Goal: Find specific page/section: Find specific page/section

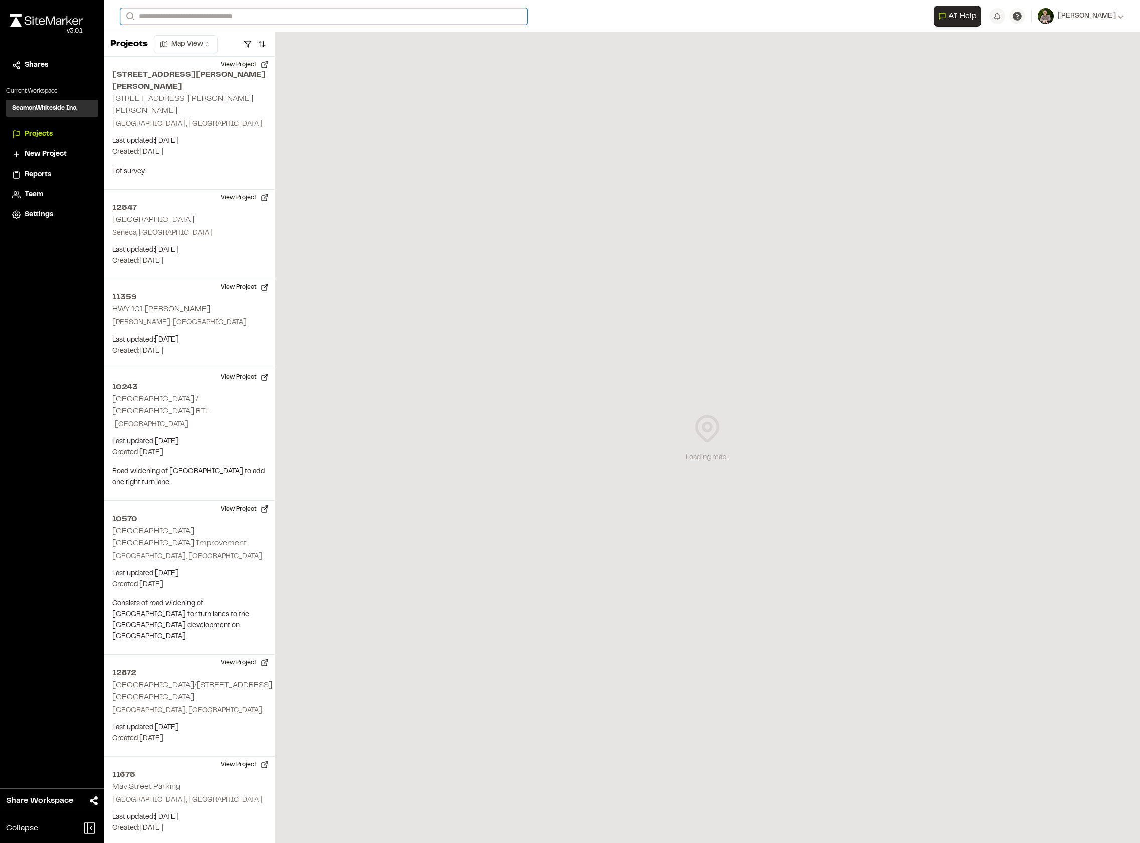
click at [239, 13] on input "Search" at bounding box center [323, 16] width 407 height 17
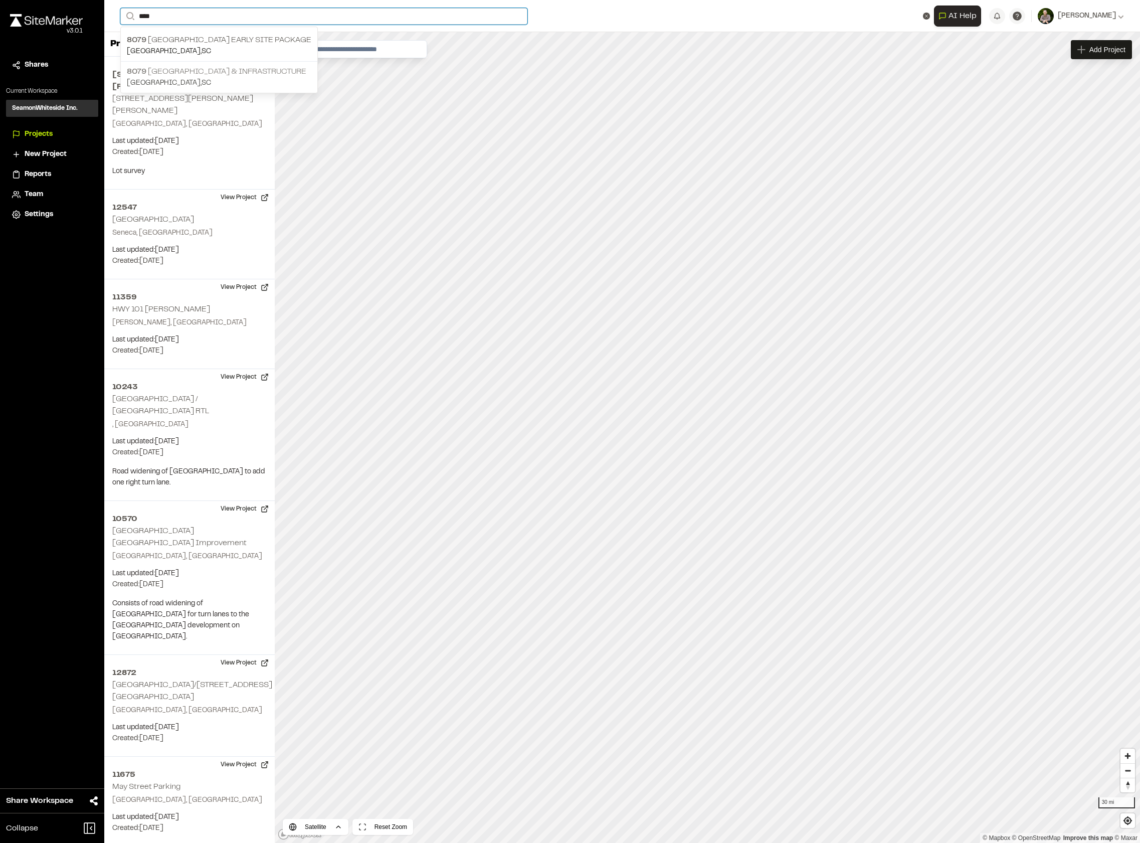
type input "****"
click at [220, 74] on p "[STREET_ADDRESS] & Infrastructure" at bounding box center [219, 72] width 185 height 12
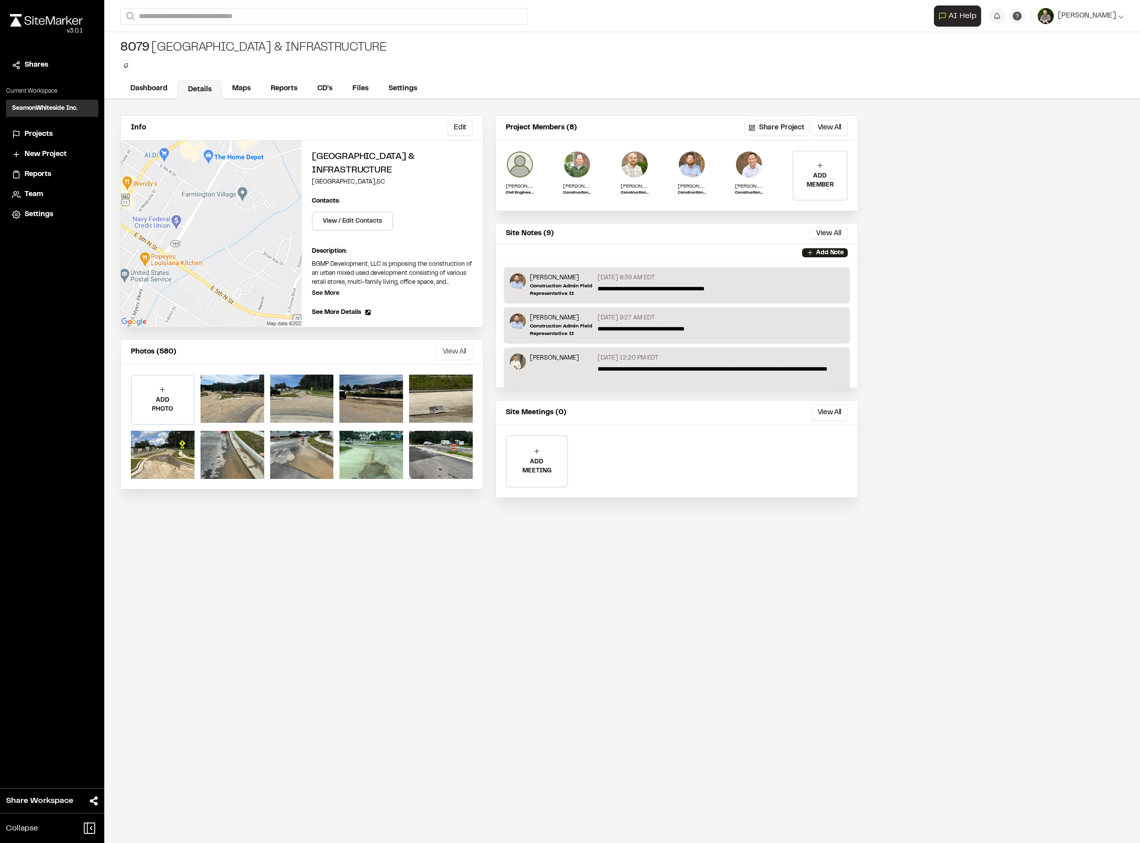
click at [460, 352] on button "View All" at bounding box center [454, 352] width 37 height 16
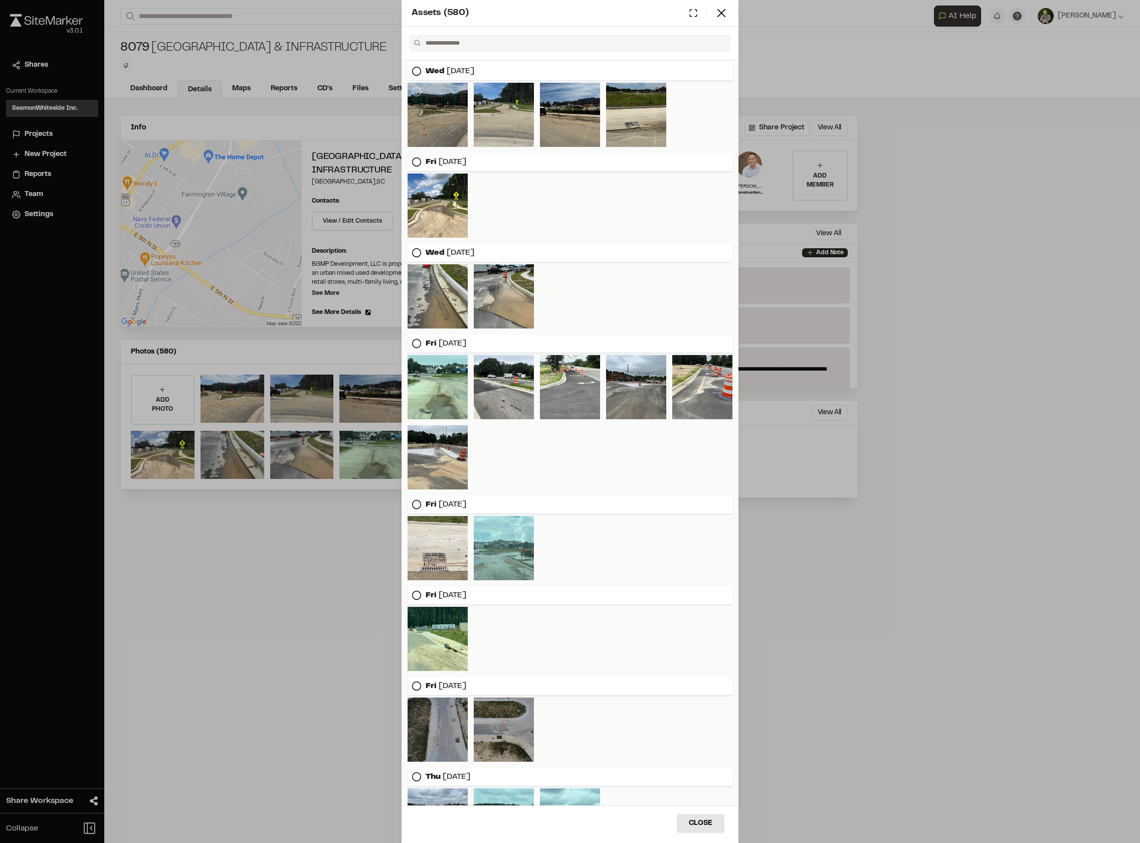
click at [450, 124] on div at bounding box center [438, 115] width 60 height 64
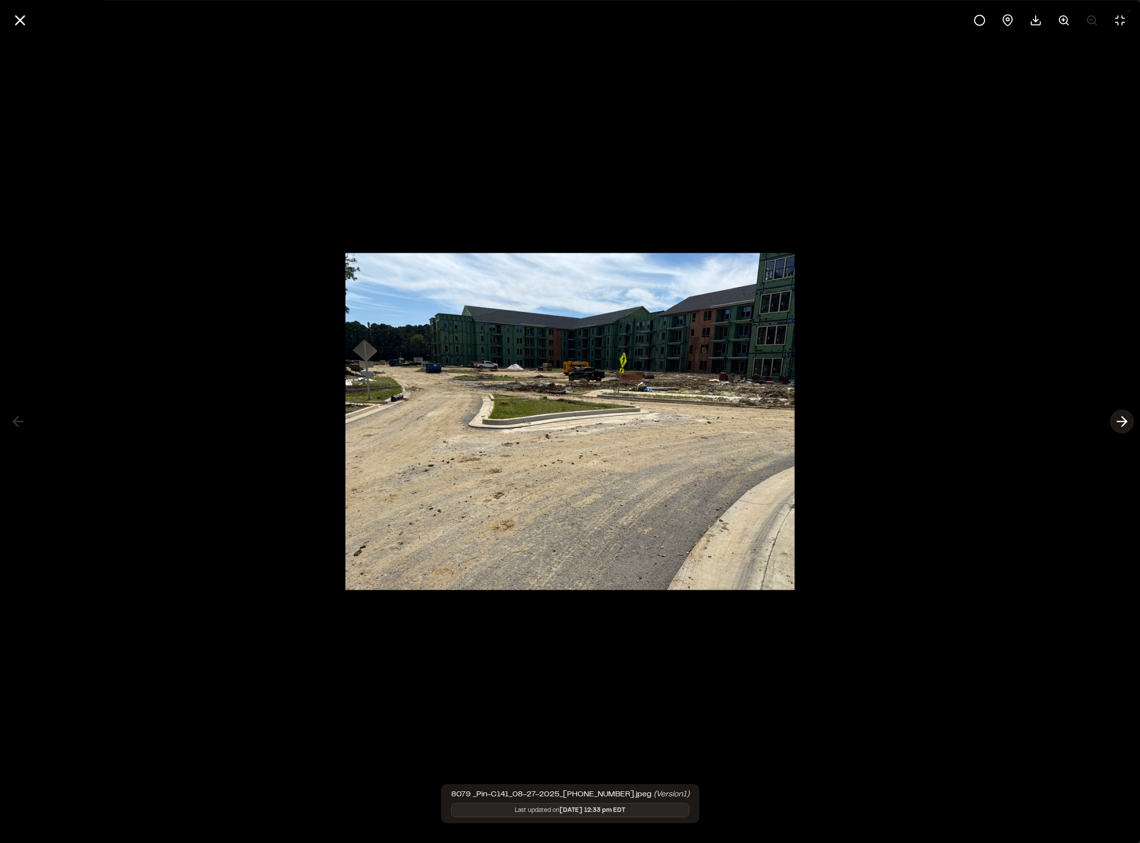
click at [1121, 418] on icon at bounding box center [1122, 421] width 16 height 17
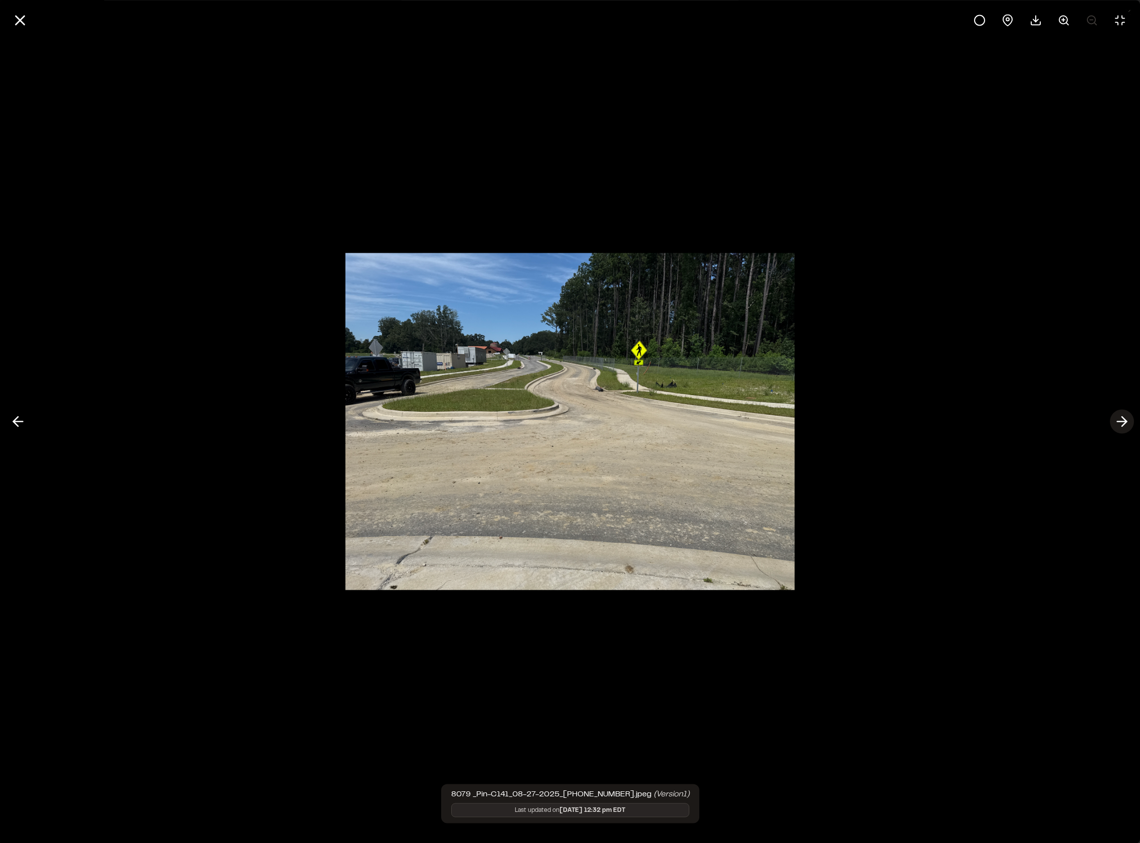
click at [1126, 420] on polyline at bounding box center [1124, 422] width 5 height 10
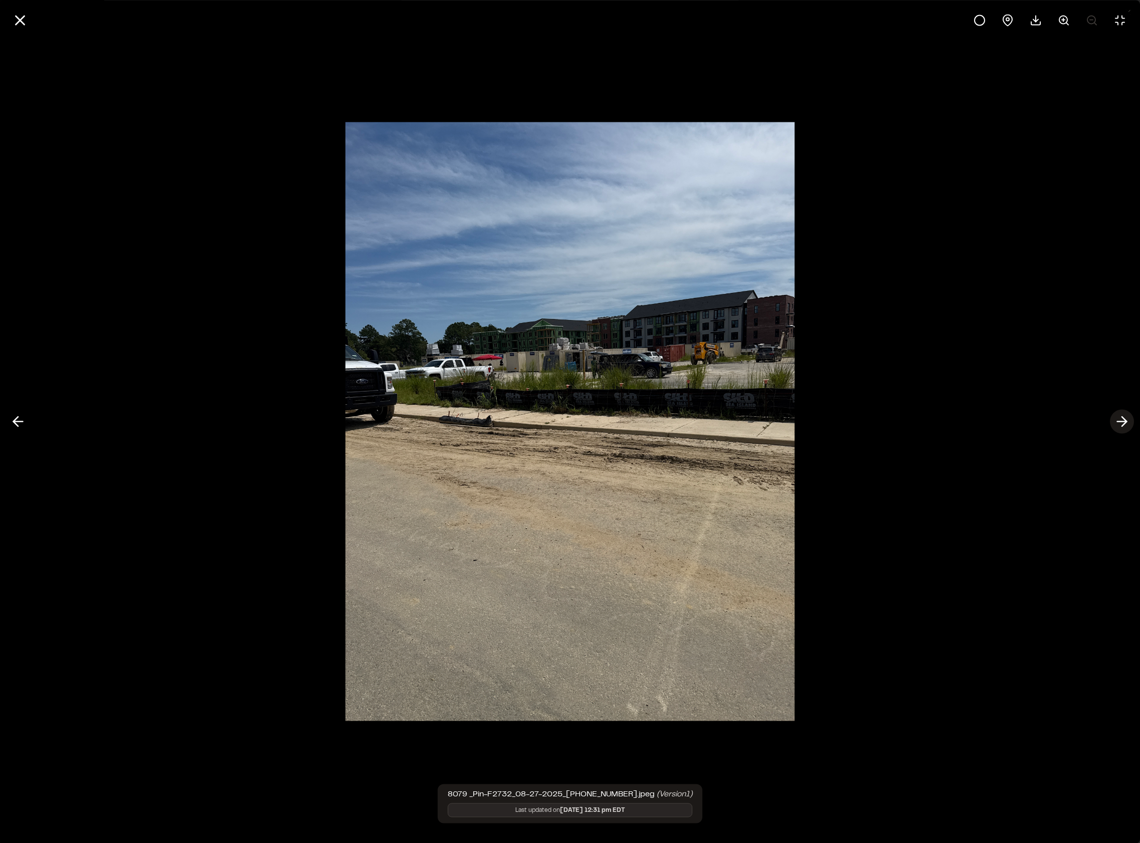
click at [1126, 420] on polyline at bounding box center [1124, 422] width 5 height 10
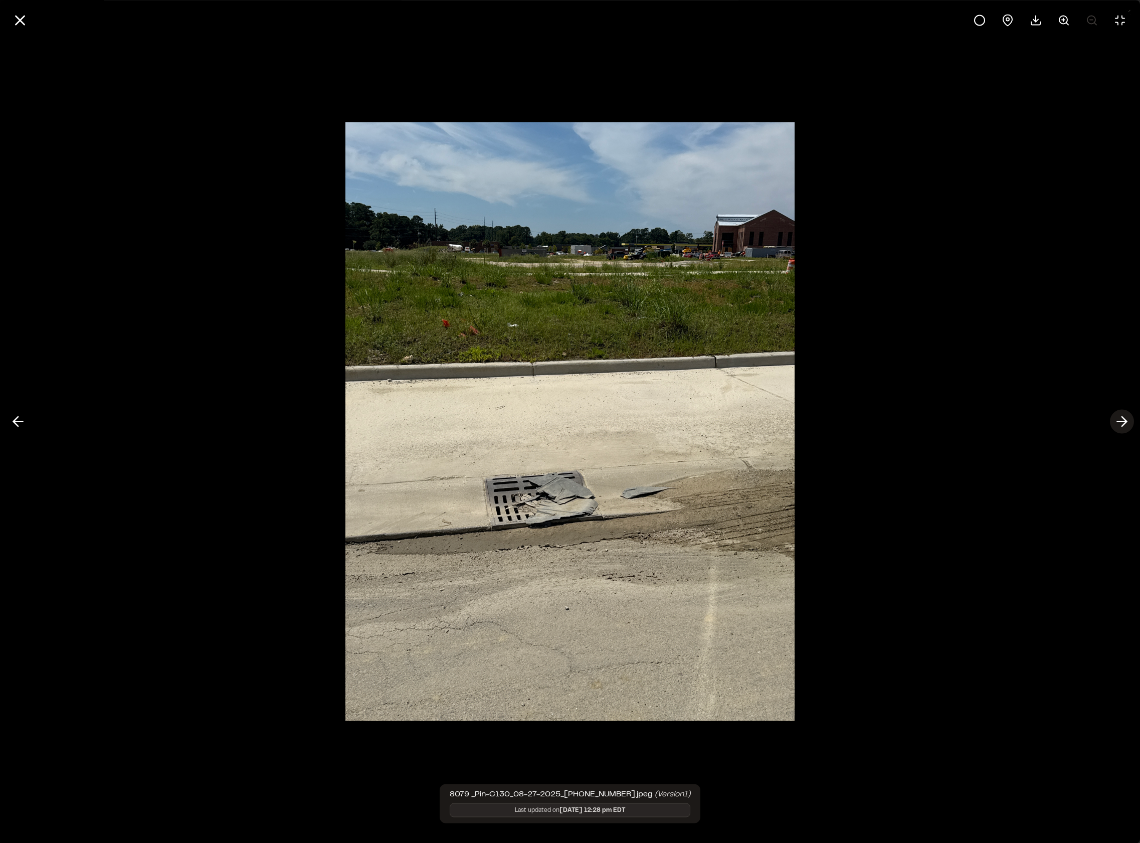
click at [1126, 420] on polyline at bounding box center [1124, 422] width 5 height 10
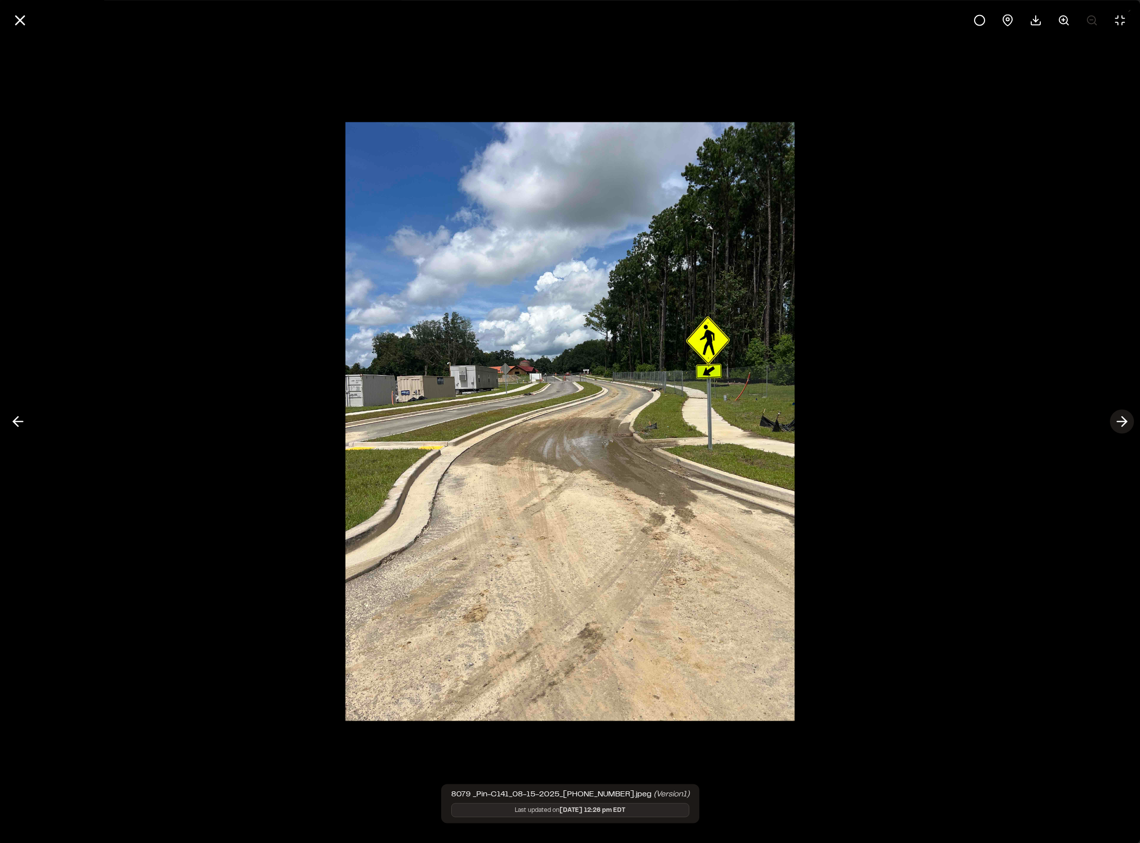
click at [1126, 420] on polyline at bounding box center [1124, 422] width 5 height 10
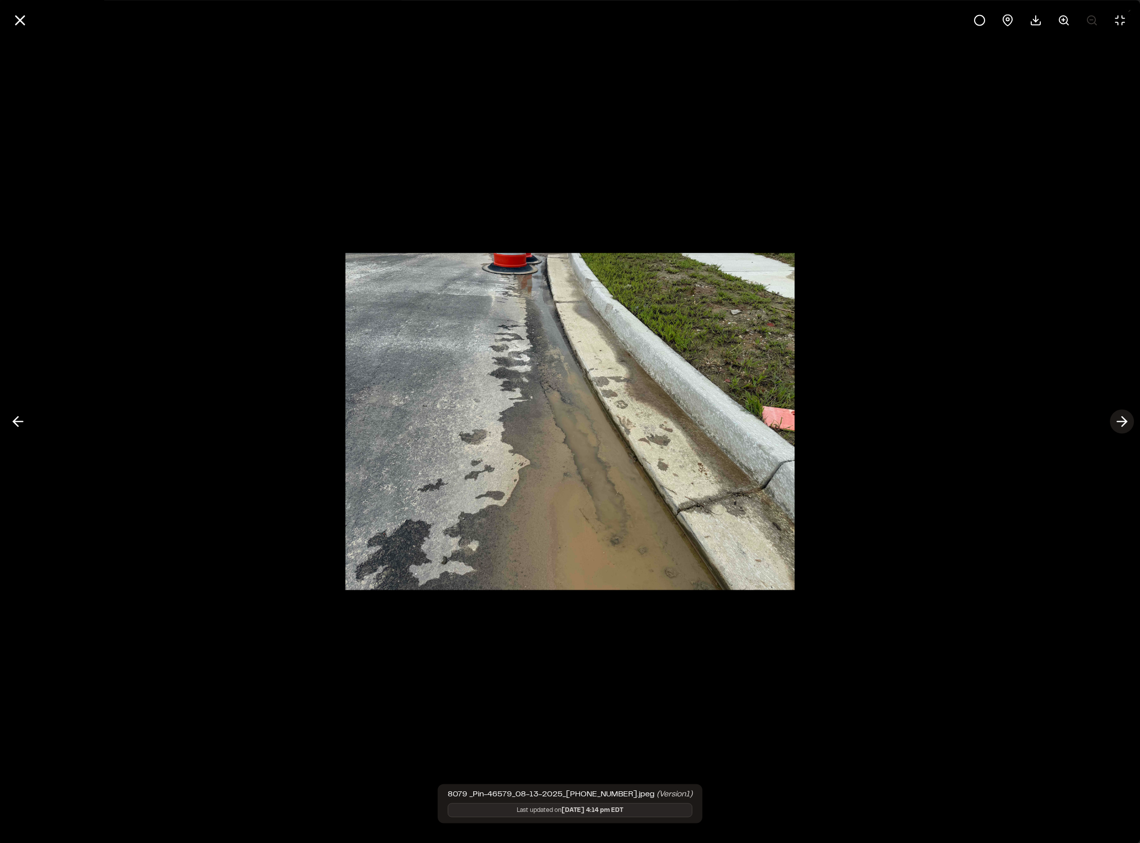
click at [1126, 420] on polyline at bounding box center [1124, 422] width 5 height 10
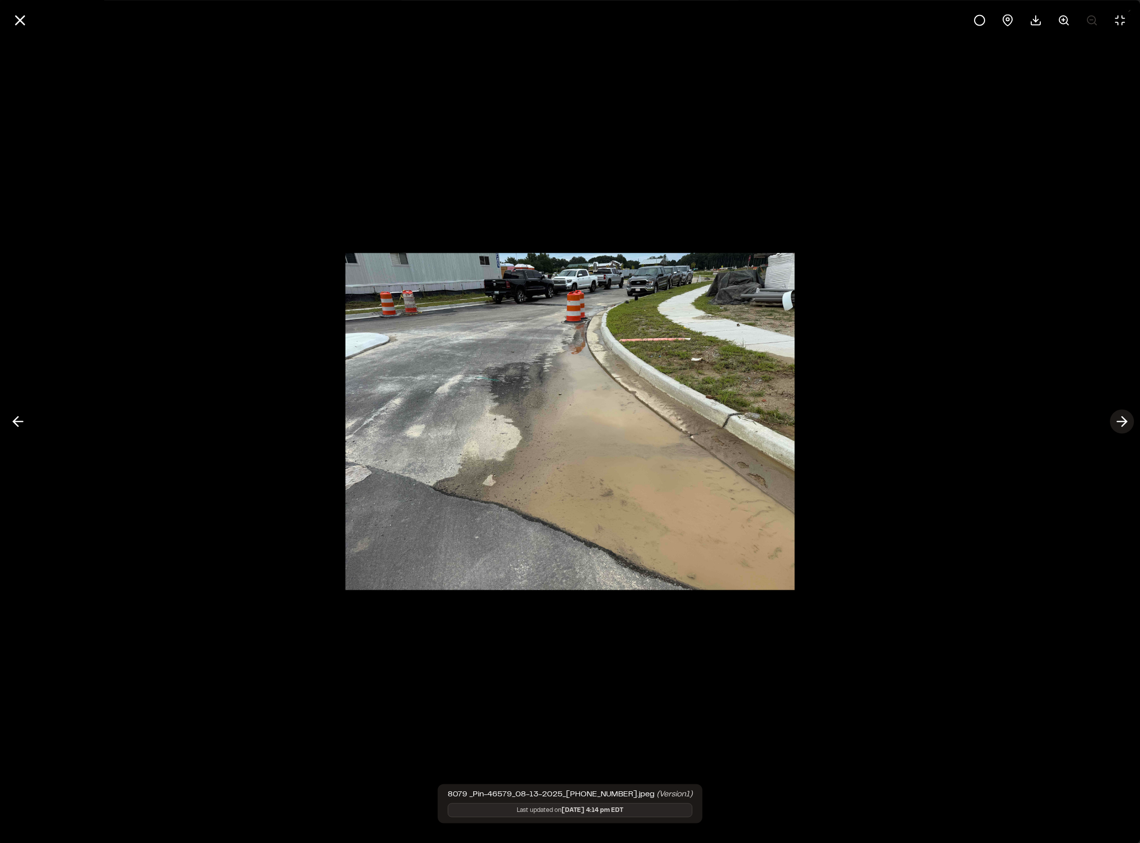
click at [1126, 420] on polyline at bounding box center [1124, 422] width 5 height 10
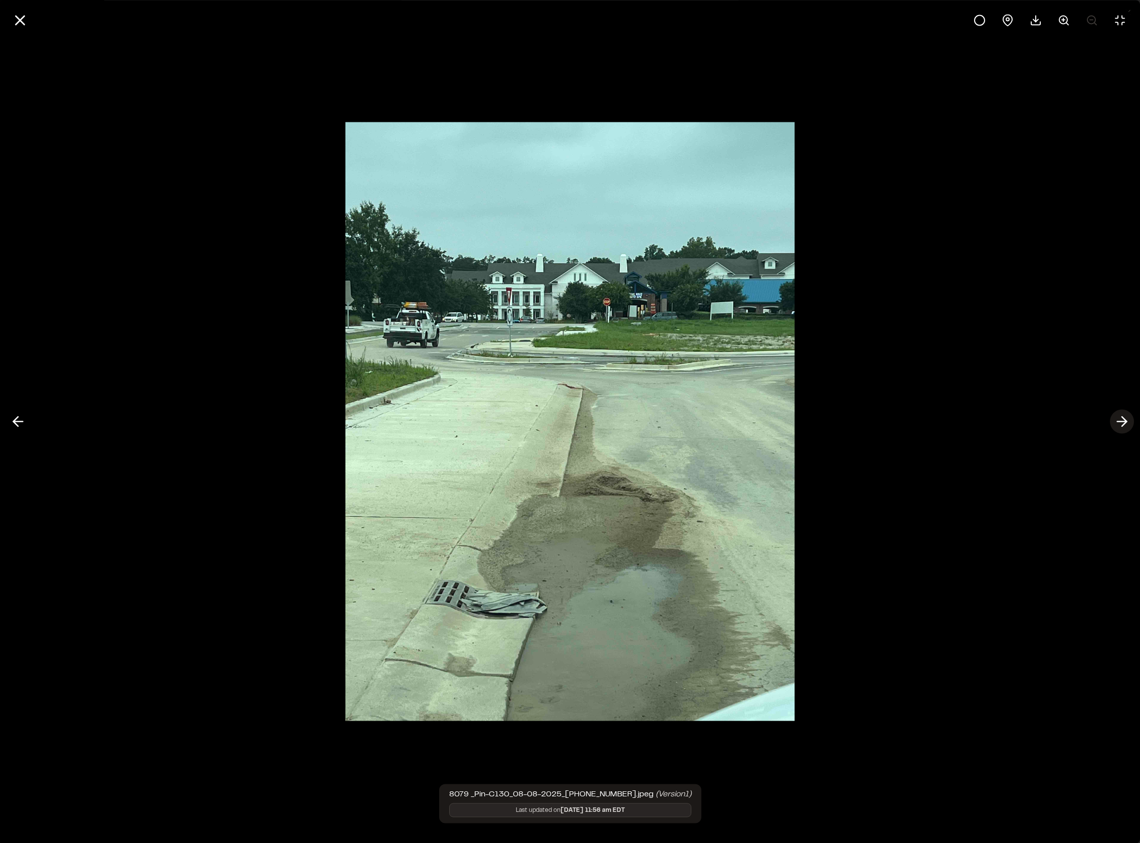
click at [1126, 420] on polyline at bounding box center [1124, 422] width 5 height 10
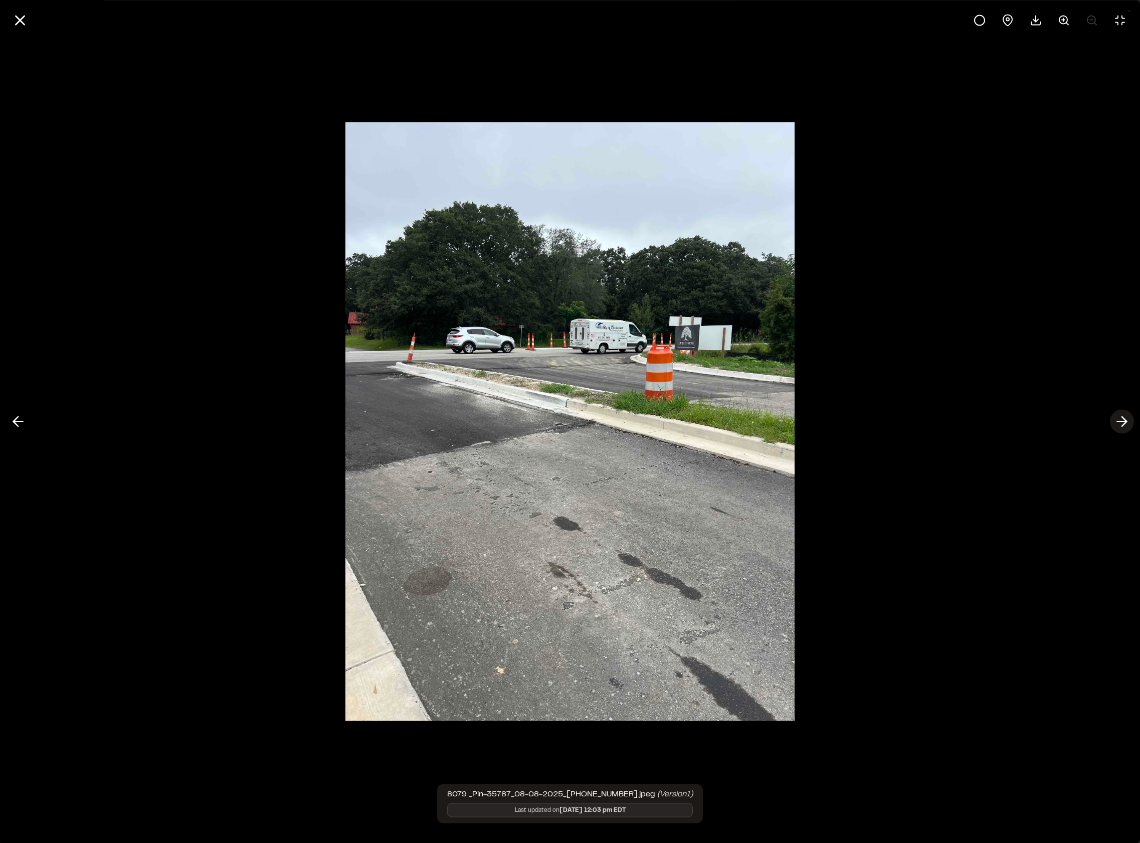
click at [1126, 420] on polyline at bounding box center [1124, 422] width 5 height 10
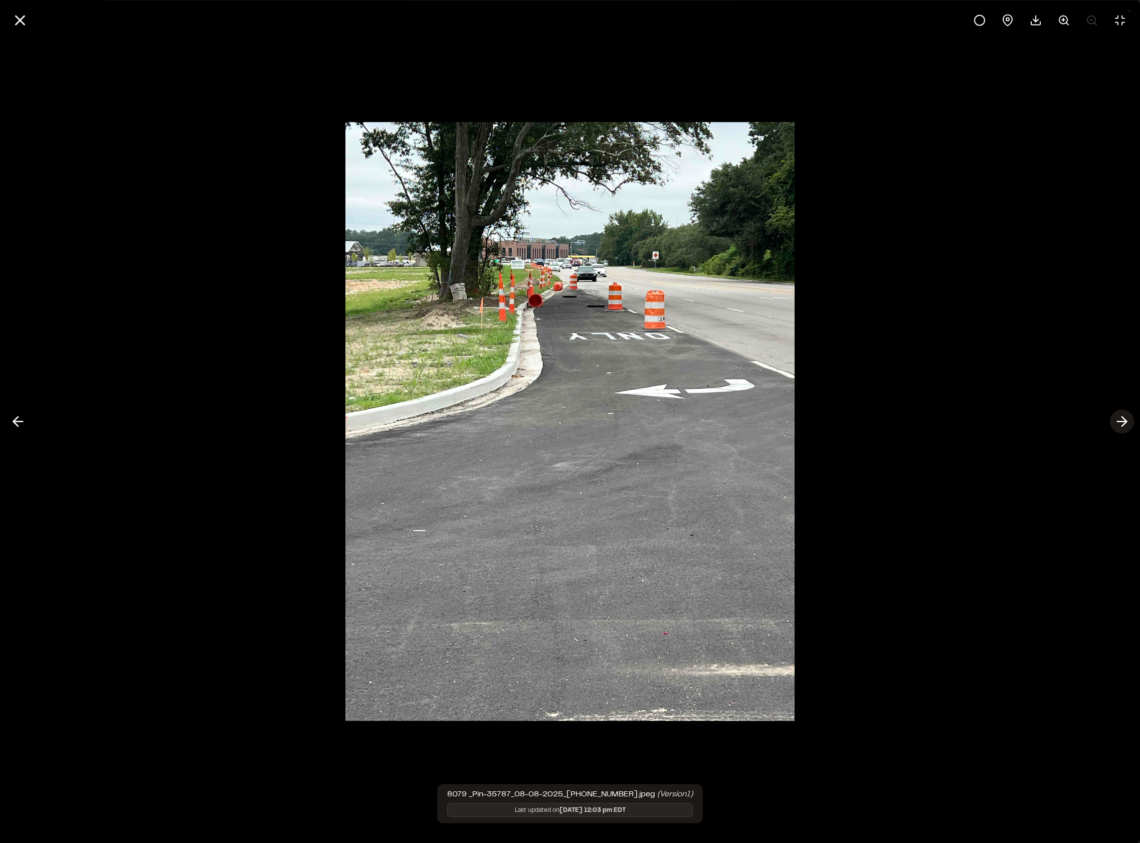
click at [1126, 420] on polyline at bounding box center [1124, 422] width 5 height 10
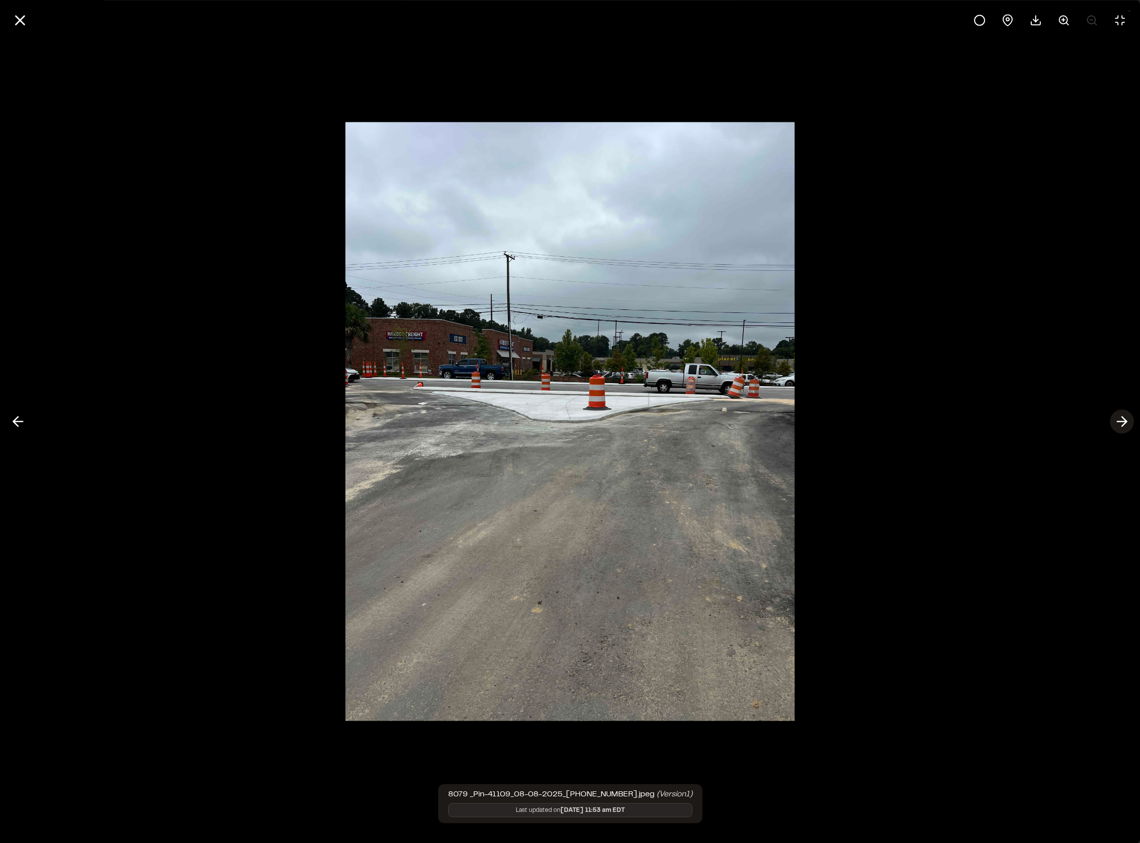
click at [1126, 420] on polyline at bounding box center [1124, 422] width 5 height 10
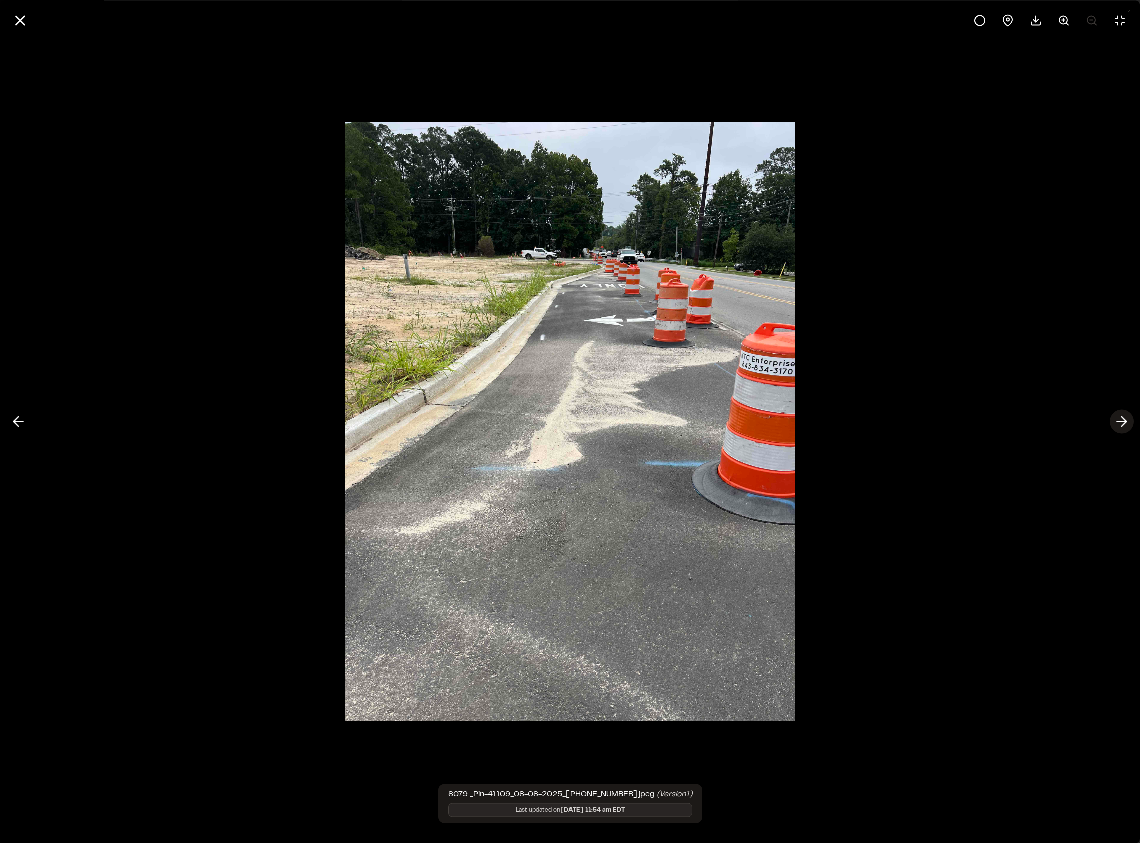
click at [1126, 420] on polyline at bounding box center [1124, 422] width 5 height 10
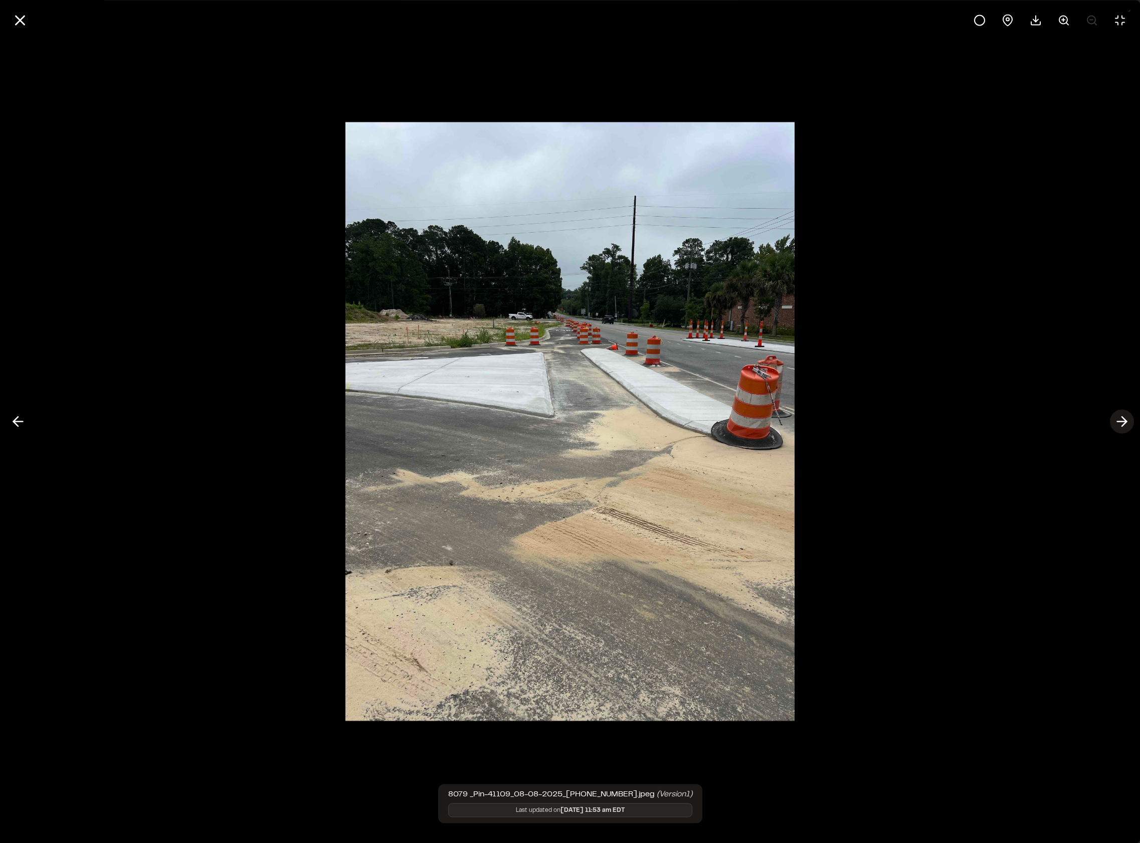
click at [1126, 420] on polyline at bounding box center [1124, 422] width 5 height 10
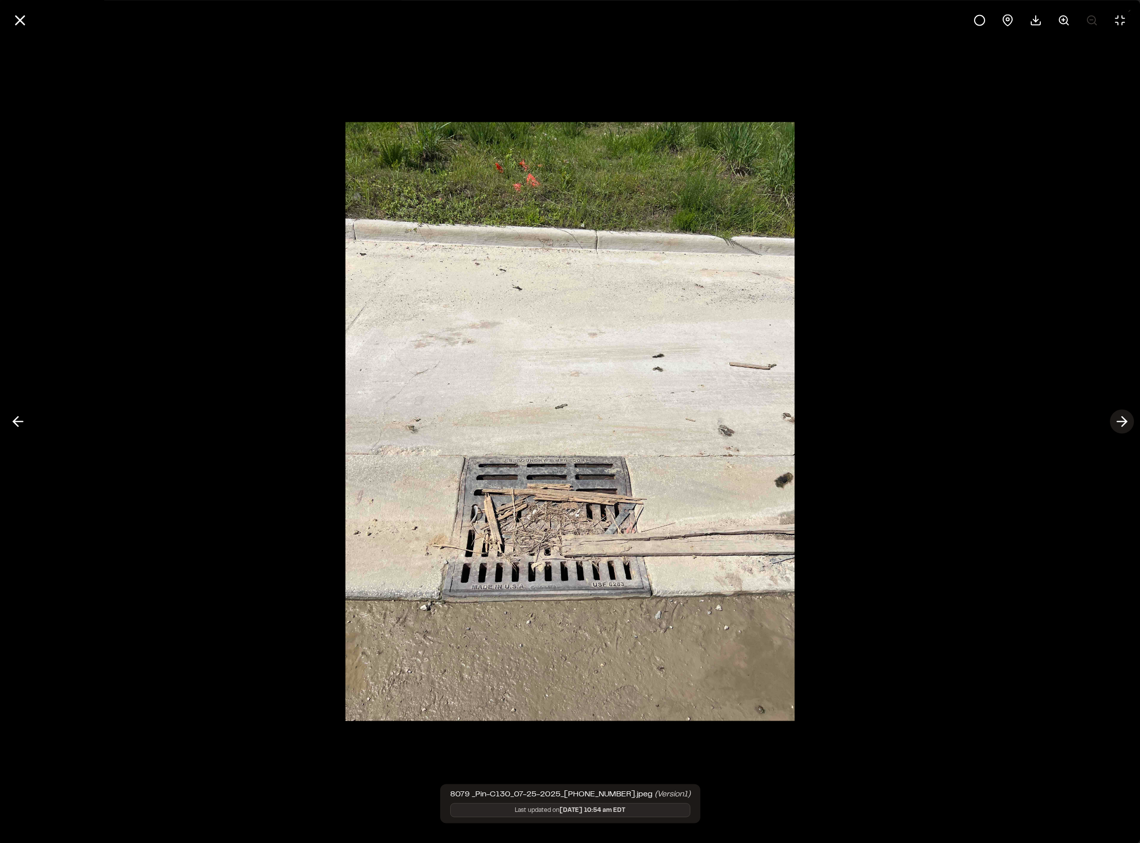
click at [1126, 420] on polyline at bounding box center [1124, 422] width 5 height 10
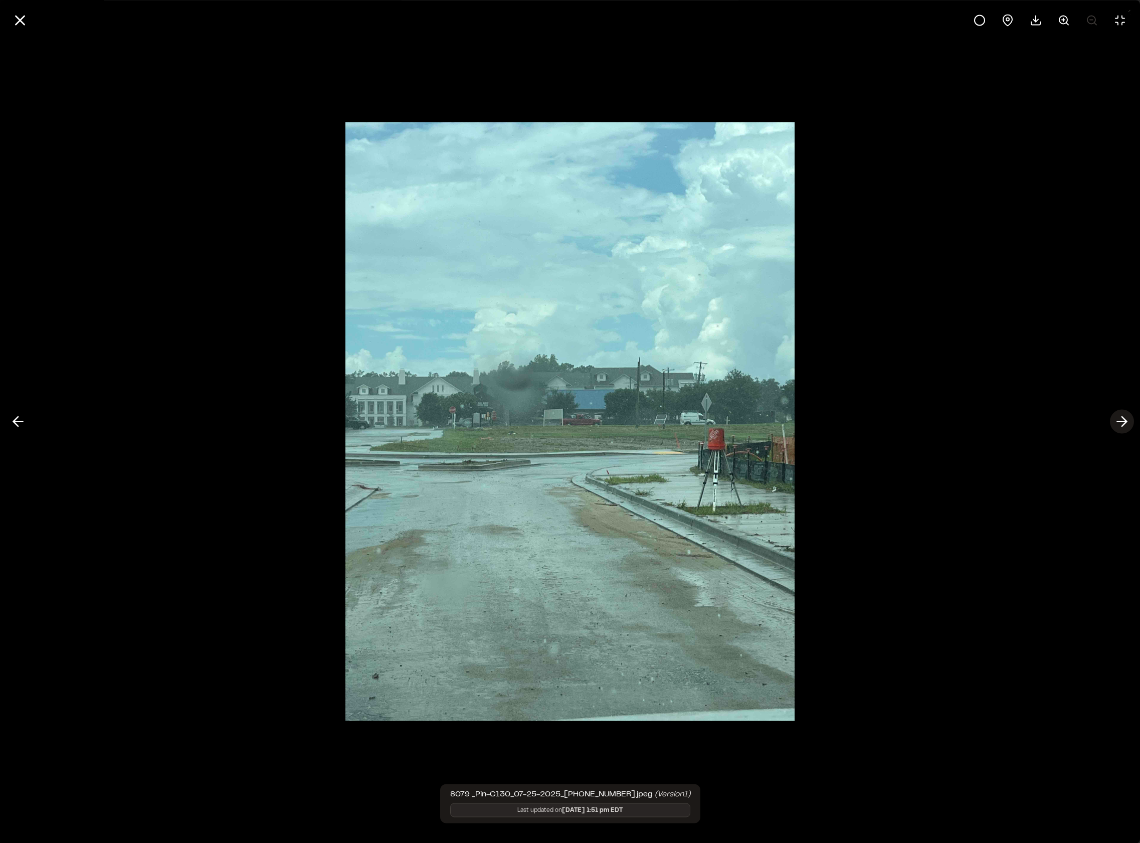
click at [1126, 420] on polyline at bounding box center [1124, 422] width 5 height 10
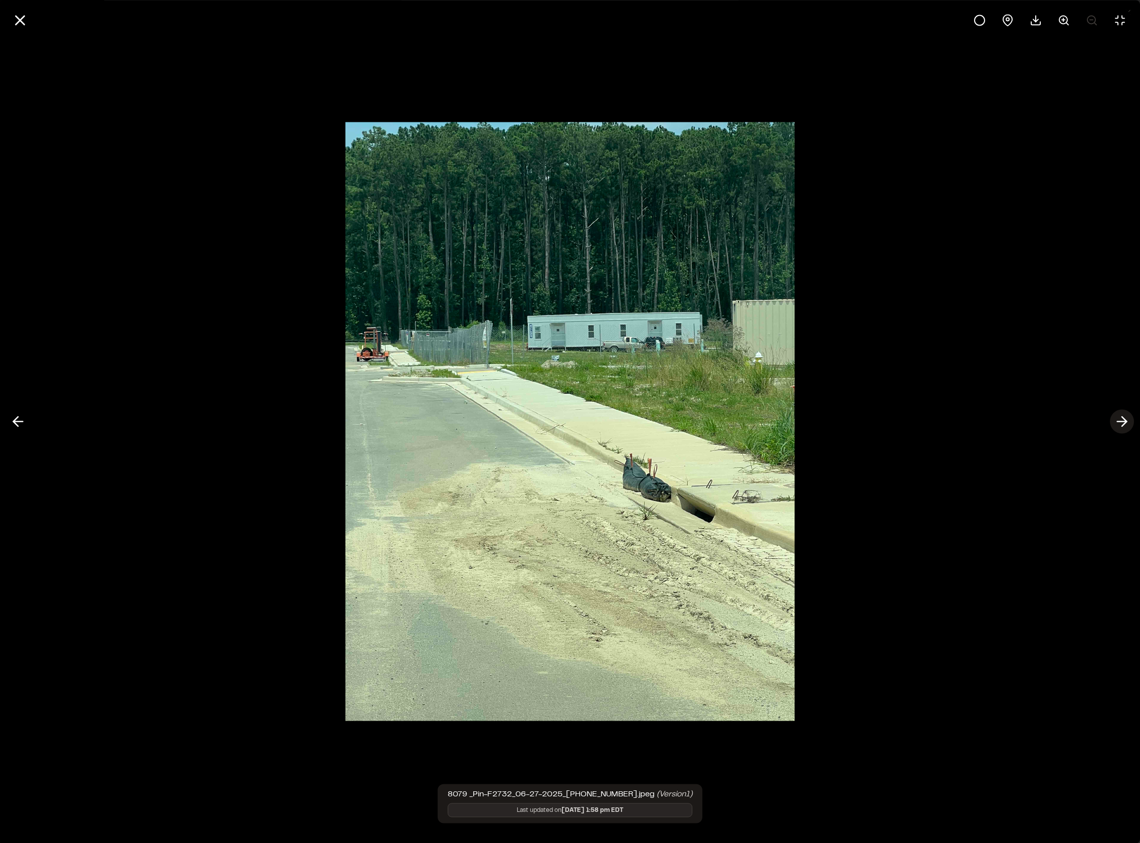
click at [1126, 420] on polyline at bounding box center [1124, 422] width 5 height 10
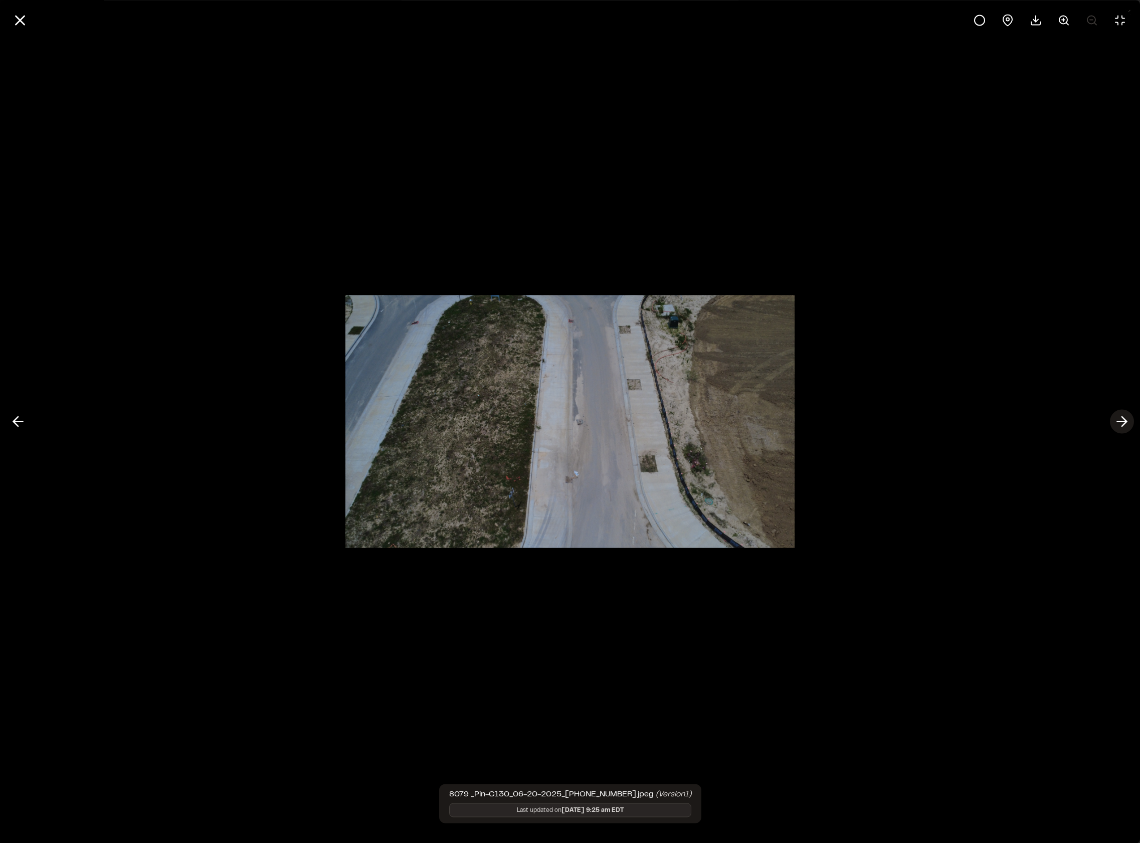
click at [1126, 420] on polyline at bounding box center [1124, 422] width 5 height 10
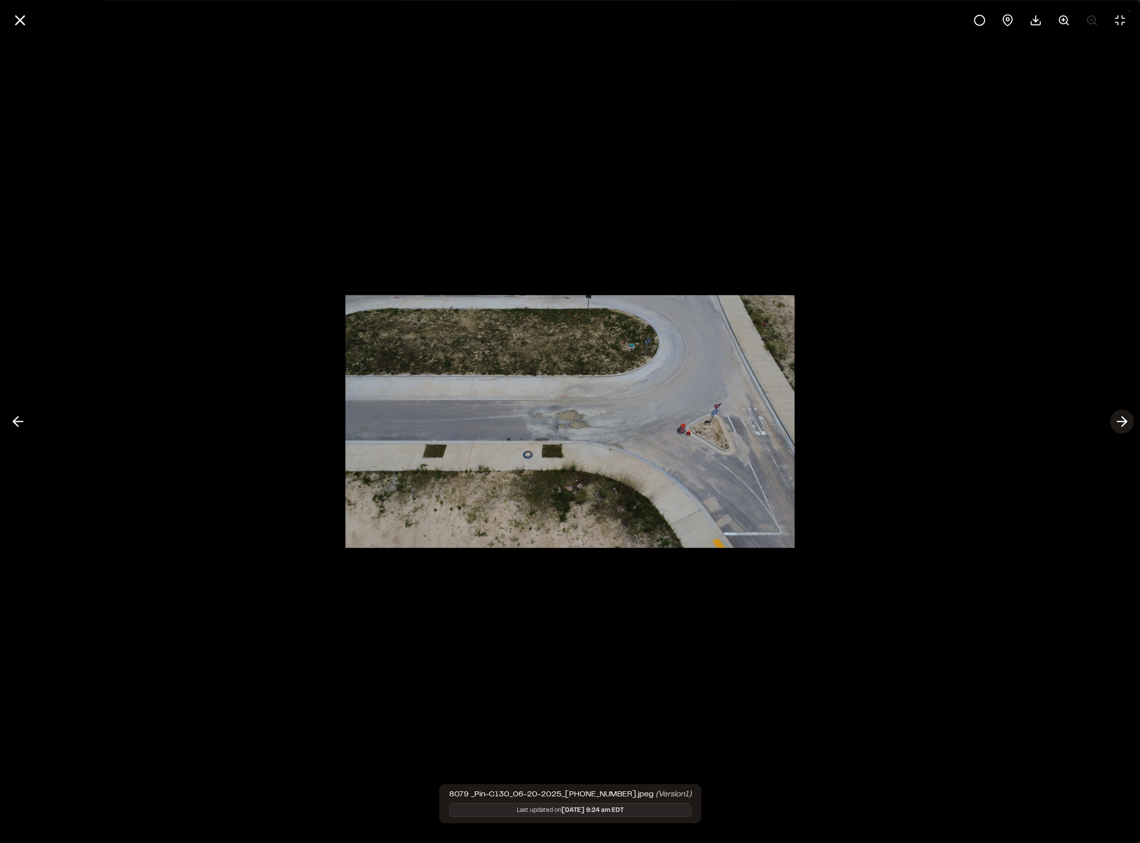
click at [1126, 420] on polyline at bounding box center [1124, 422] width 5 height 10
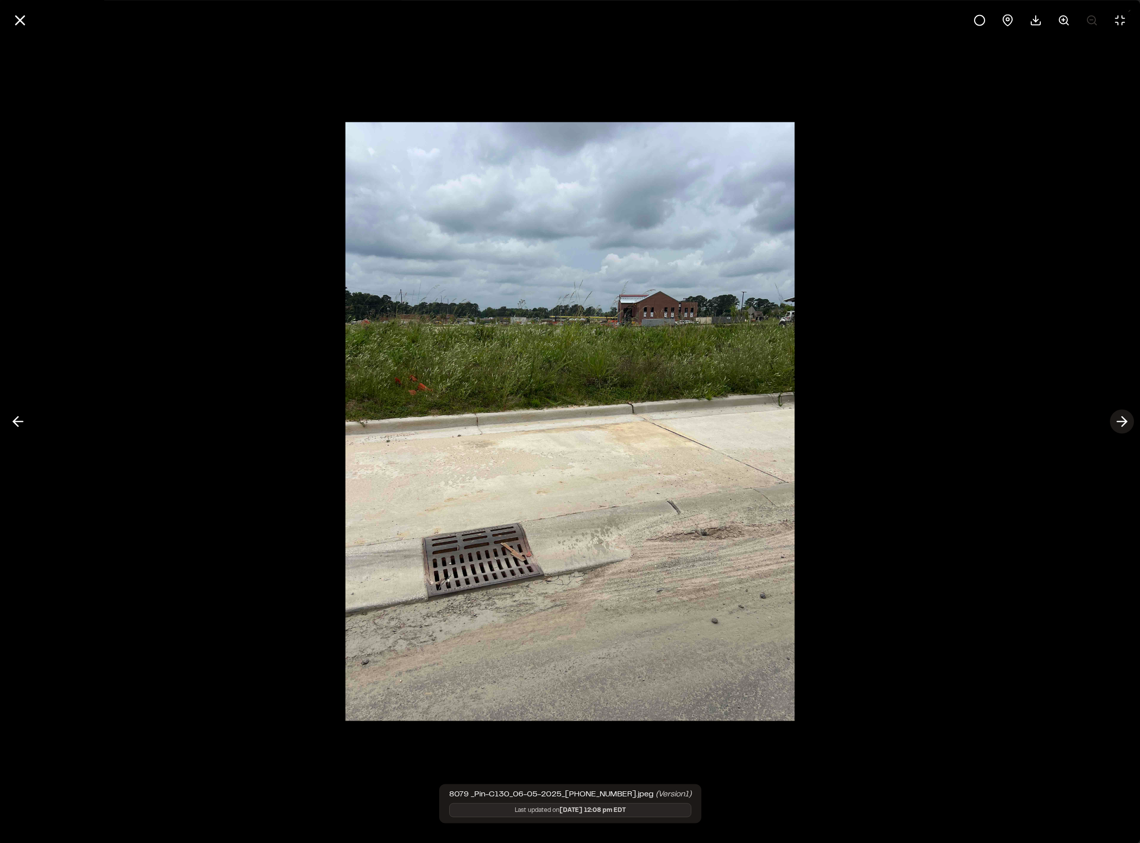
click at [1126, 420] on polyline at bounding box center [1124, 422] width 5 height 10
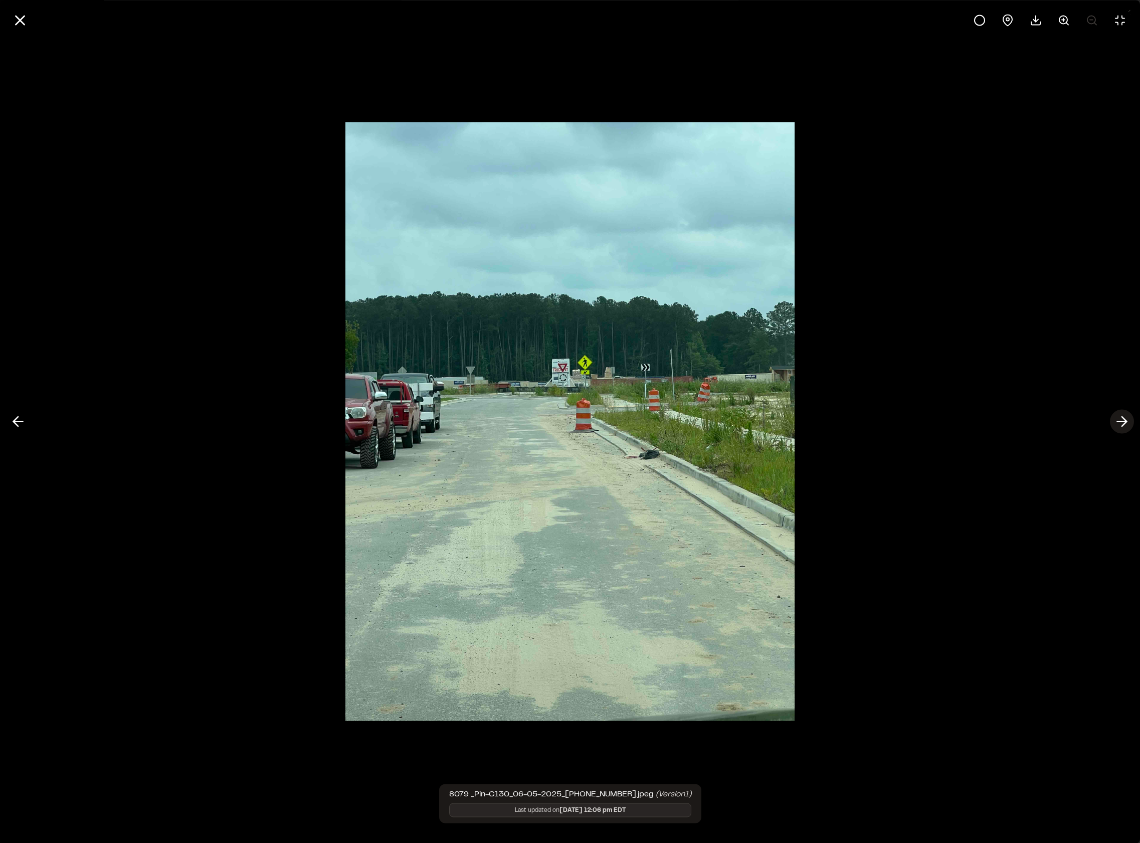
click at [1126, 420] on polyline at bounding box center [1124, 422] width 5 height 10
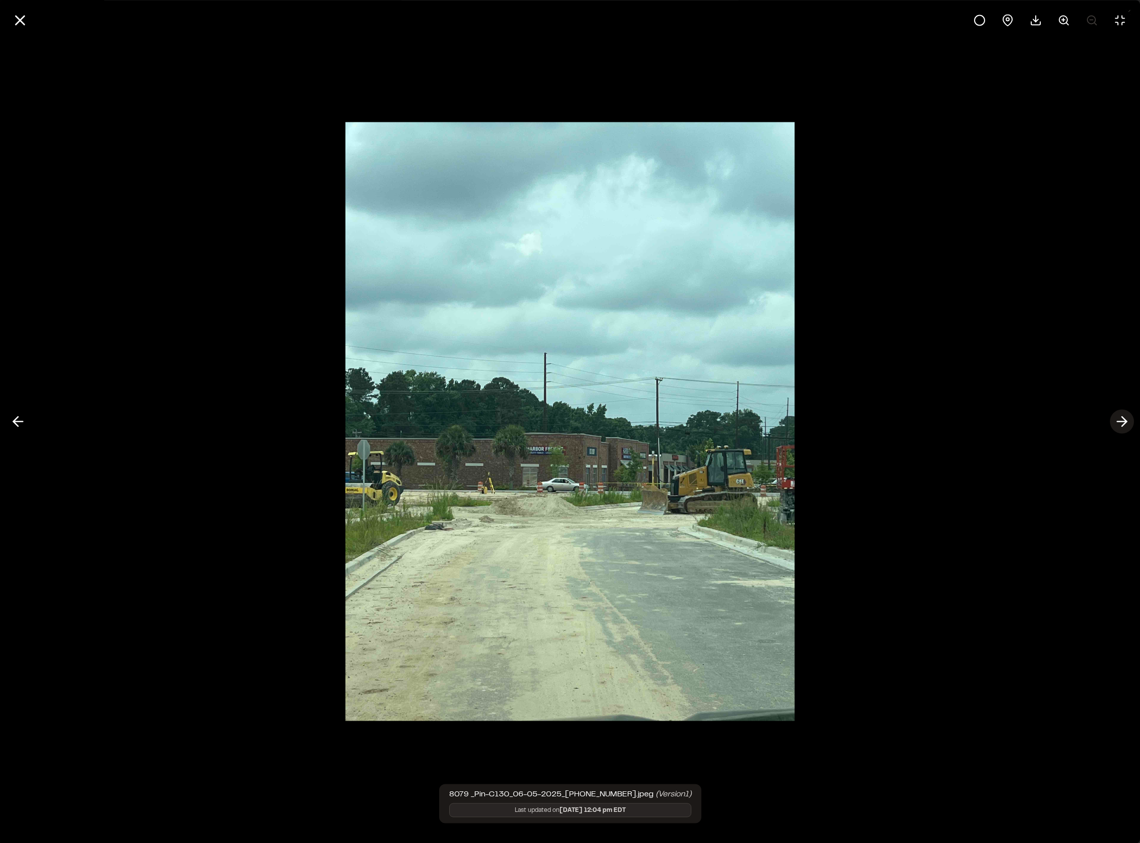
click at [1126, 420] on polyline at bounding box center [1124, 422] width 5 height 10
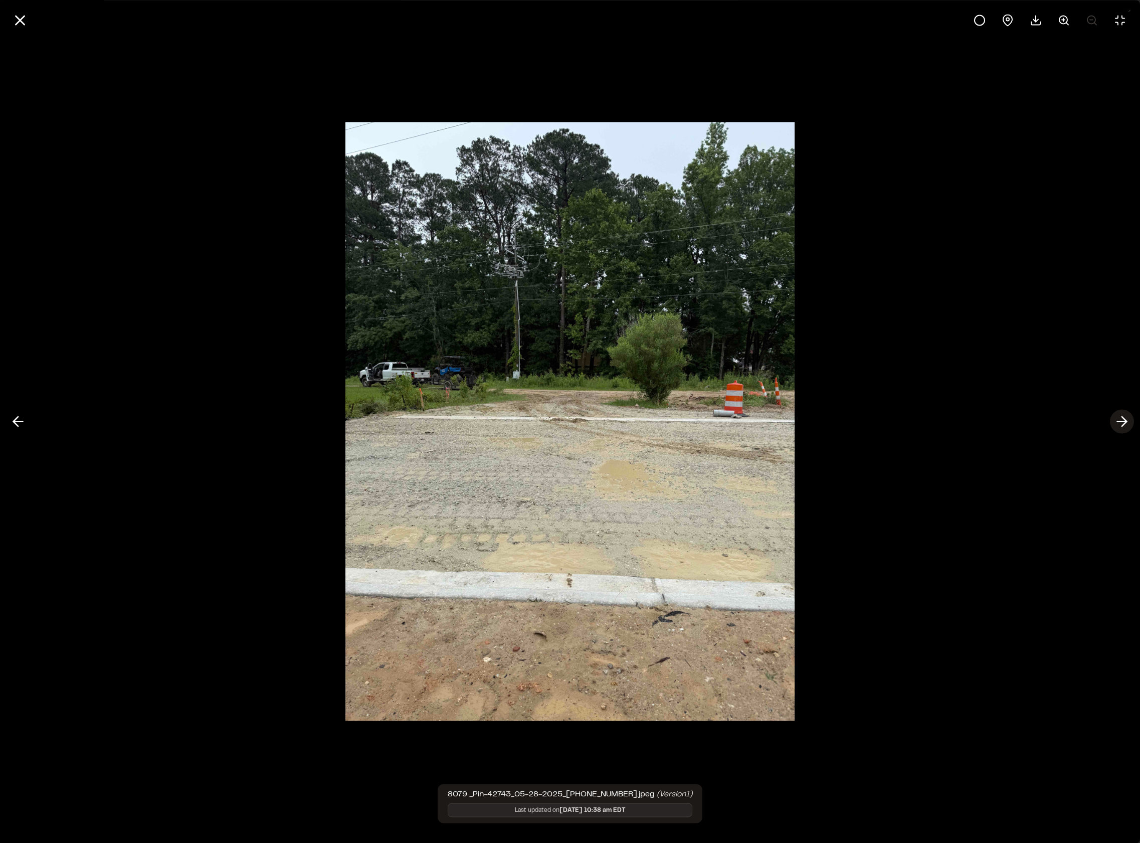
click at [1126, 420] on polyline at bounding box center [1124, 422] width 5 height 10
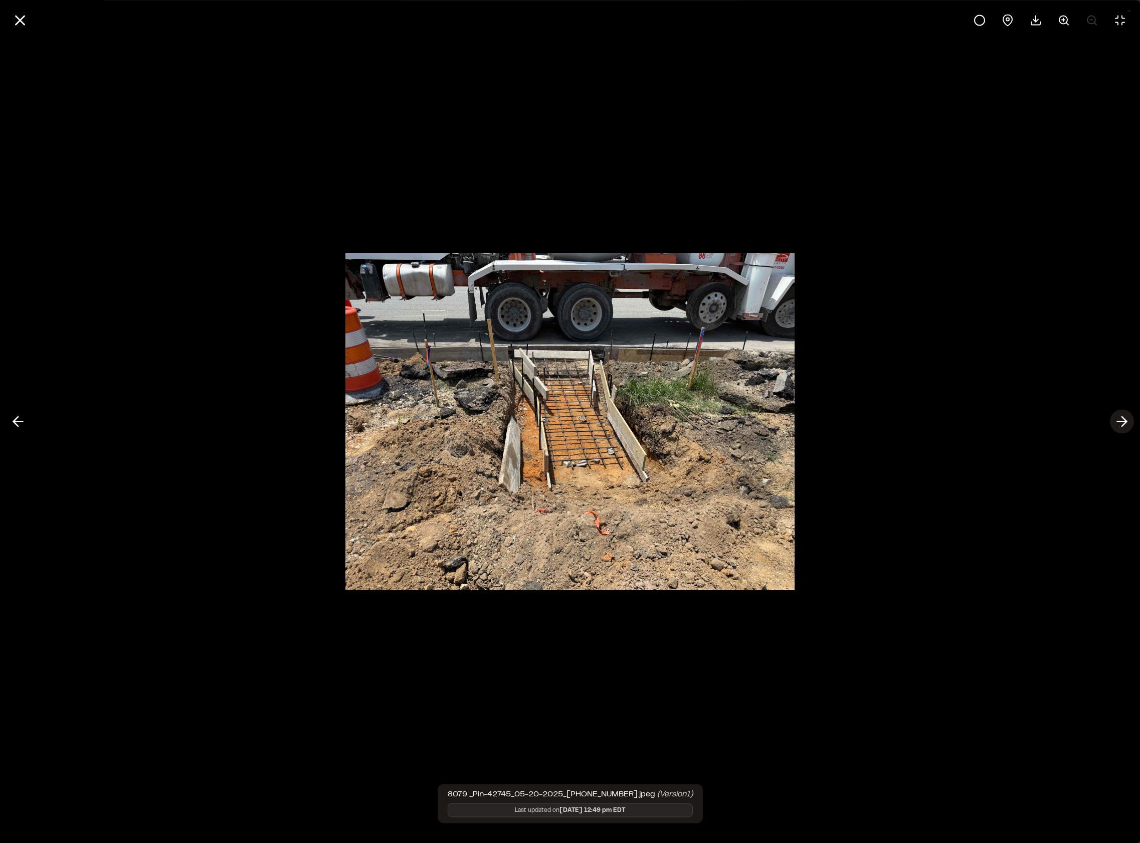
click at [1126, 420] on polyline at bounding box center [1124, 422] width 5 height 10
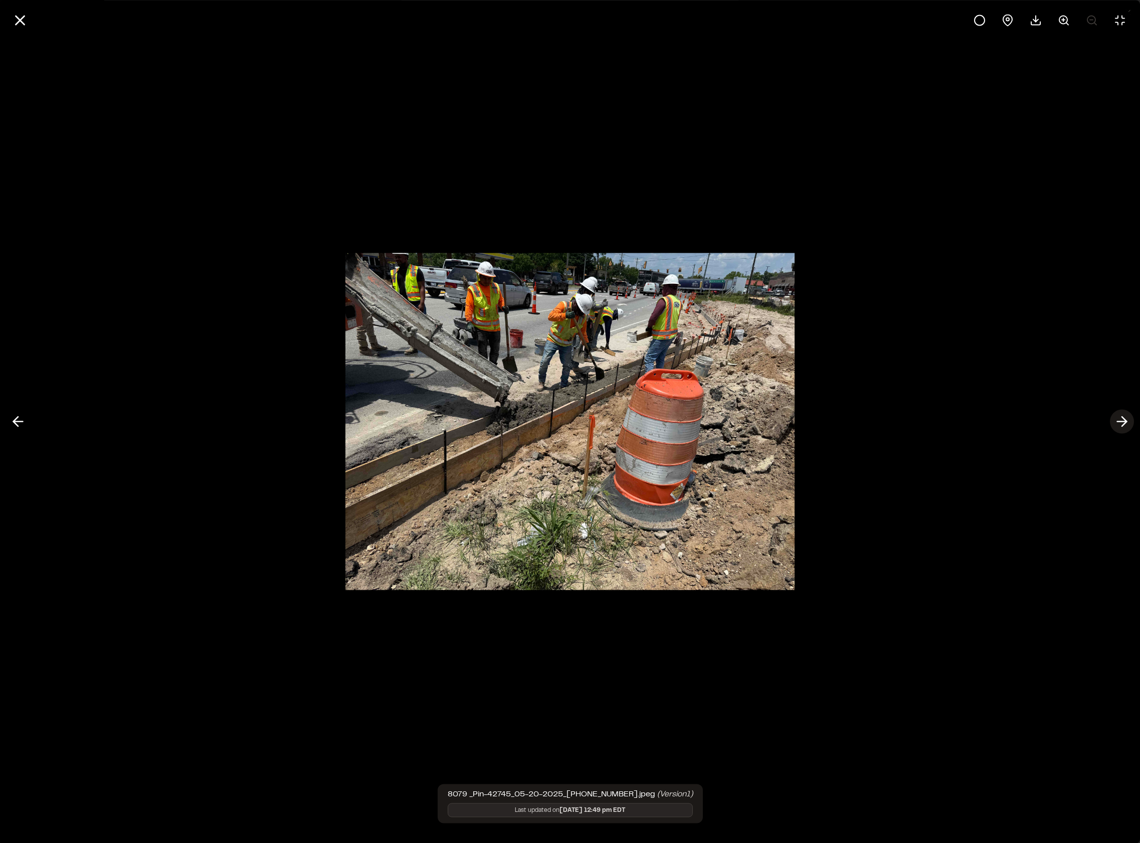
click at [1126, 420] on polyline at bounding box center [1124, 422] width 5 height 10
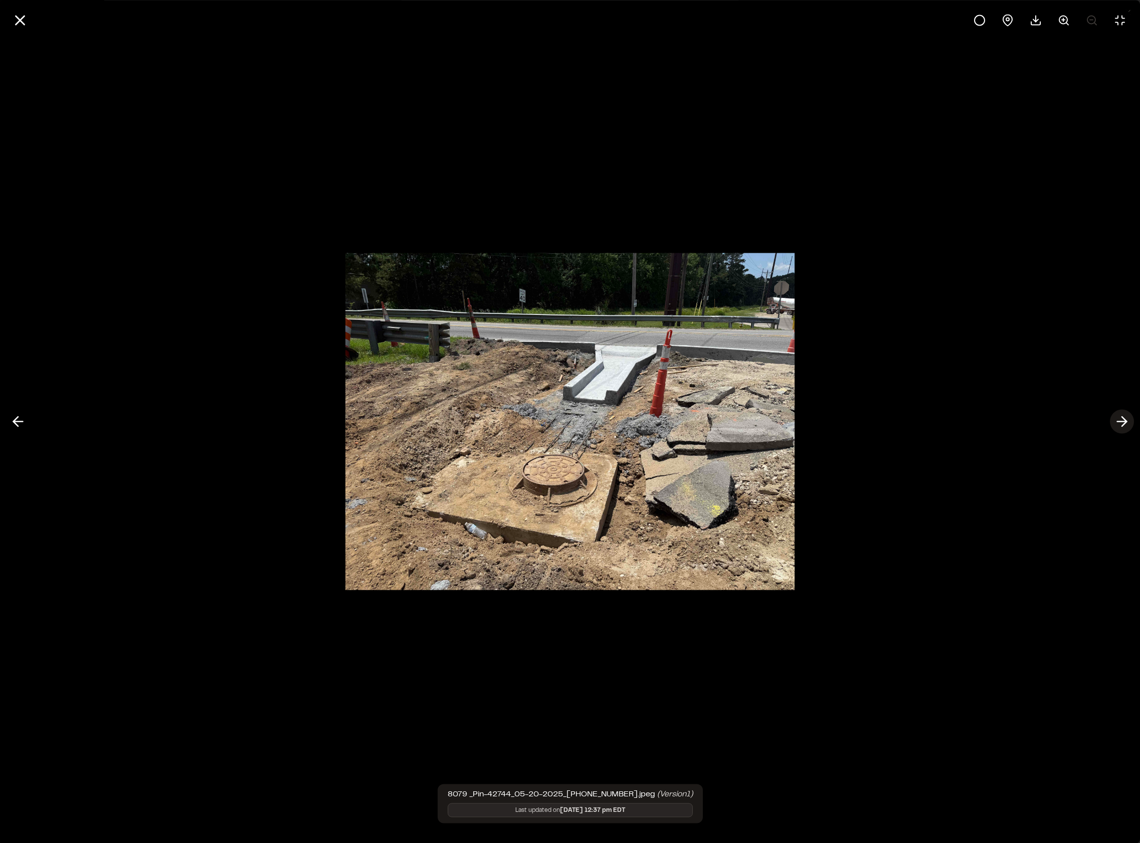
click at [1126, 420] on polyline at bounding box center [1124, 422] width 5 height 10
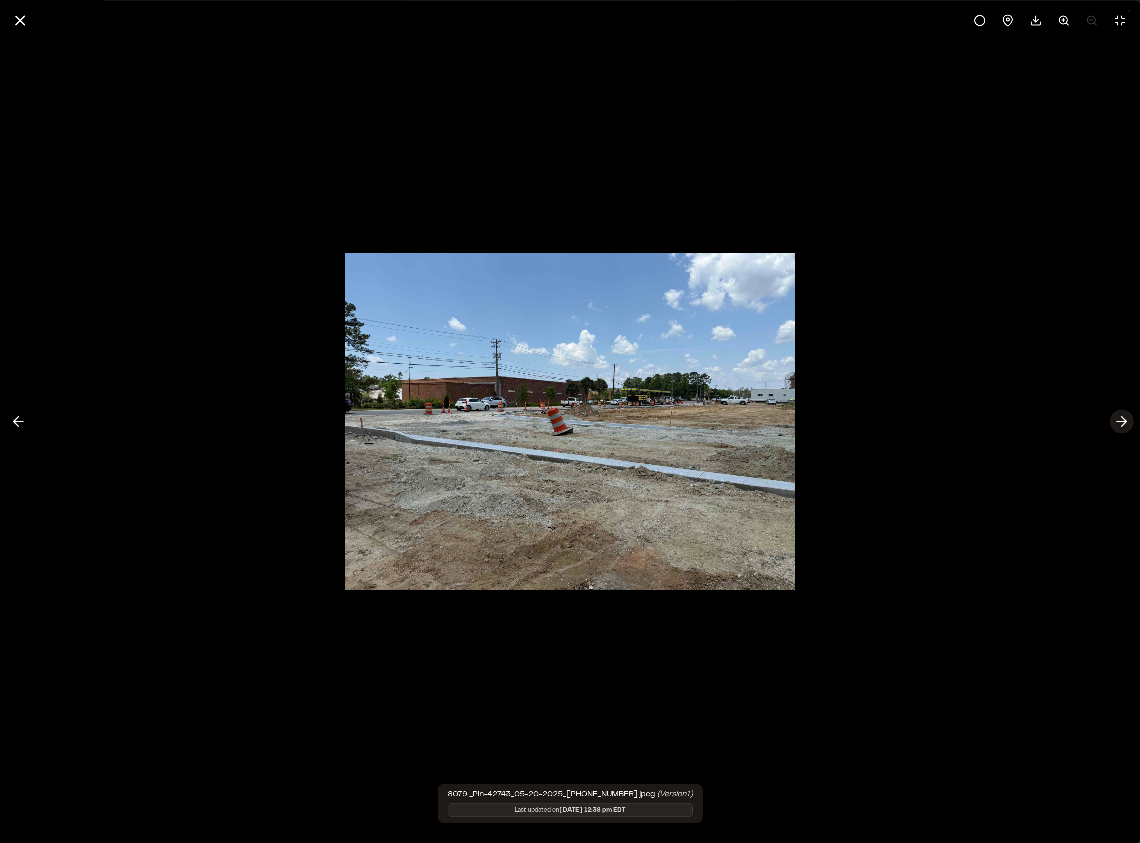
click at [1126, 420] on polyline at bounding box center [1124, 422] width 5 height 10
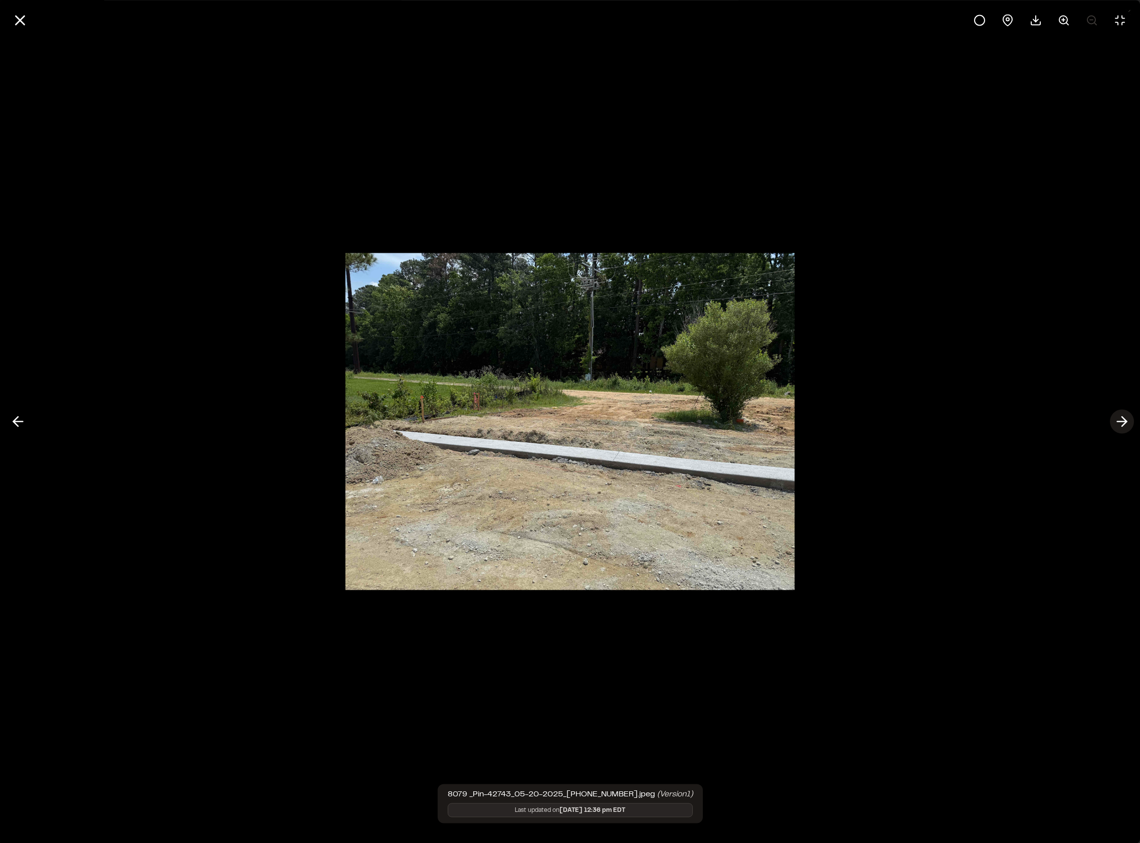
click at [1126, 420] on polyline at bounding box center [1124, 422] width 5 height 10
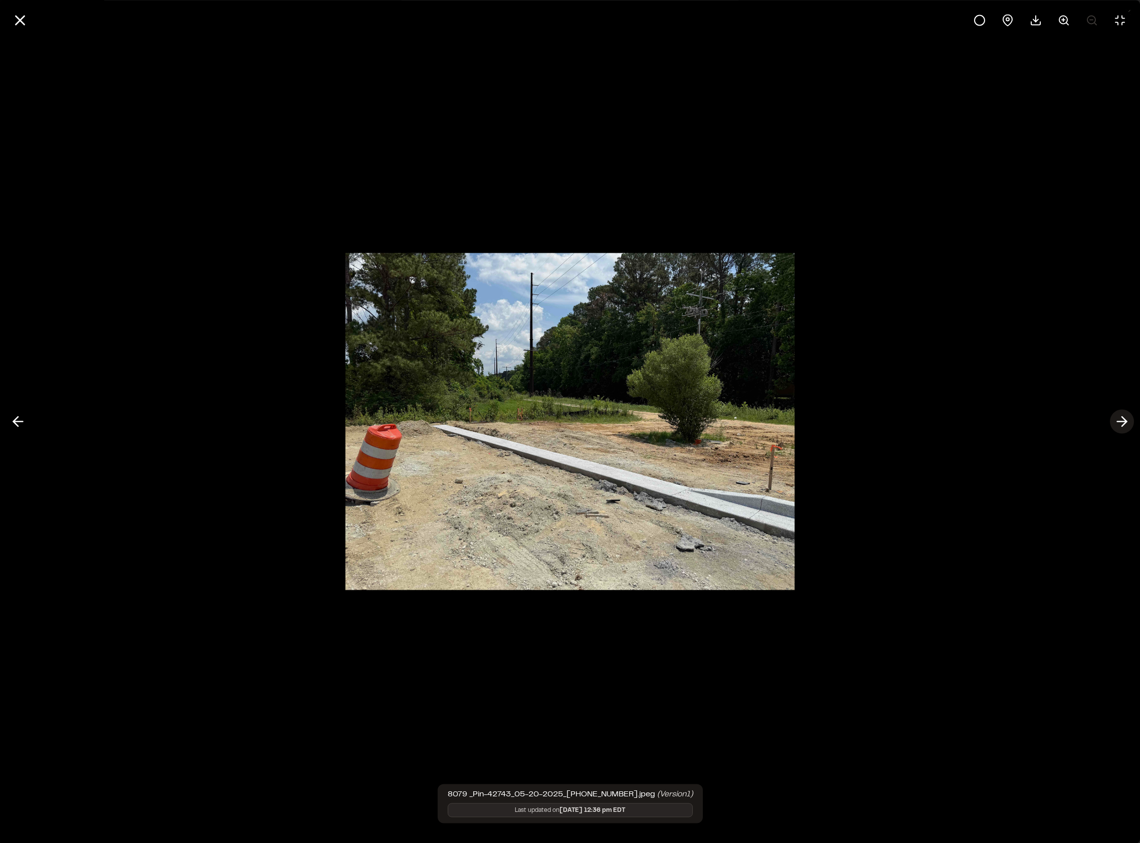
click at [1126, 420] on polyline at bounding box center [1124, 422] width 5 height 10
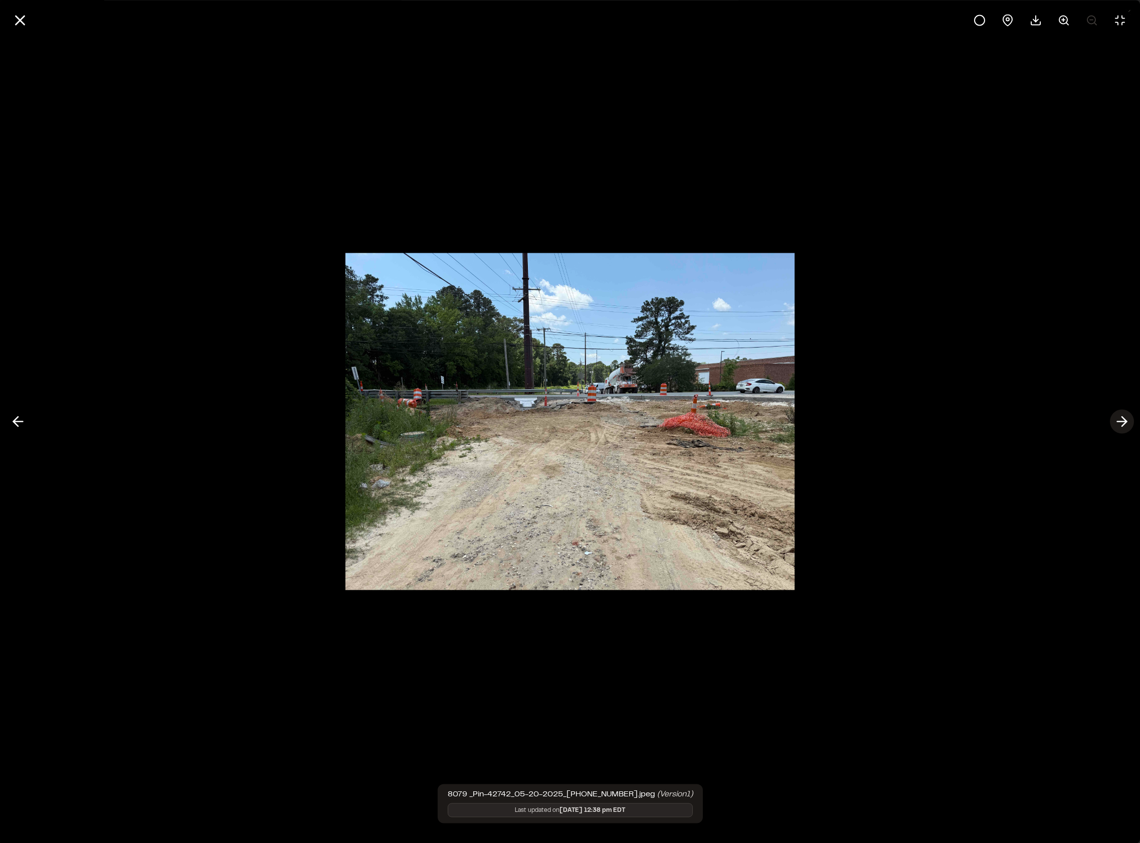
click at [1126, 420] on polyline at bounding box center [1124, 422] width 5 height 10
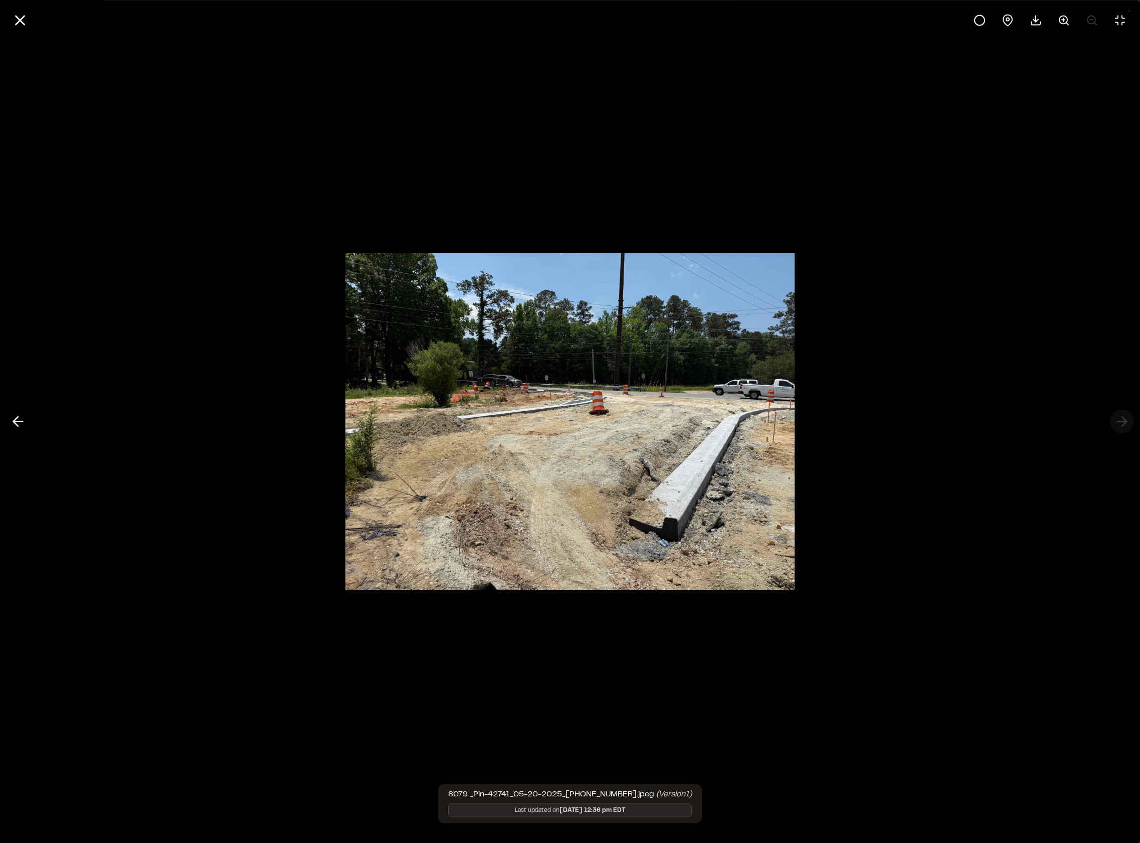
click at [1126, 420] on div at bounding box center [570, 421] width 1140 height 843
click at [23, 24] on line at bounding box center [20, 20] width 9 height 9
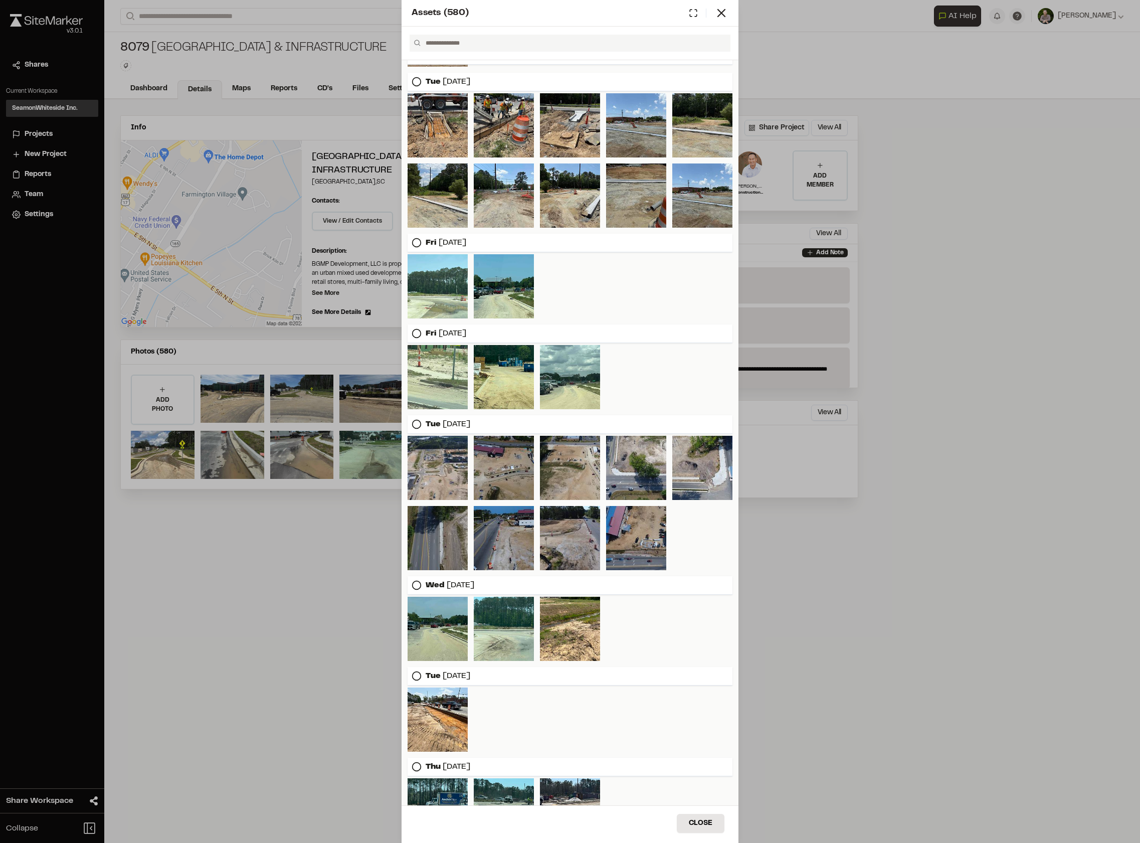
scroll to position [903, 0]
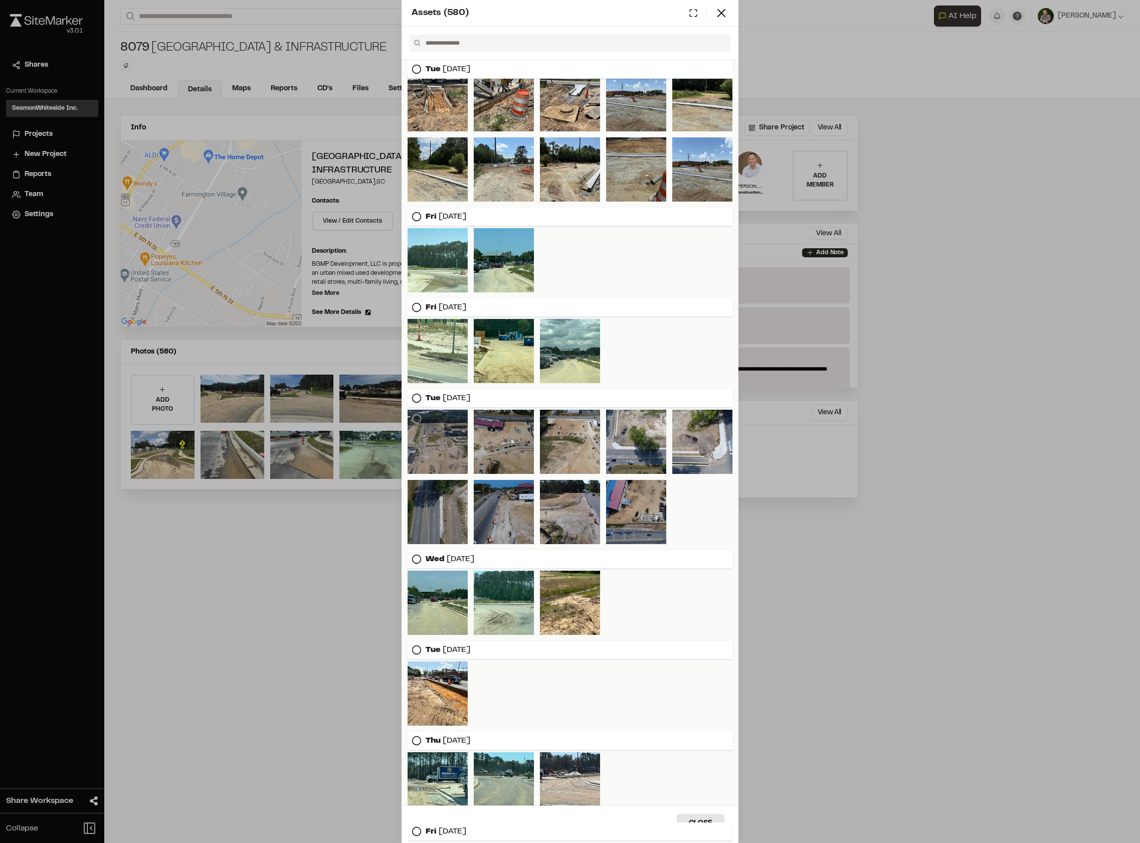
click at [446, 458] on div at bounding box center [438, 442] width 60 height 64
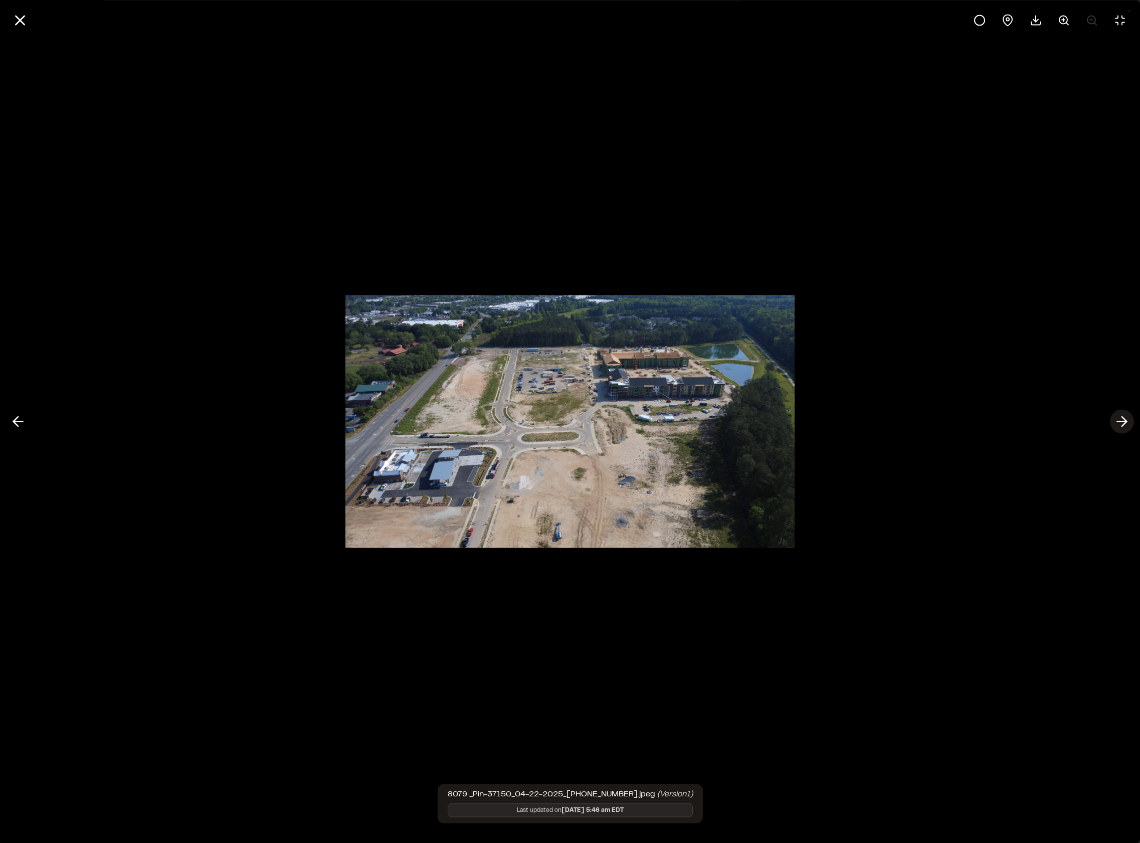
click at [1127, 418] on icon at bounding box center [1122, 421] width 16 height 17
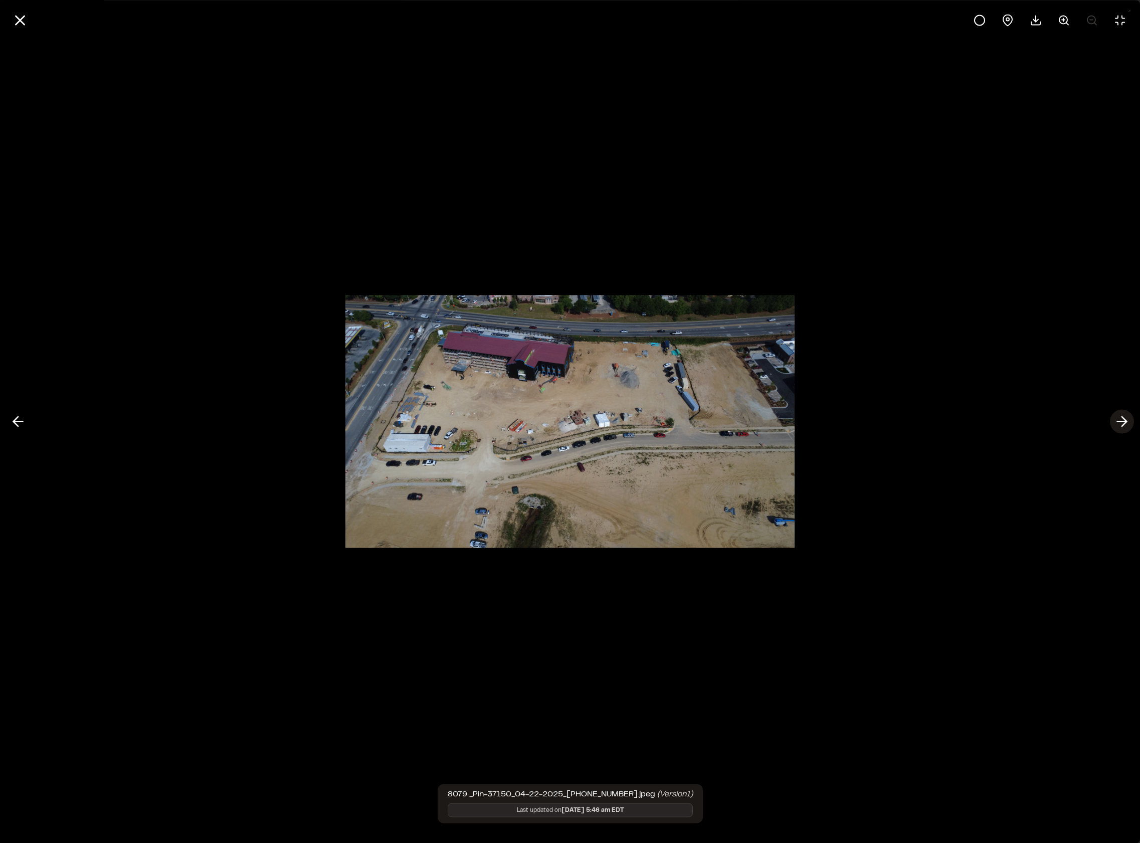
click at [1126, 419] on icon at bounding box center [1122, 421] width 16 height 17
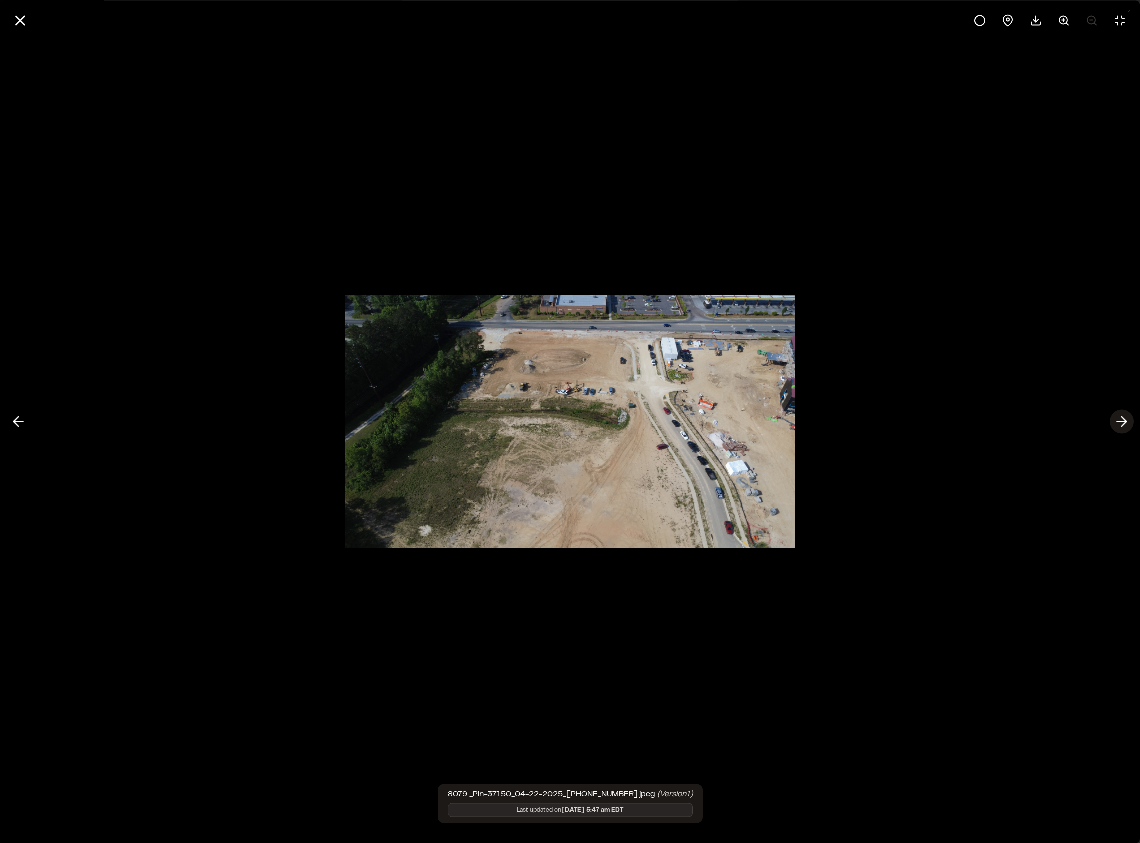
click at [1125, 419] on icon at bounding box center [1122, 421] width 16 height 17
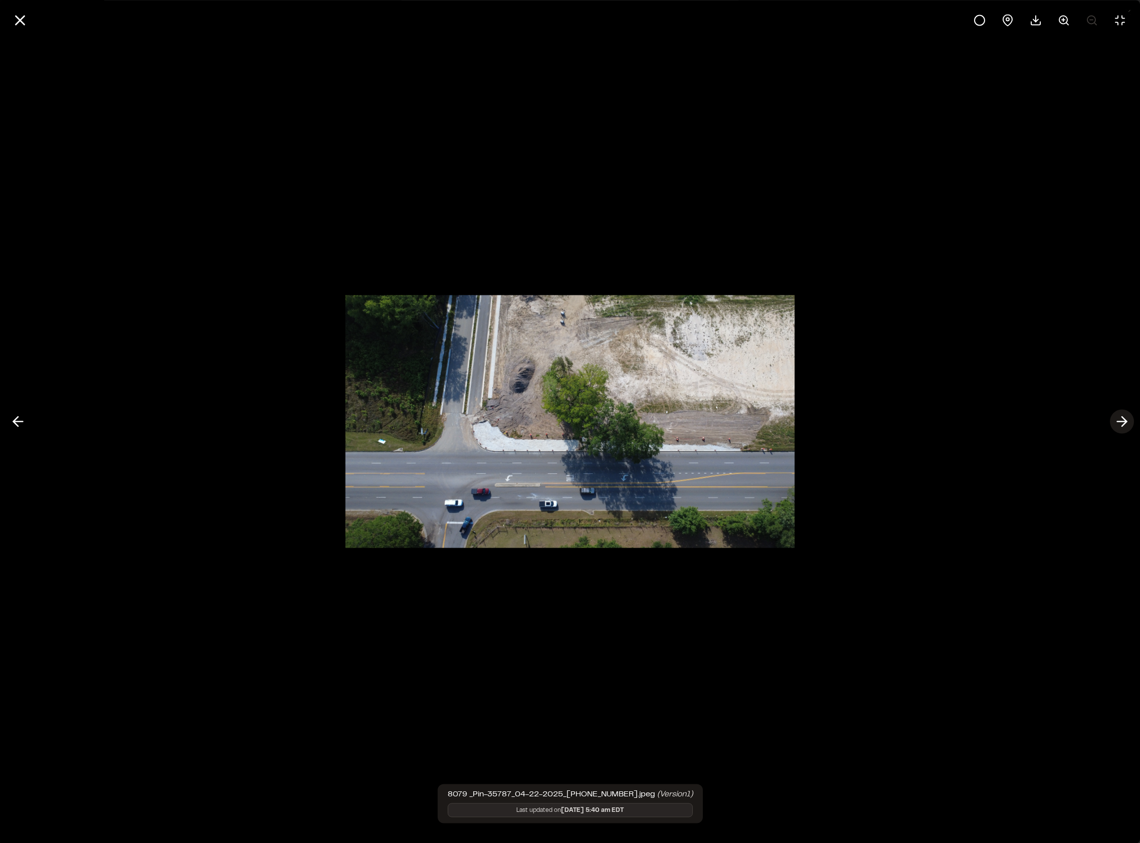
click at [1123, 420] on icon at bounding box center [1122, 421] width 16 height 17
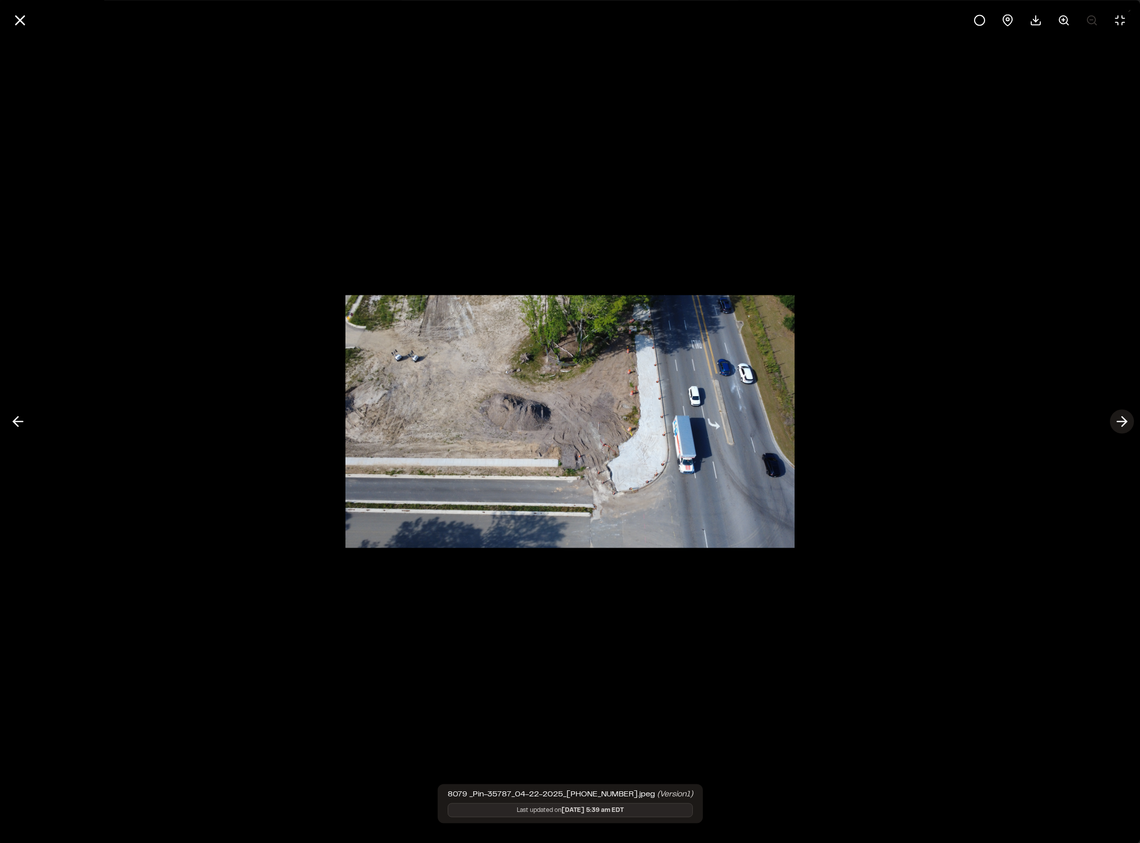
click at [1123, 420] on icon at bounding box center [1122, 421] width 16 height 17
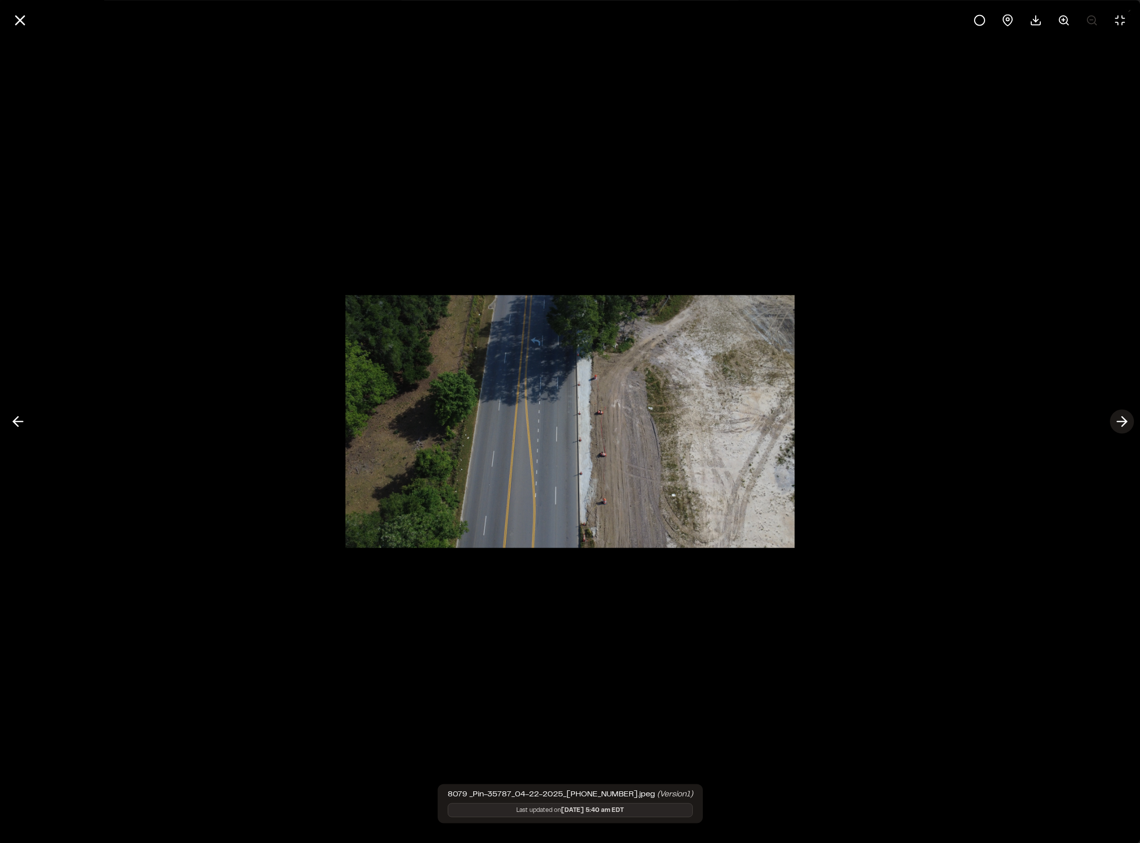
click at [1123, 420] on icon at bounding box center [1122, 421] width 16 height 17
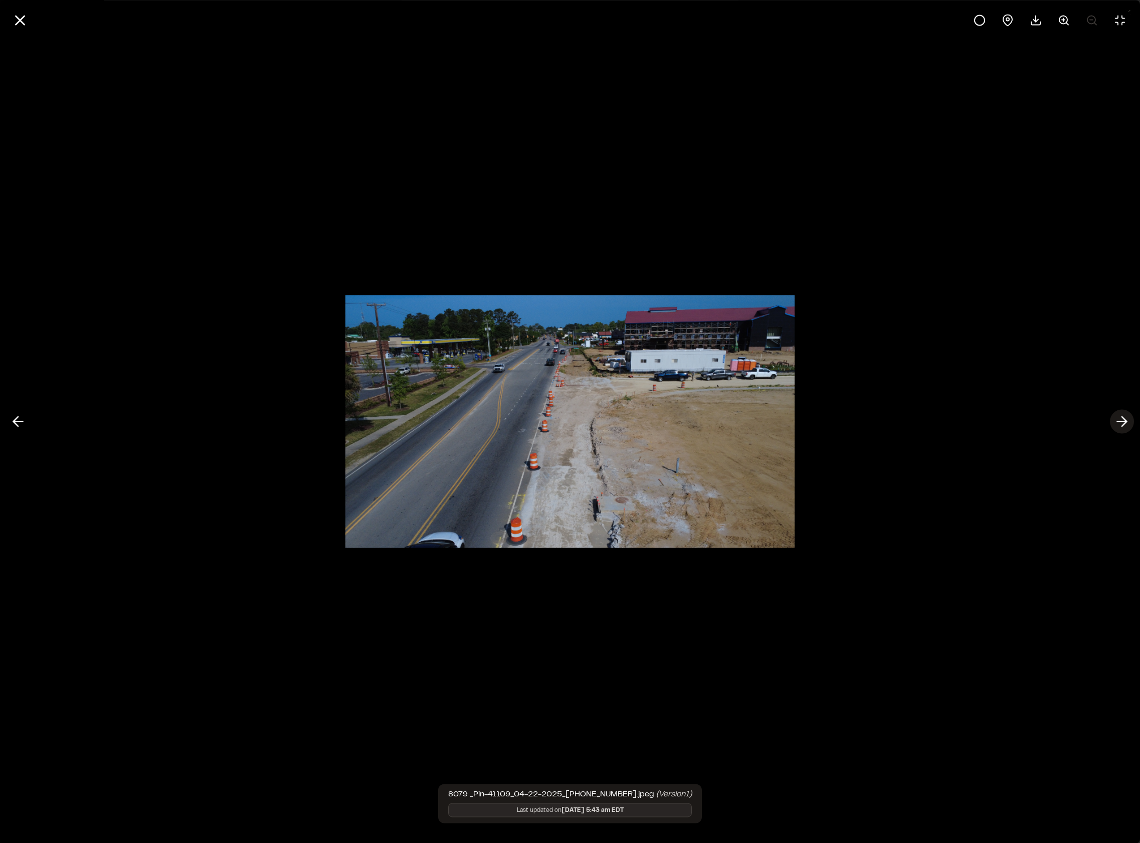
click at [1123, 420] on icon at bounding box center [1122, 421] width 16 height 17
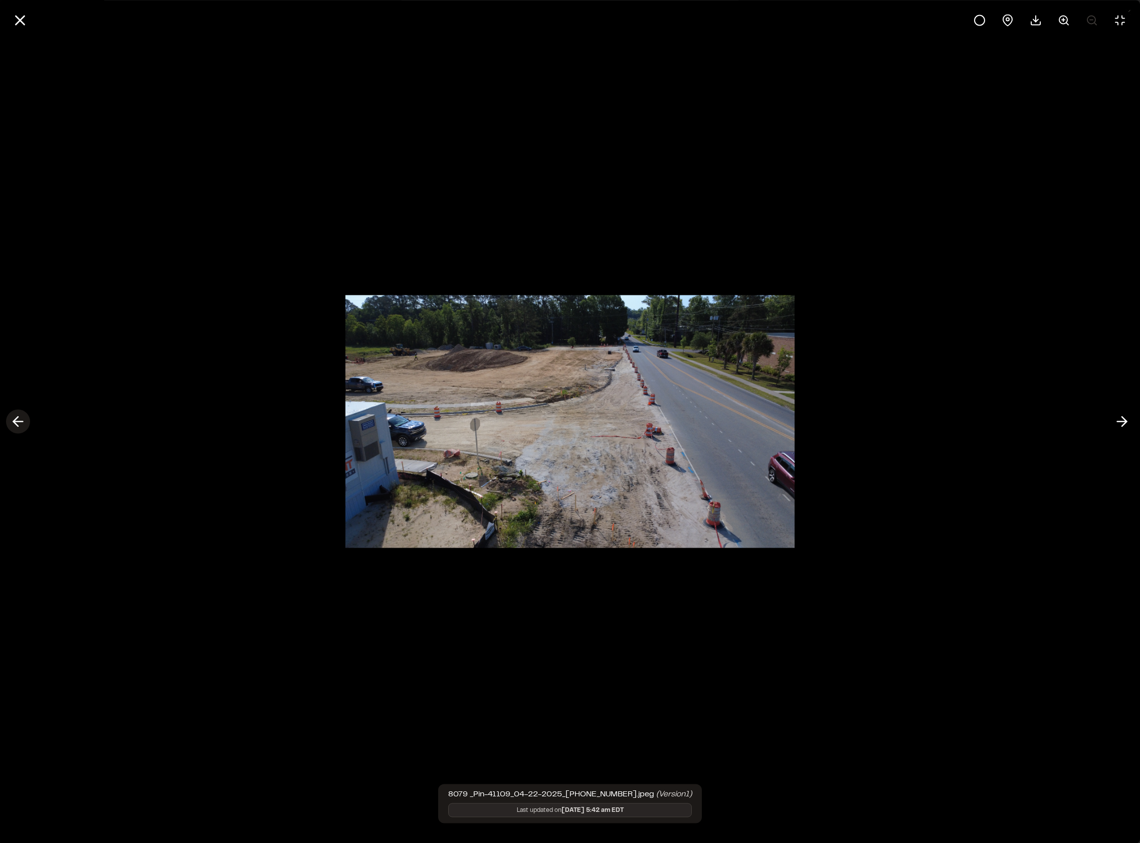
click at [13, 423] on icon at bounding box center [18, 421] width 16 height 17
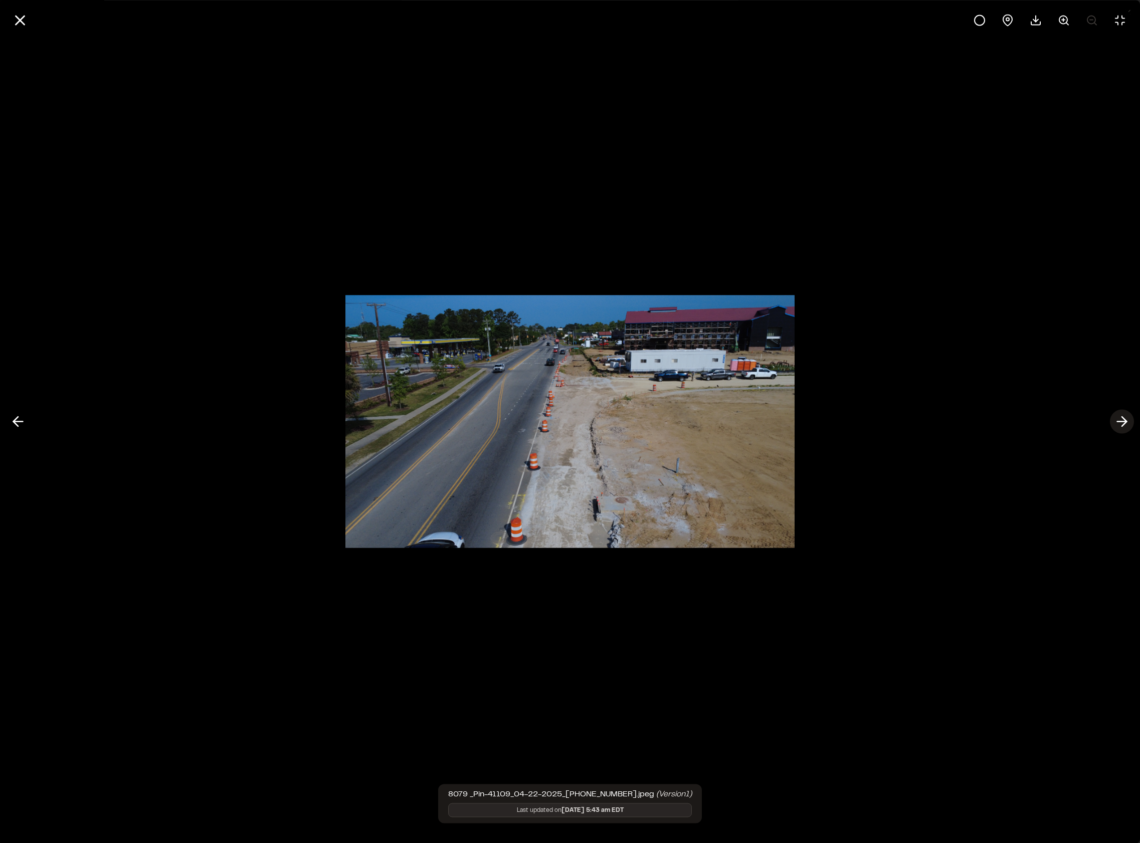
click at [1119, 426] on icon at bounding box center [1122, 421] width 16 height 17
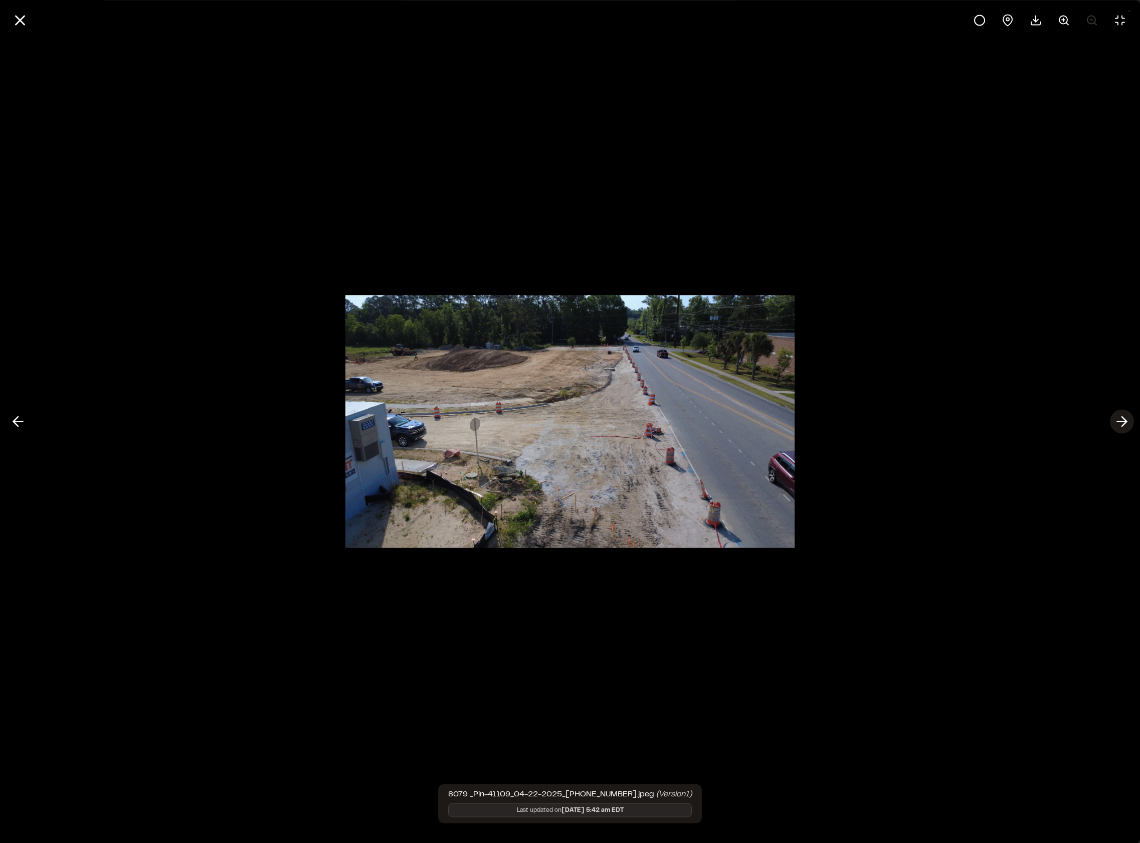
click at [1119, 426] on icon at bounding box center [1122, 421] width 16 height 17
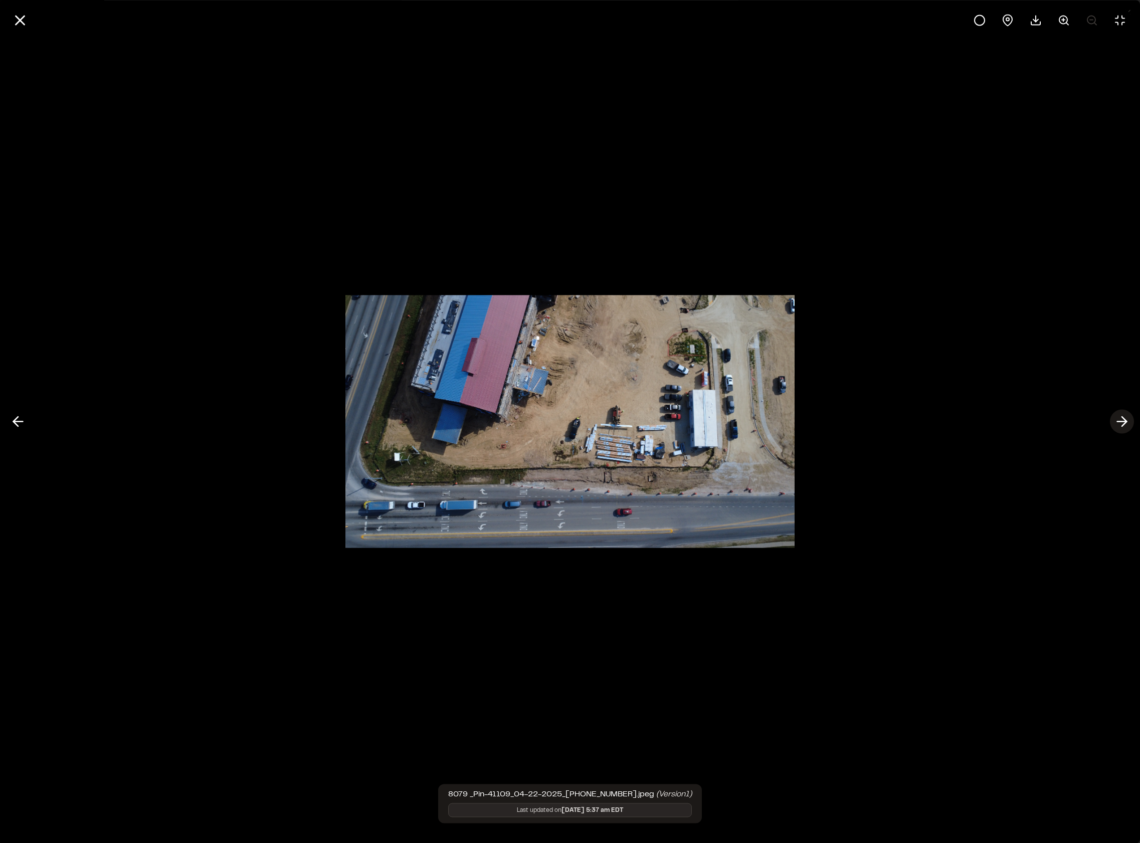
click at [1119, 426] on icon at bounding box center [1122, 421] width 16 height 17
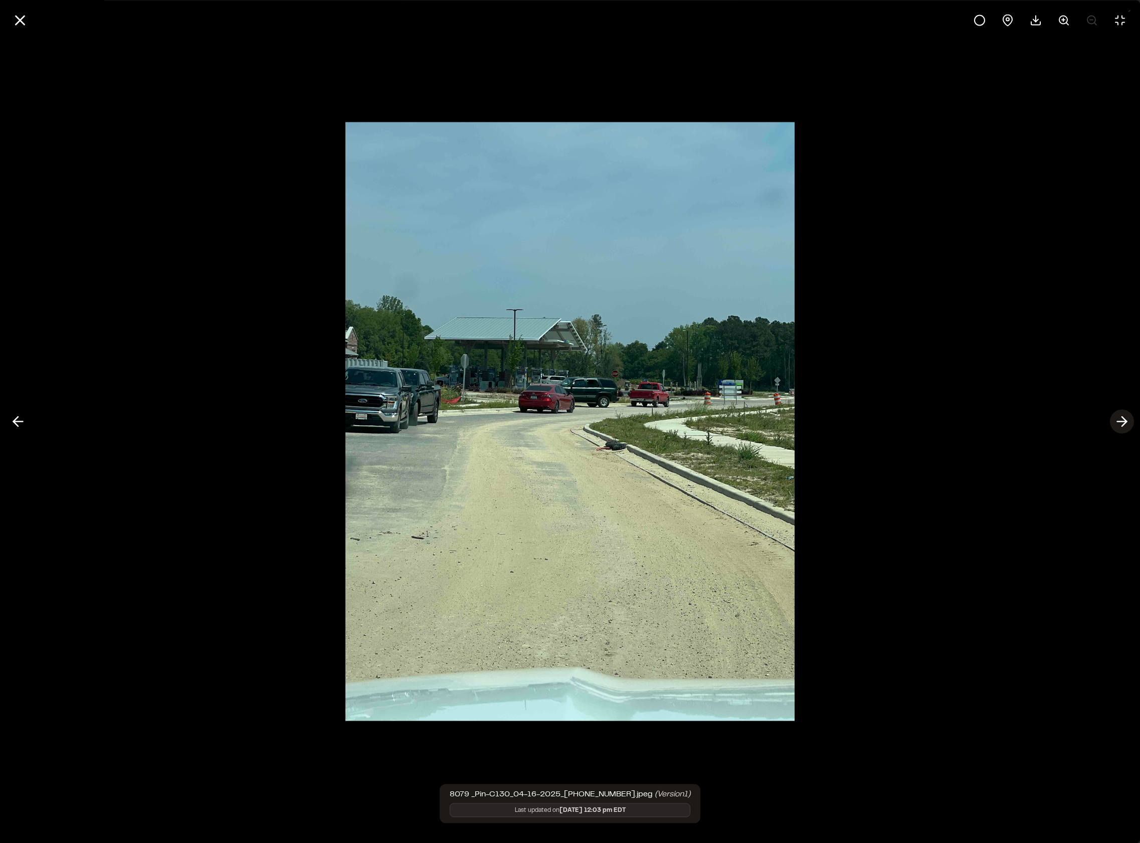
click at [1119, 426] on icon at bounding box center [1122, 421] width 16 height 17
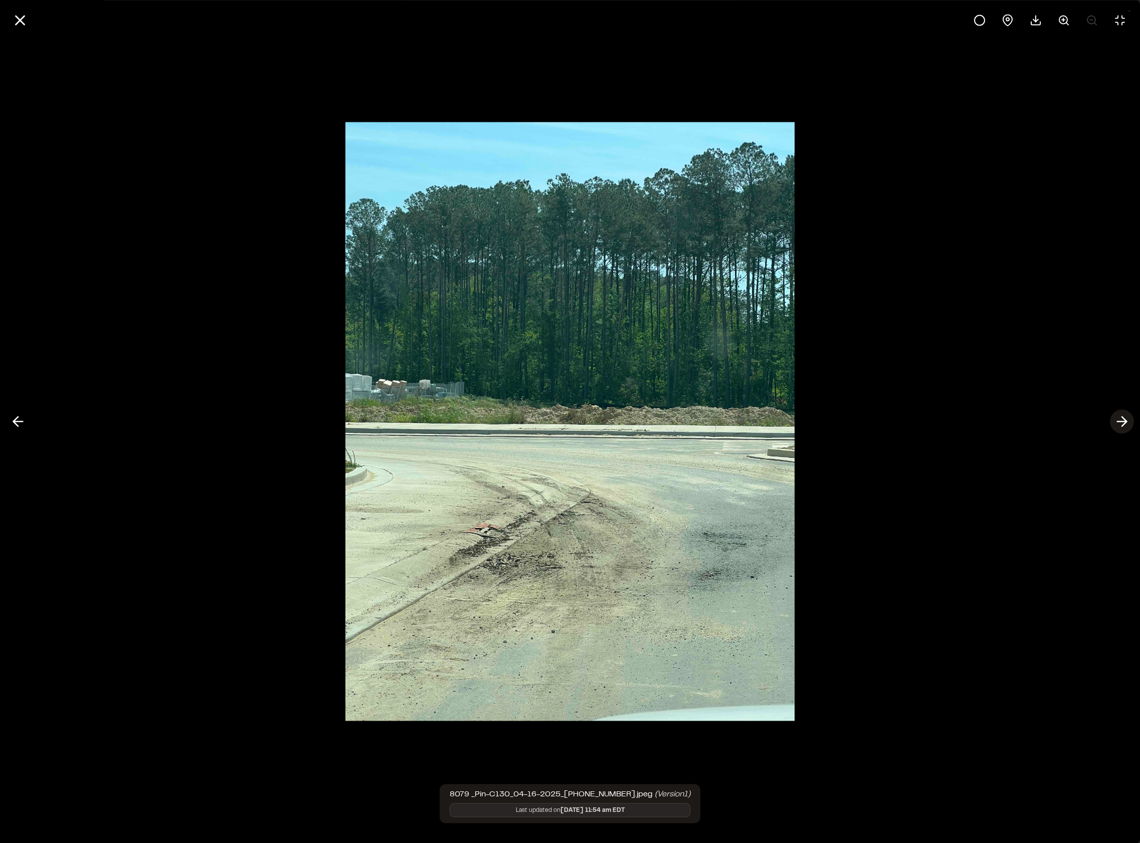
click at [1119, 426] on icon at bounding box center [1122, 421] width 16 height 17
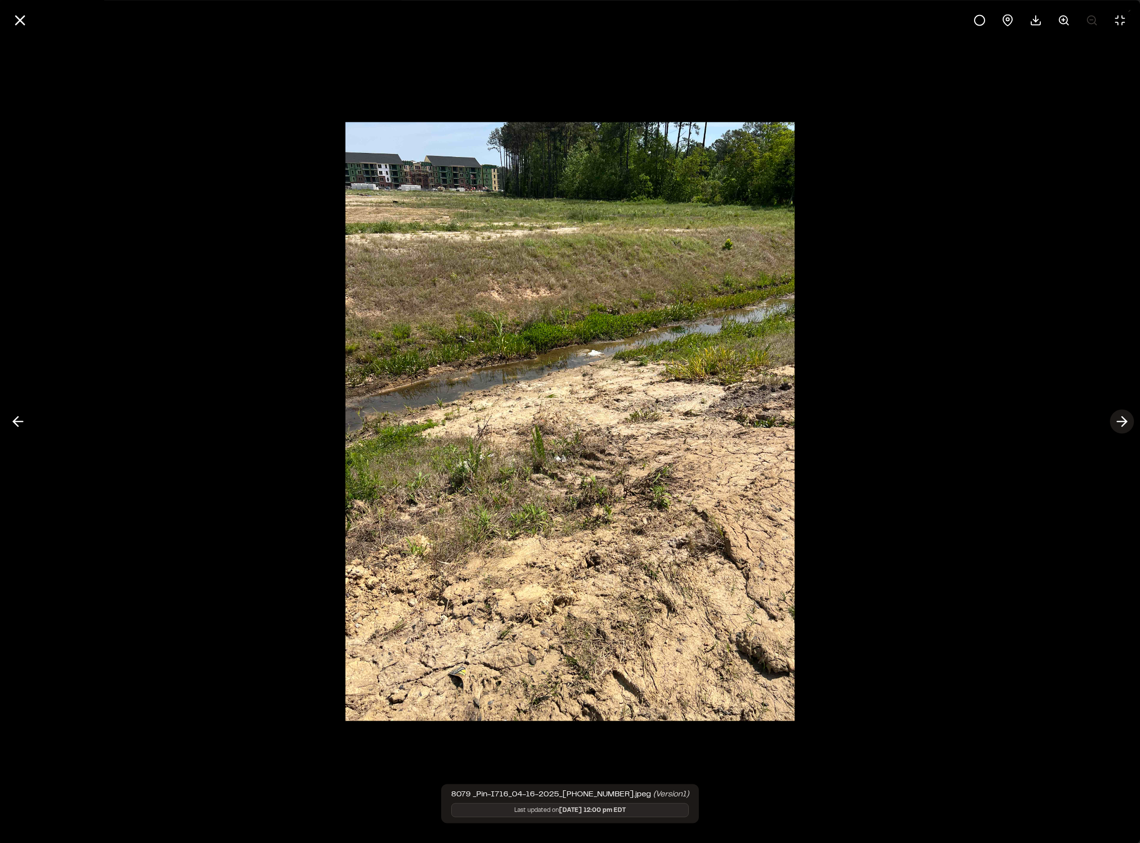
click at [1119, 426] on icon at bounding box center [1122, 421] width 16 height 17
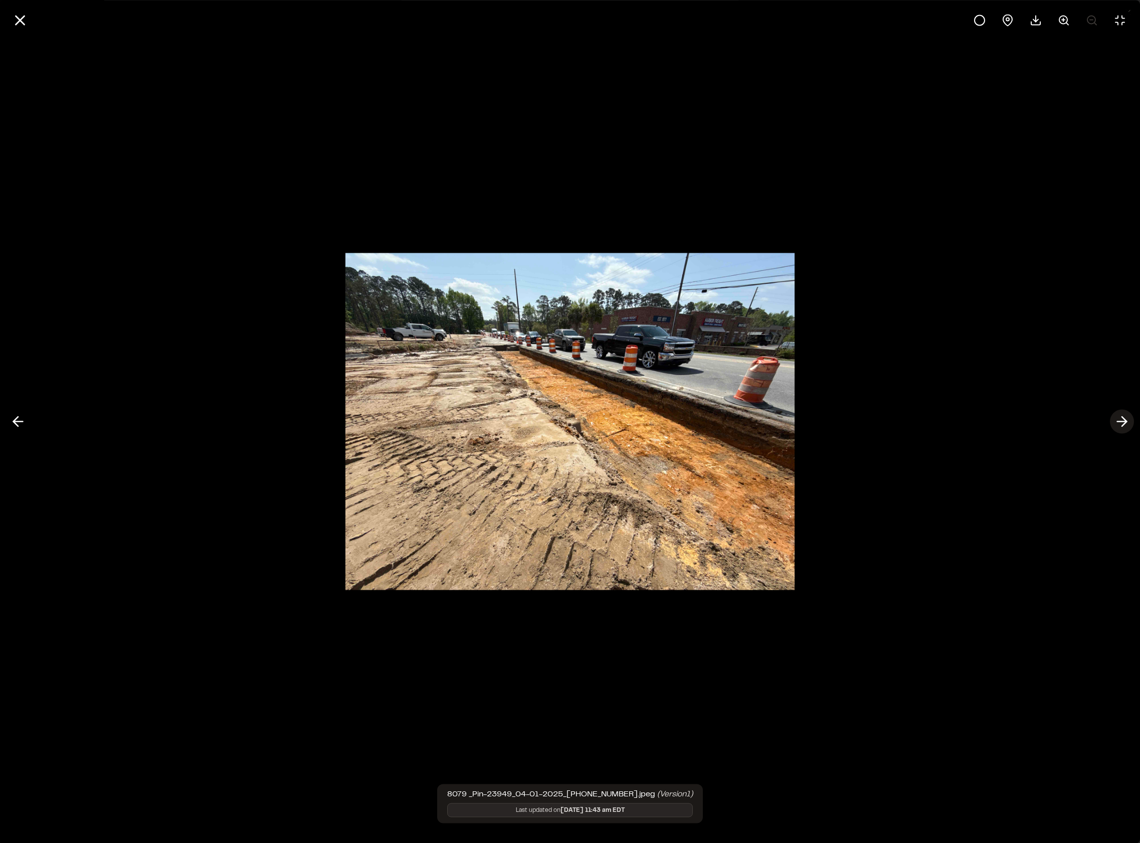
click at [1119, 426] on icon at bounding box center [1122, 421] width 16 height 17
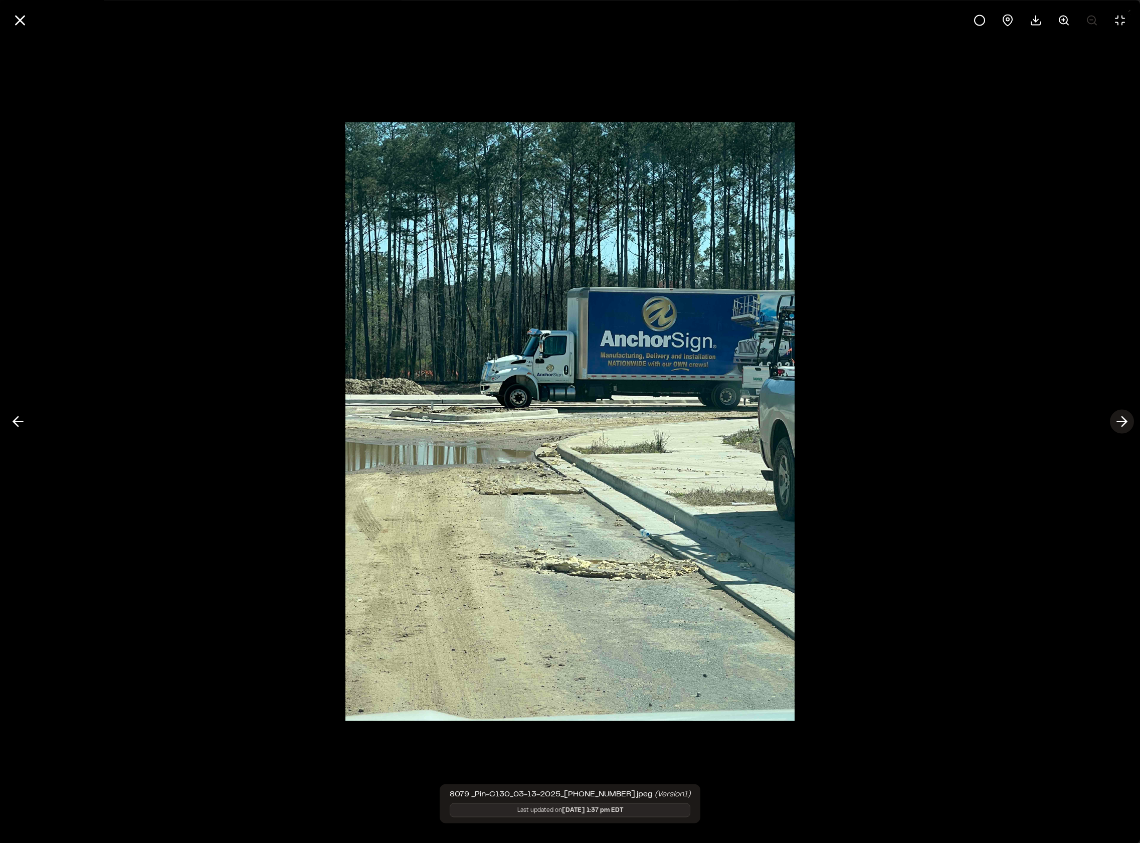
click at [1119, 426] on icon at bounding box center [1122, 421] width 16 height 17
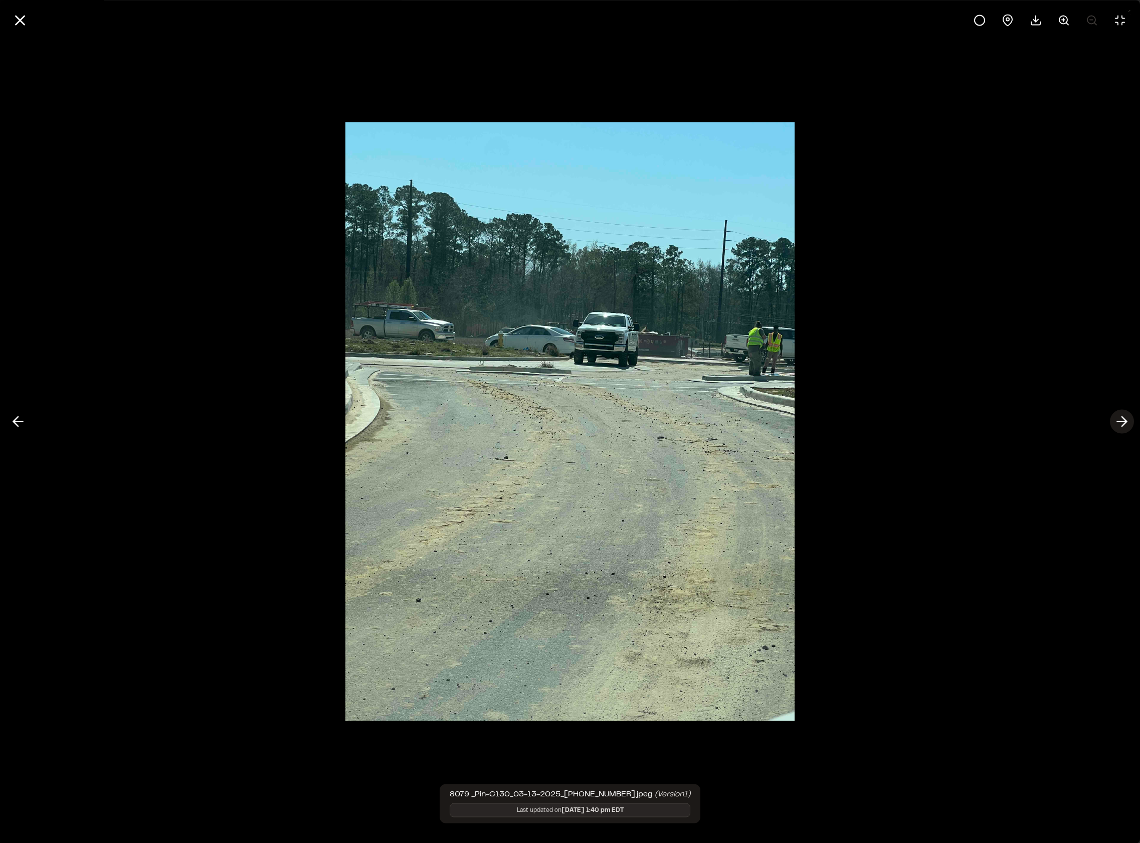
click at [1119, 426] on icon at bounding box center [1122, 421] width 16 height 17
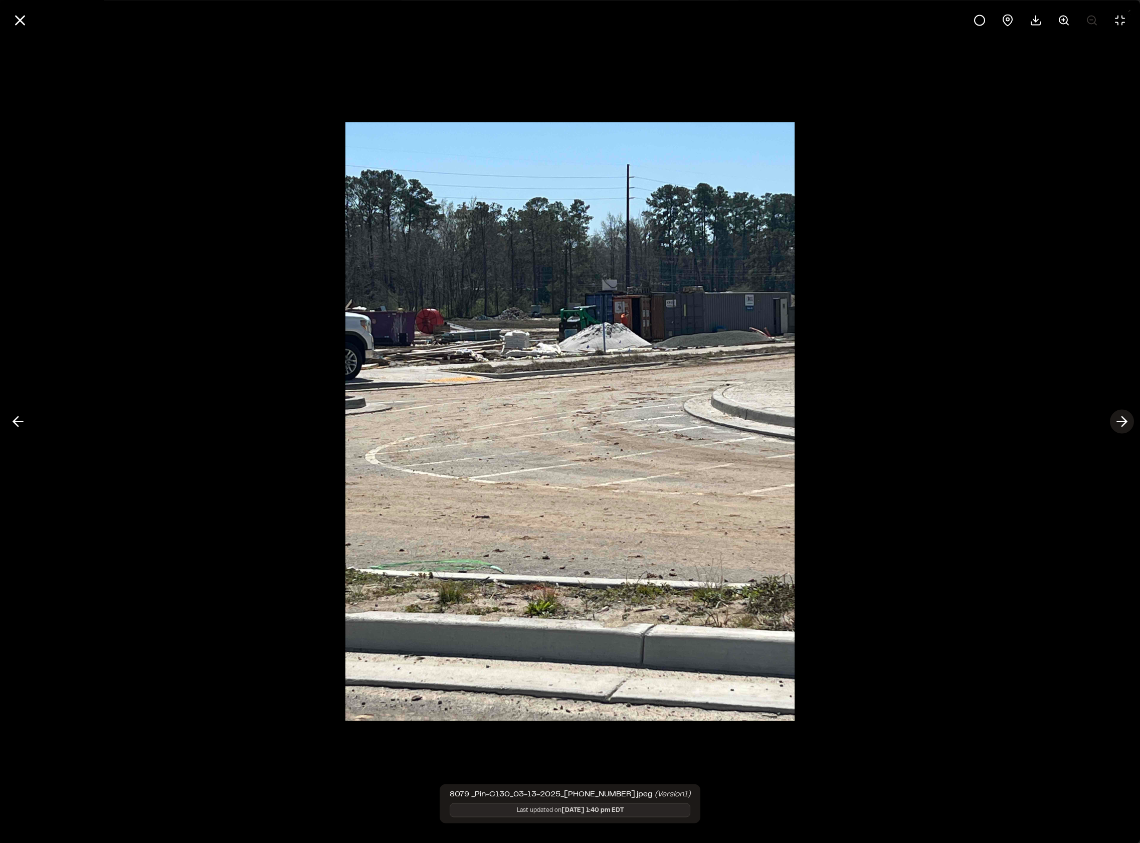
click at [1119, 426] on icon at bounding box center [1122, 421] width 16 height 17
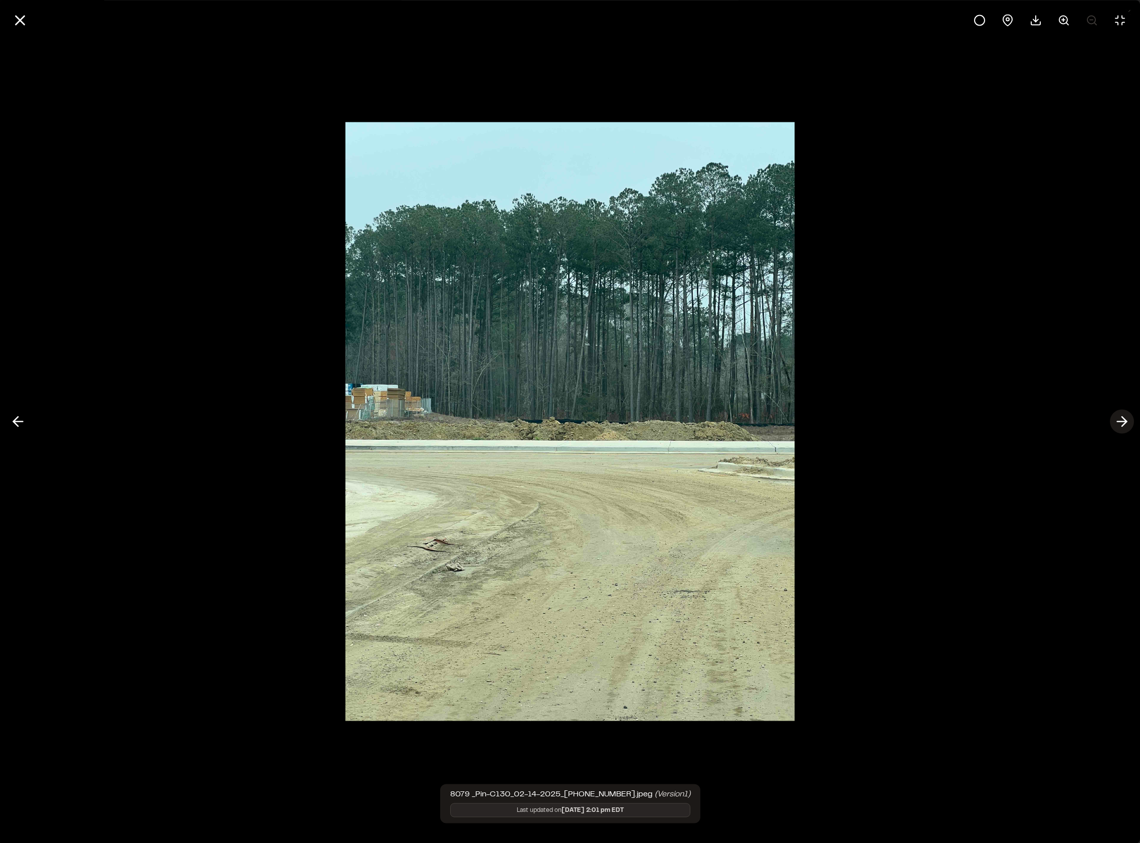
click at [1119, 426] on icon at bounding box center [1122, 421] width 16 height 17
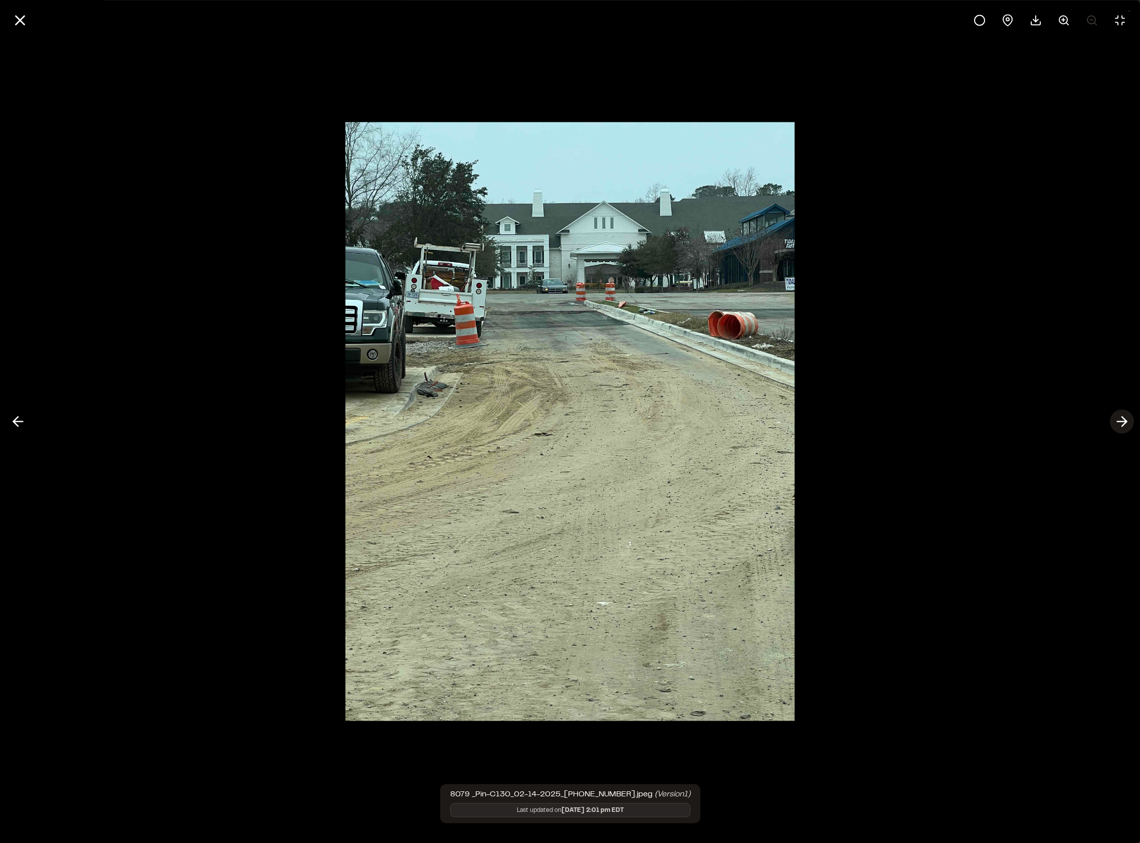
click at [1119, 426] on icon at bounding box center [1122, 421] width 16 height 17
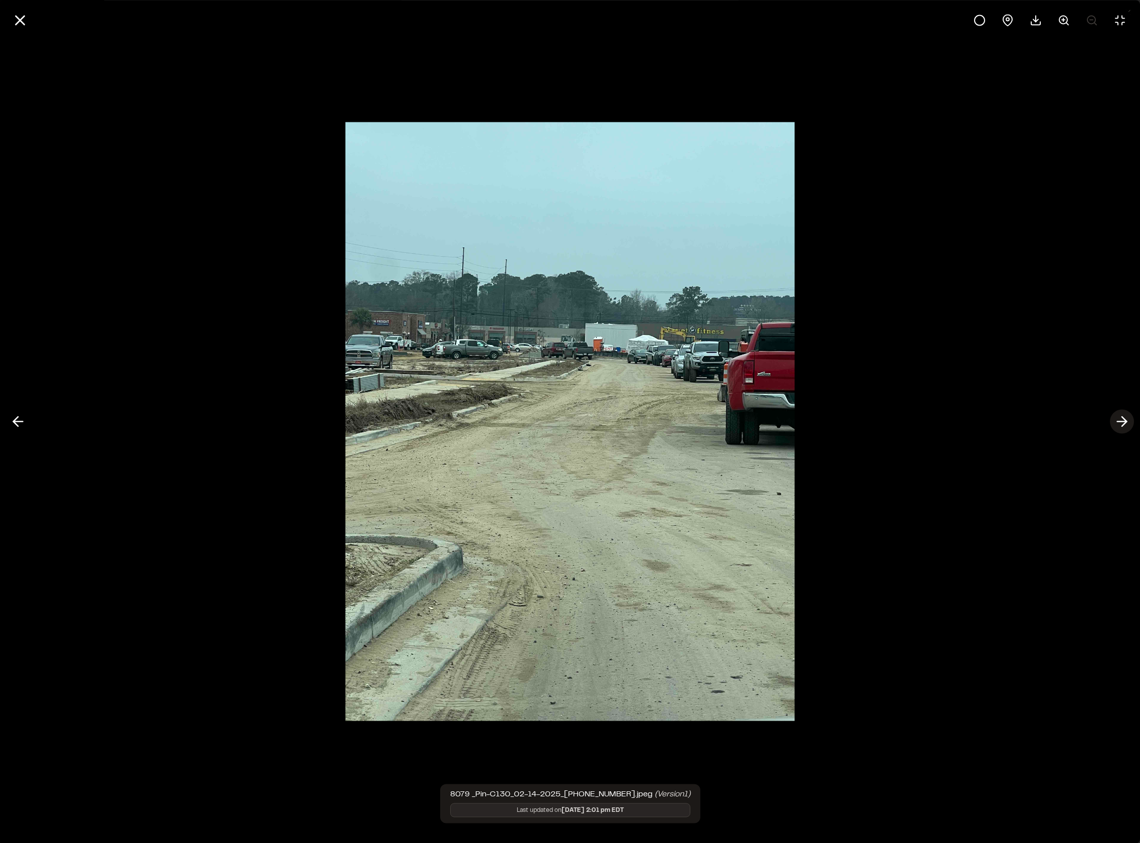
click at [1119, 426] on icon at bounding box center [1122, 421] width 16 height 17
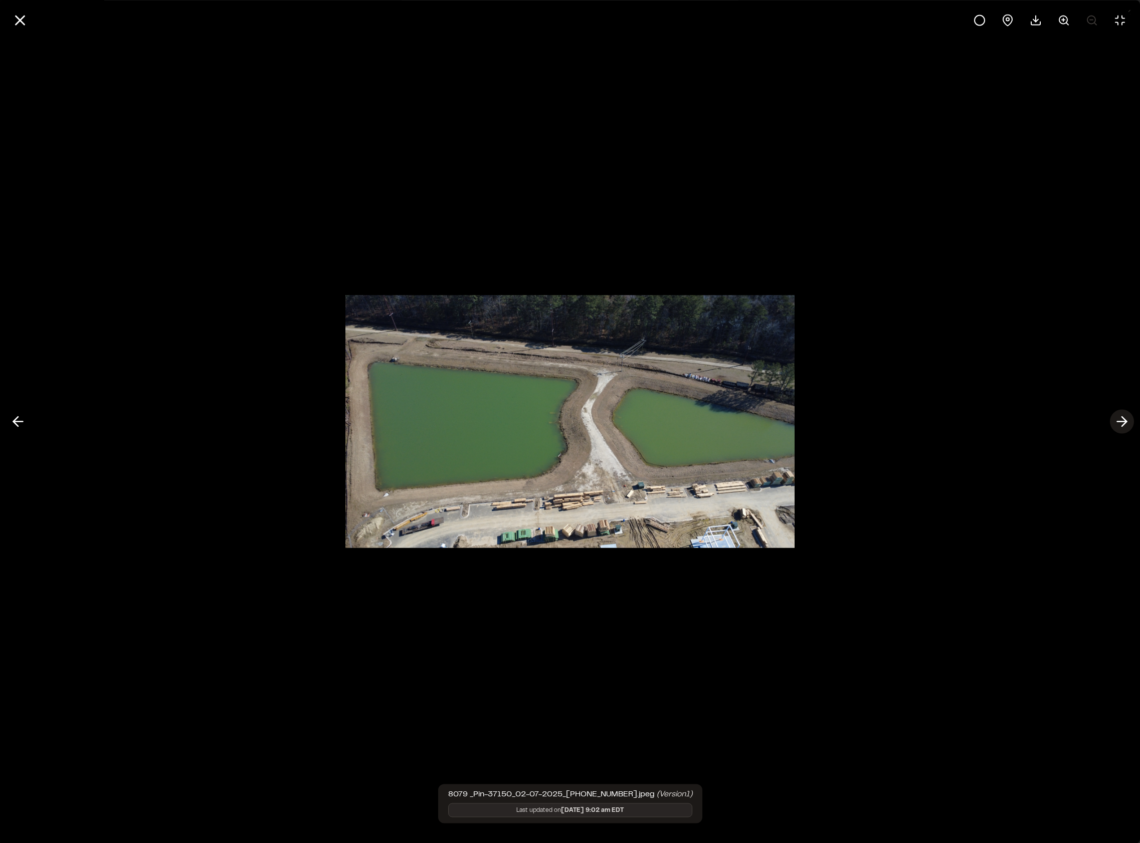
click at [1119, 426] on icon at bounding box center [1122, 421] width 16 height 17
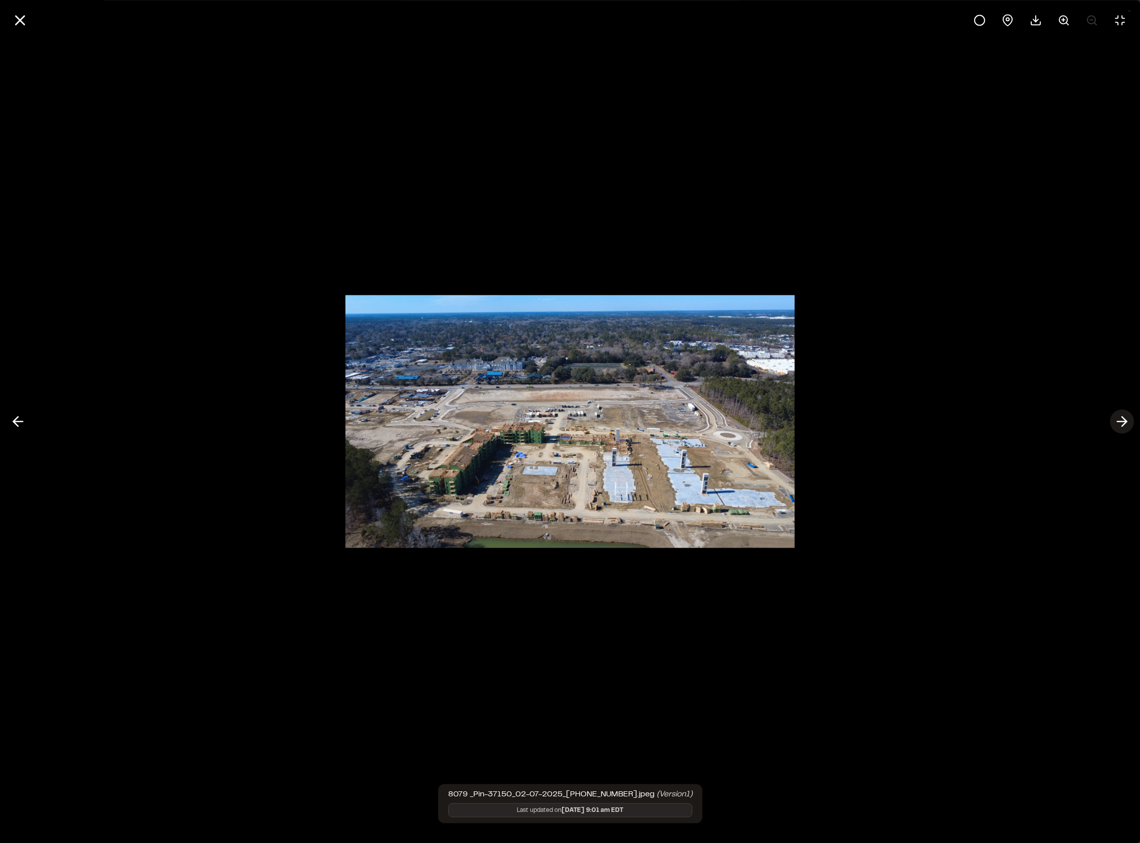
click at [1119, 426] on icon at bounding box center [1122, 421] width 16 height 17
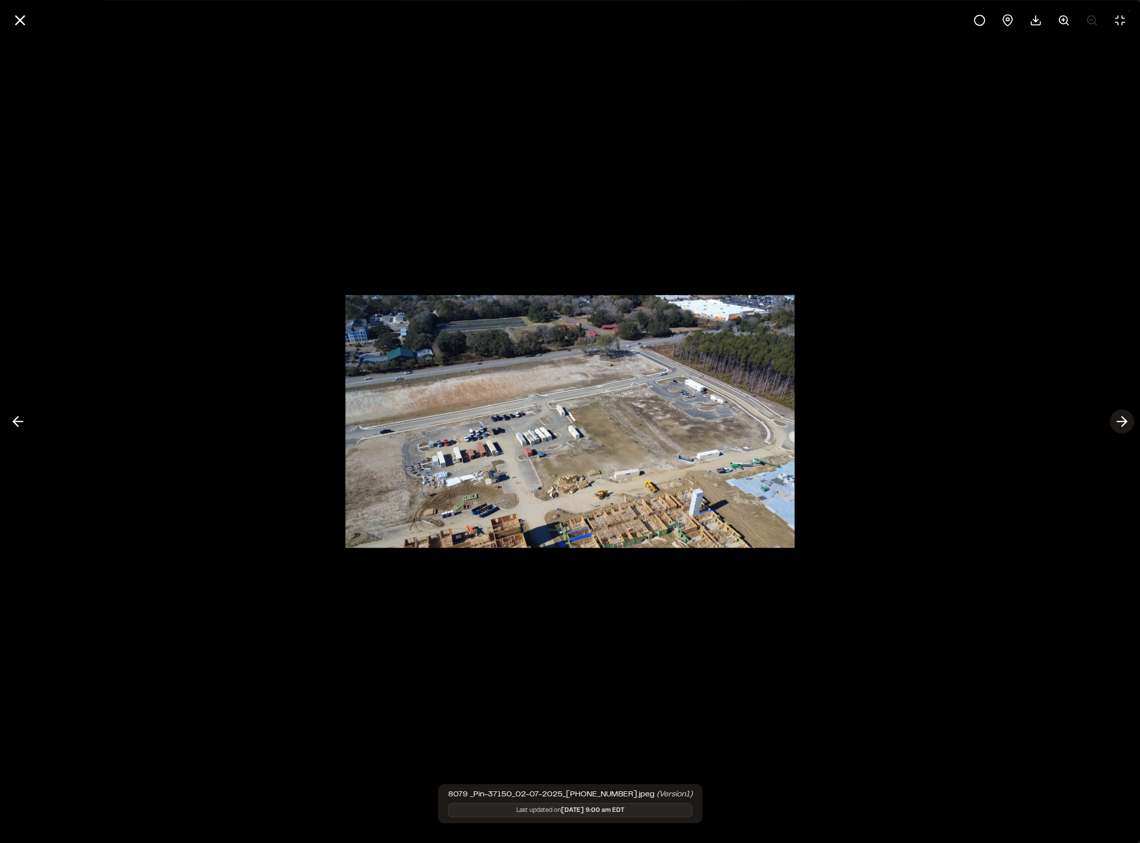
click at [1119, 426] on icon at bounding box center [1122, 421] width 16 height 17
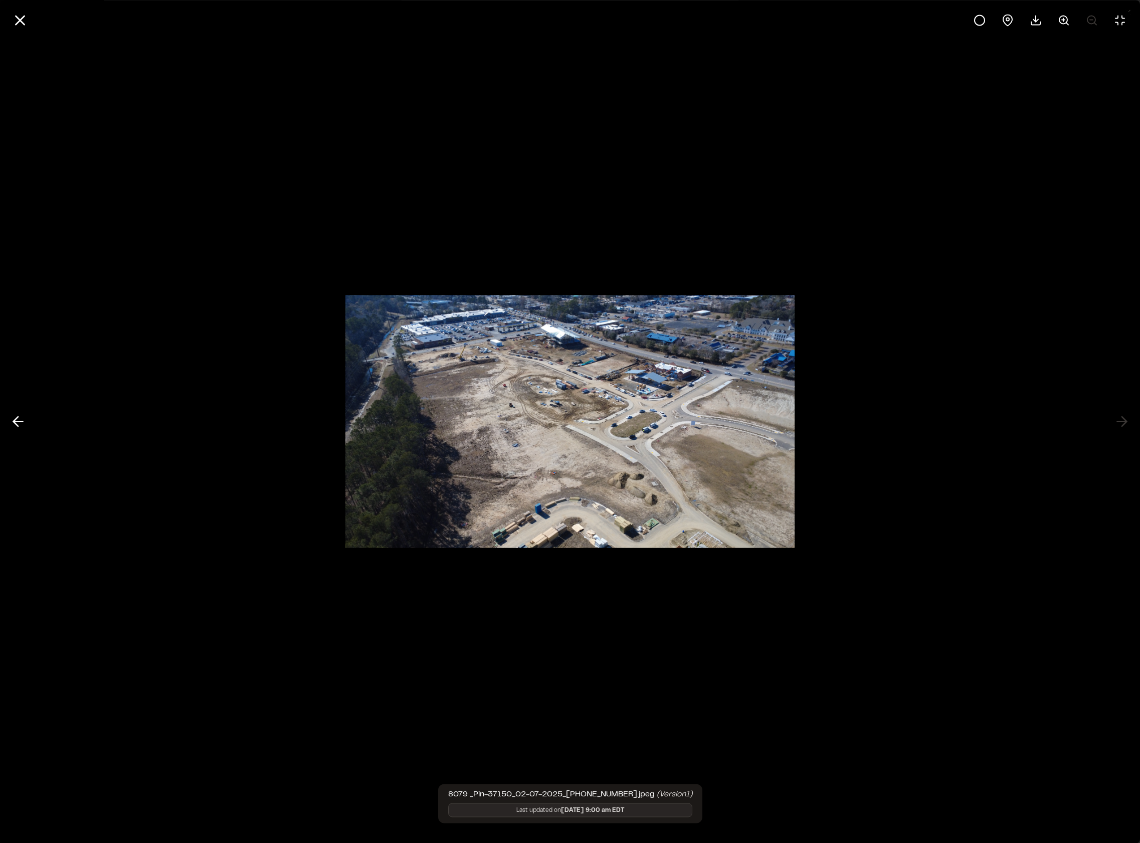
drag, startPoint x: 19, startPoint y: 22, endPoint x: 42, endPoint y: 40, distance: 29.3
click at [19, 22] on line at bounding box center [20, 20] width 9 height 9
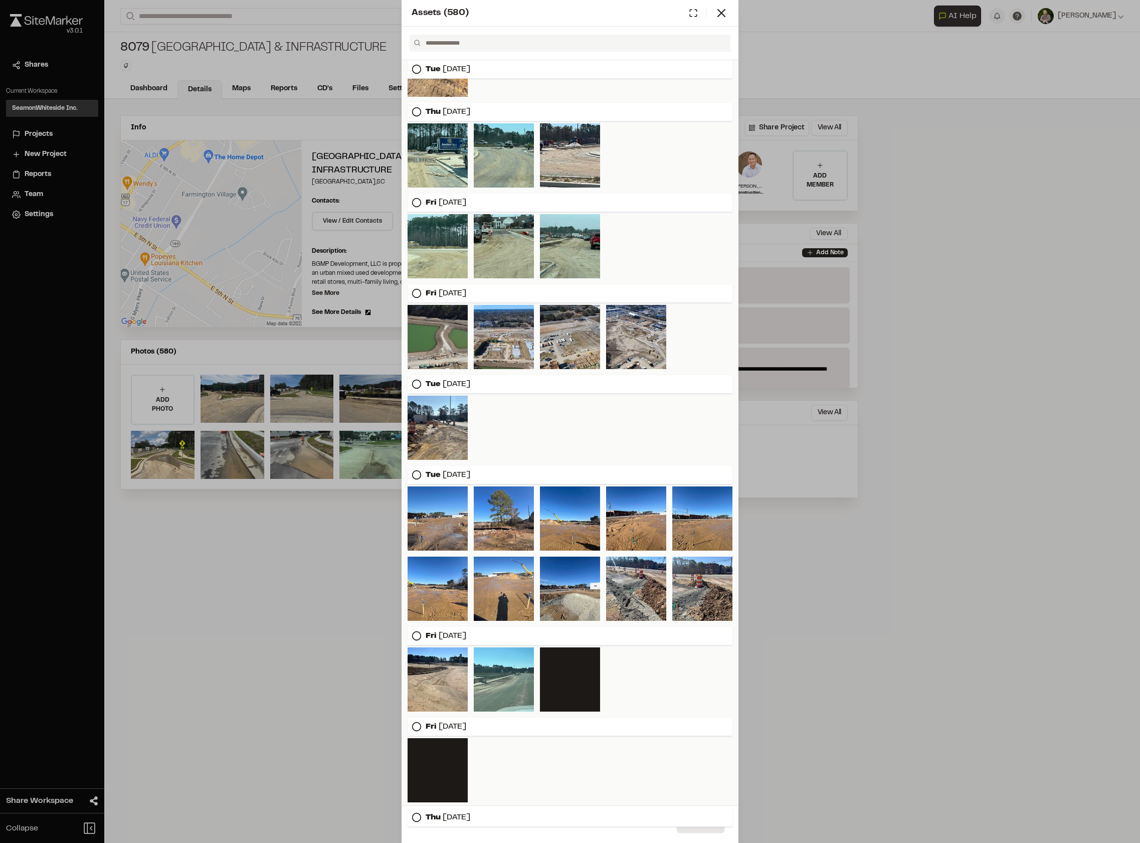
scroll to position [1531, 0]
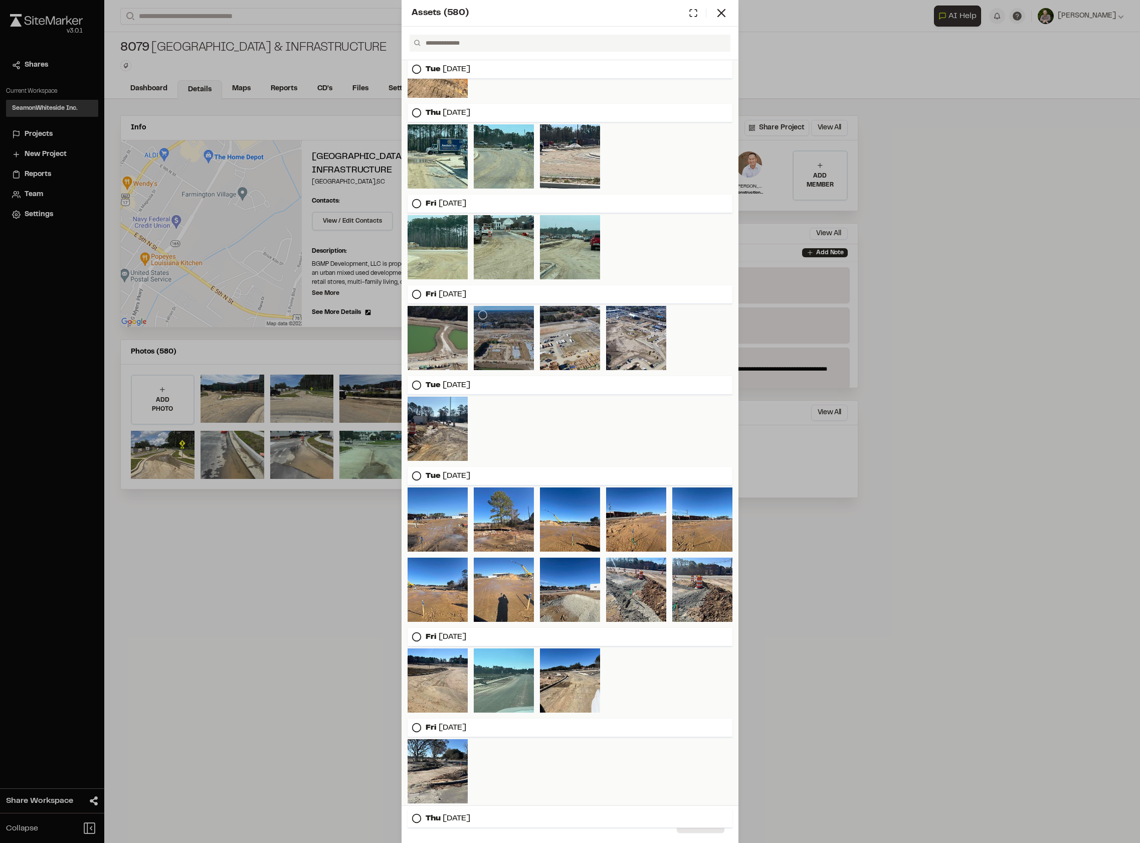
click at [514, 347] on div at bounding box center [504, 338] width 60 height 64
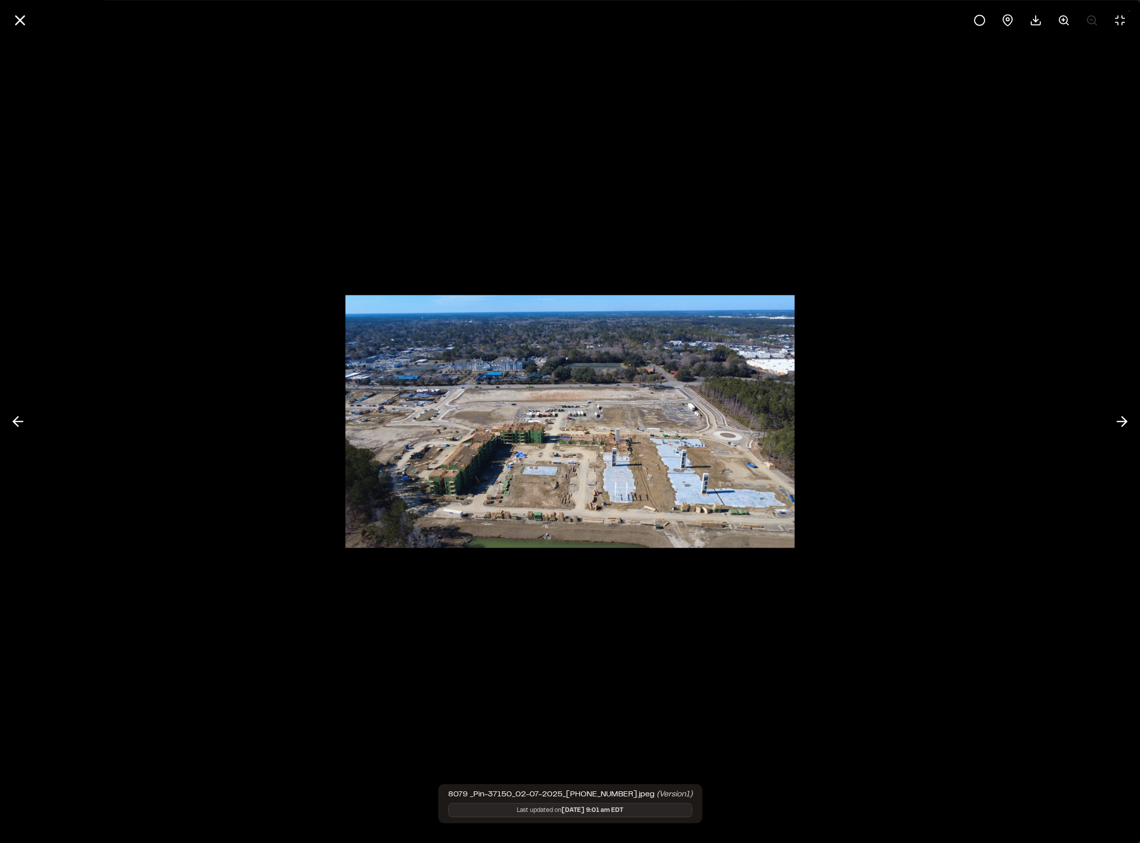
drag, startPoint x: 26, startPoint y: 18, endPoint x: 32, endPoint y: 22, distance: 7.7
click at [26, 18] on icon at bounding box center [20, 20] width 17 height 17
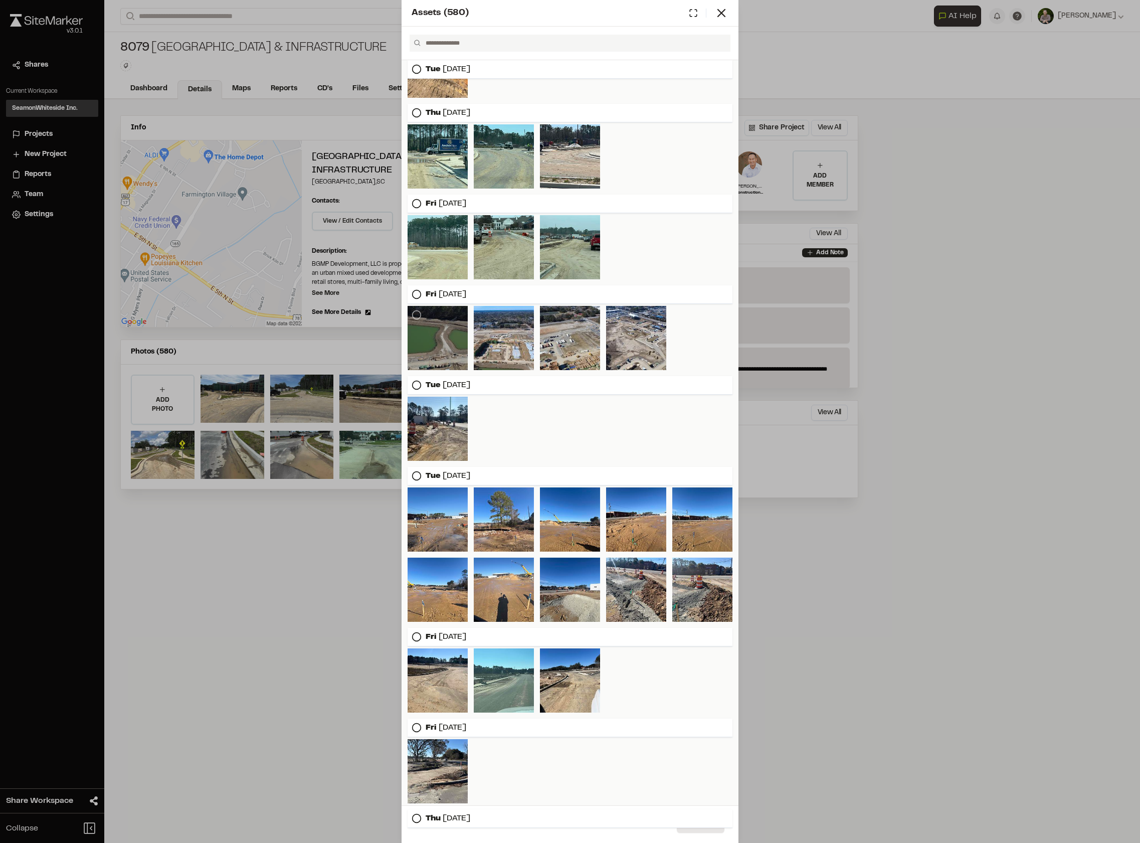
click at [445, 344] on div at bounding box center [438, 338] width 60 height 64
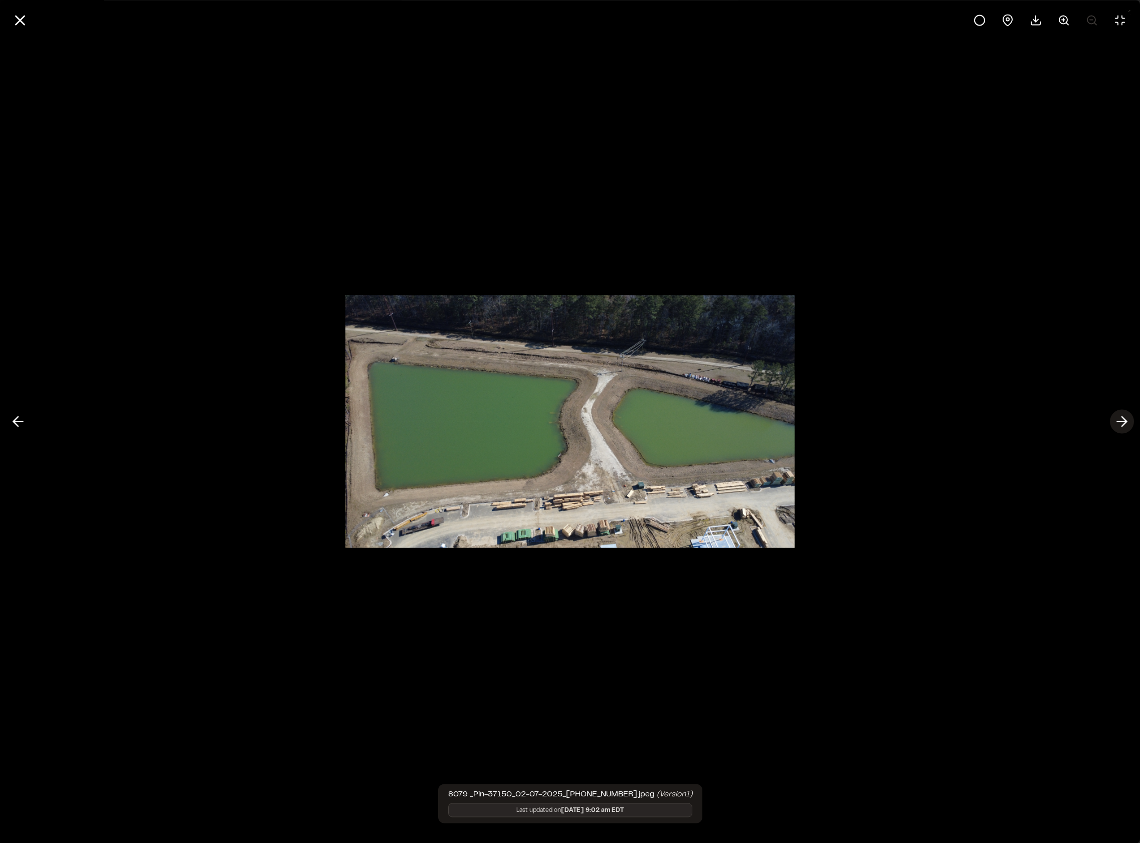
click at [1124, 419] on polyline at bounding box center [1124, 422] width 5 height 10
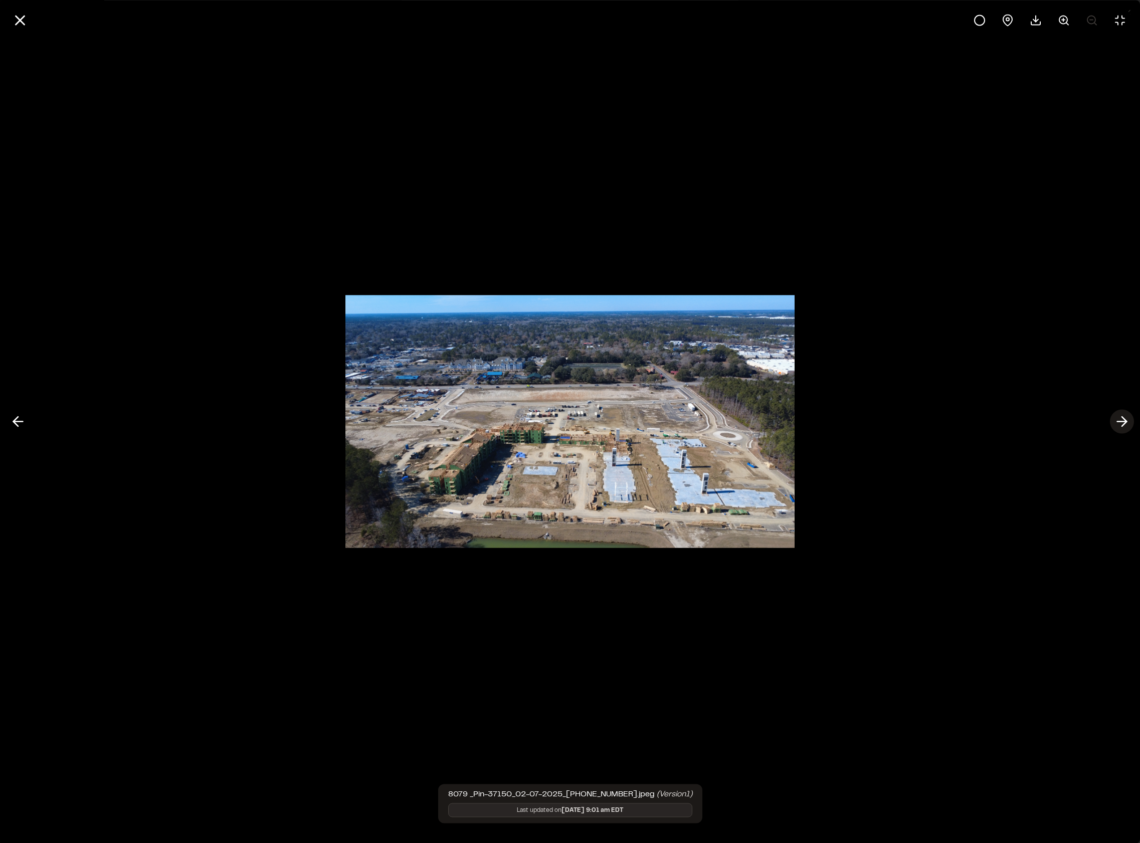
click at [1124, 419] on polyline at bounding box center [1124, 422] width 5 height 10
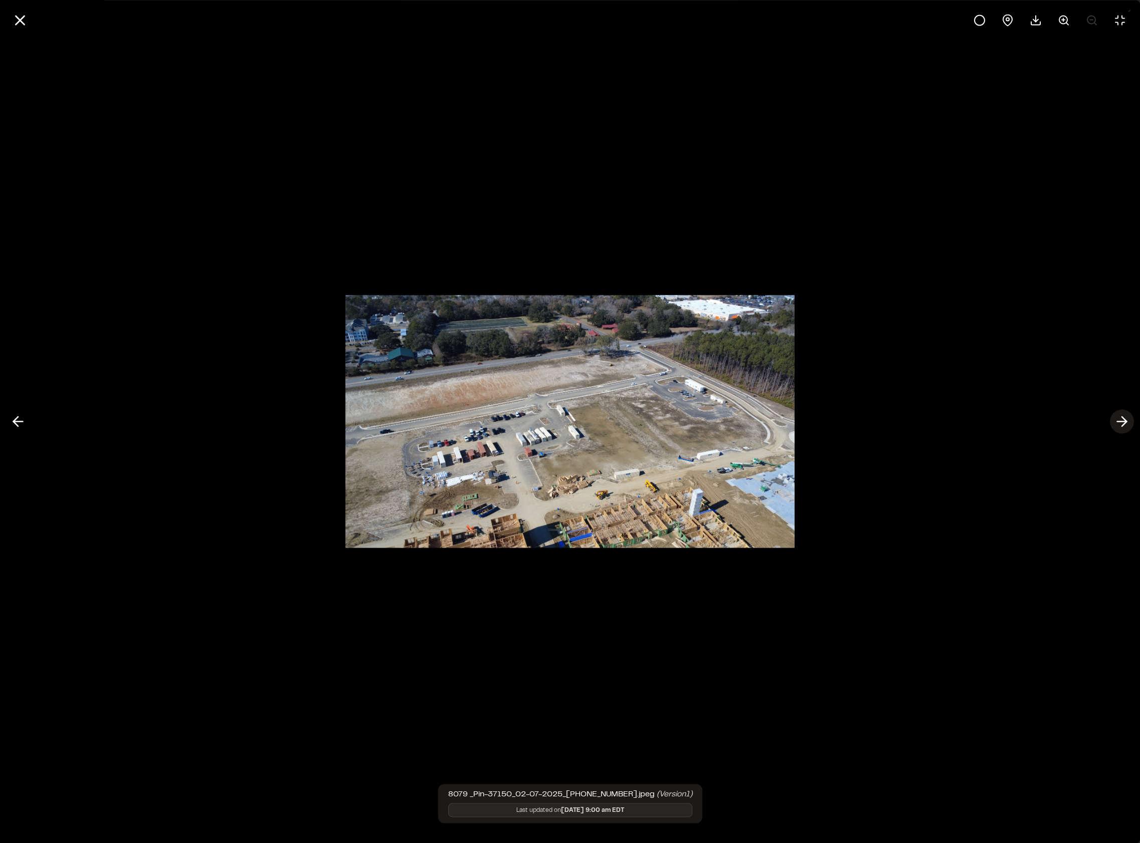
click at [1124, 419] on polyline at bounding box center [1124, 422] width 5 height 10
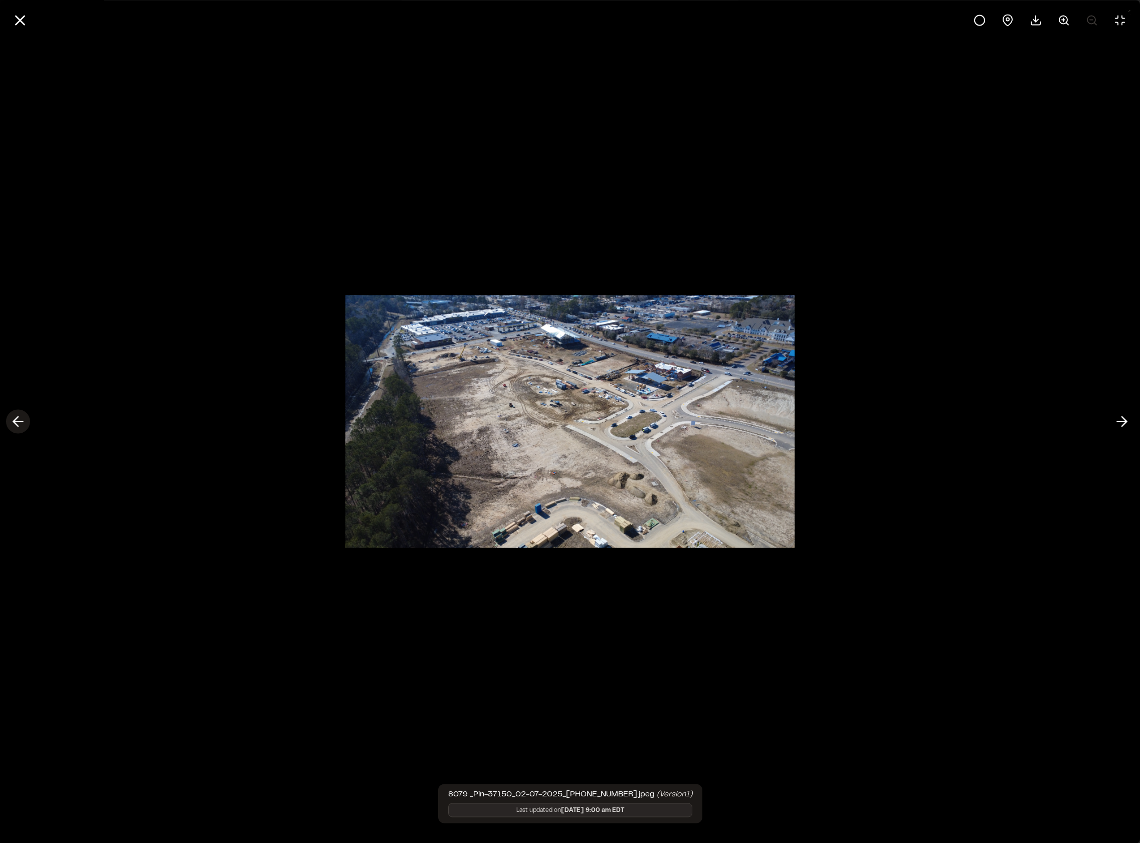
click at [15, 424] on icon at bounding box center [18, 421] width 16 height 17
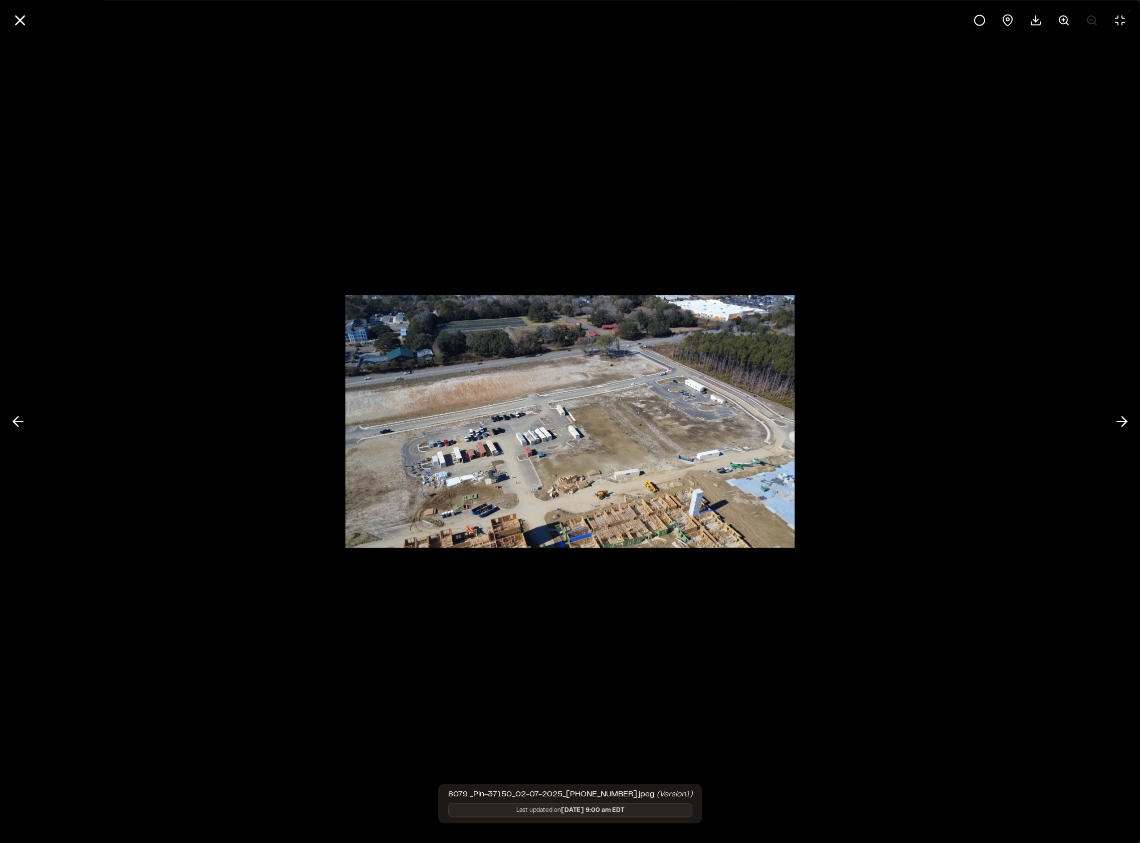
drag, startPoint x: 17, startPoint y: 20, endPoint x: 38, endPoint y: 33, distance: 24.3
click at [17, 20] on icon at bounding box center [20, 20] width 17 height 17
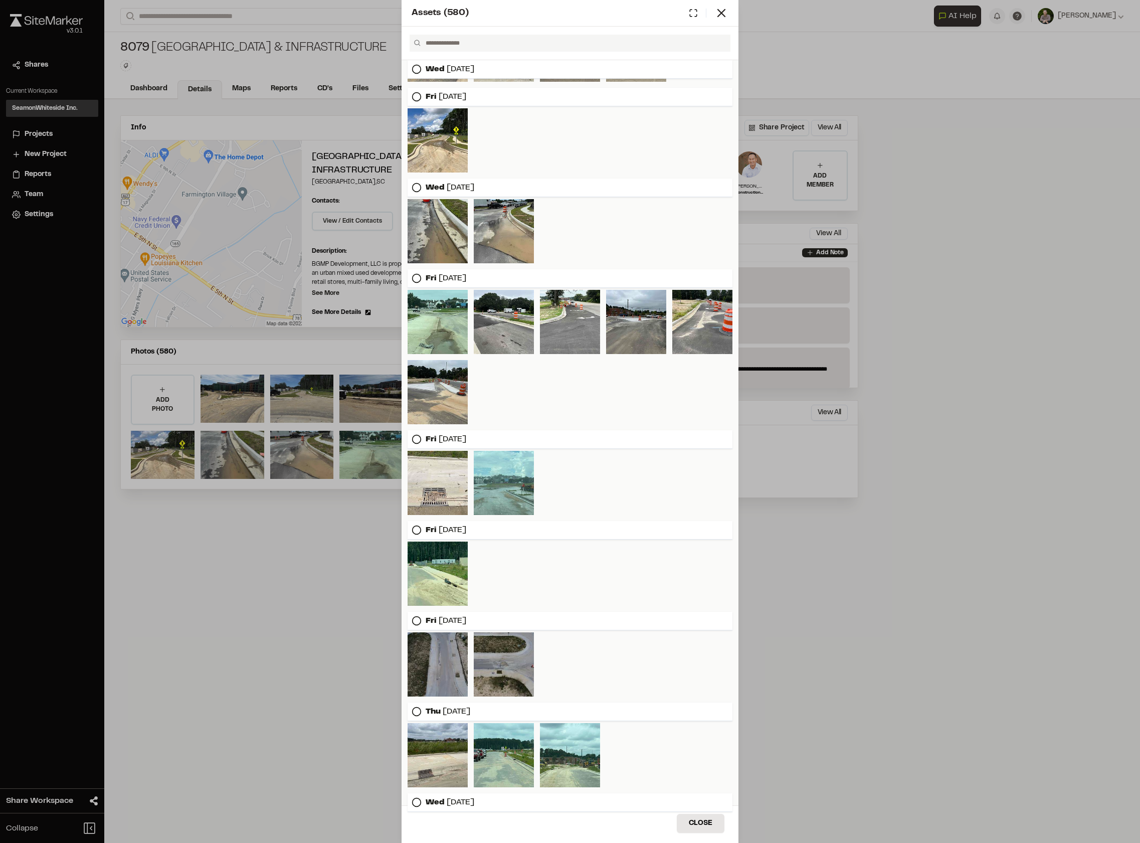
scroll to position [0, 0]
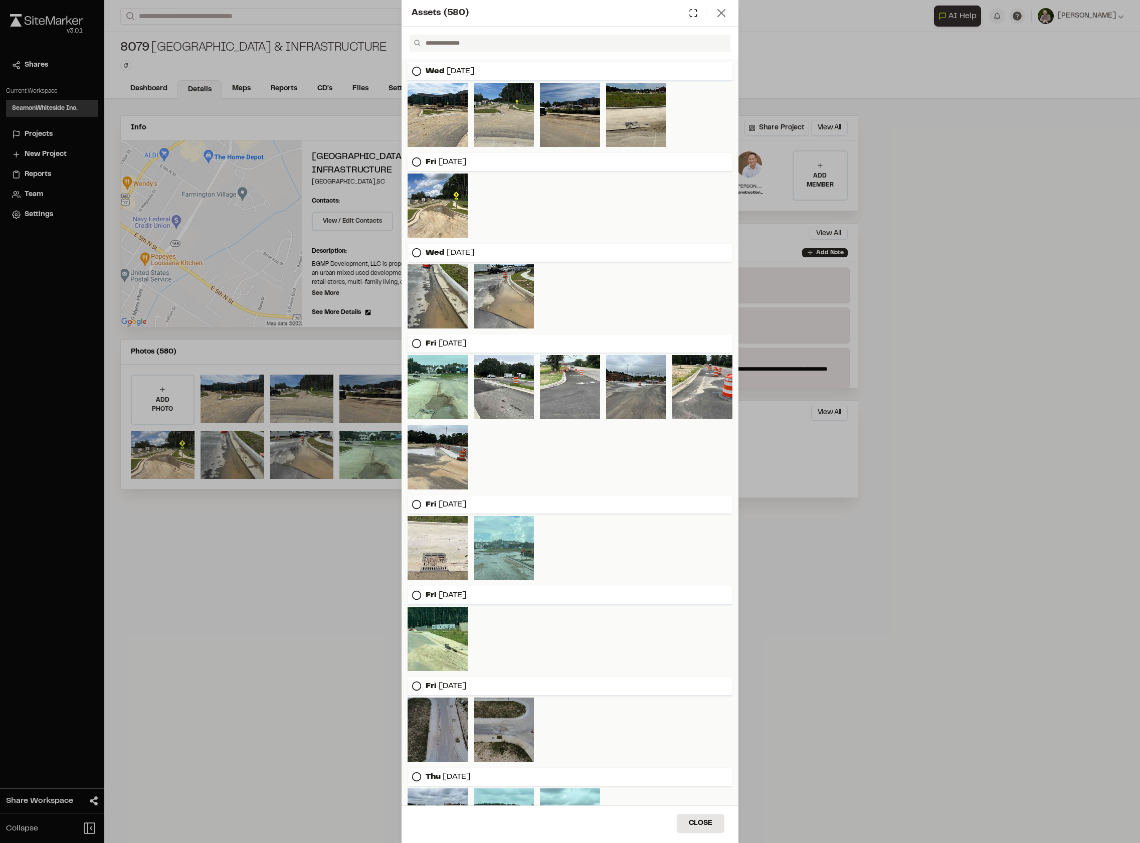
click at [724, 13] on icon at bounding box center [722, 13] width 14 height 14
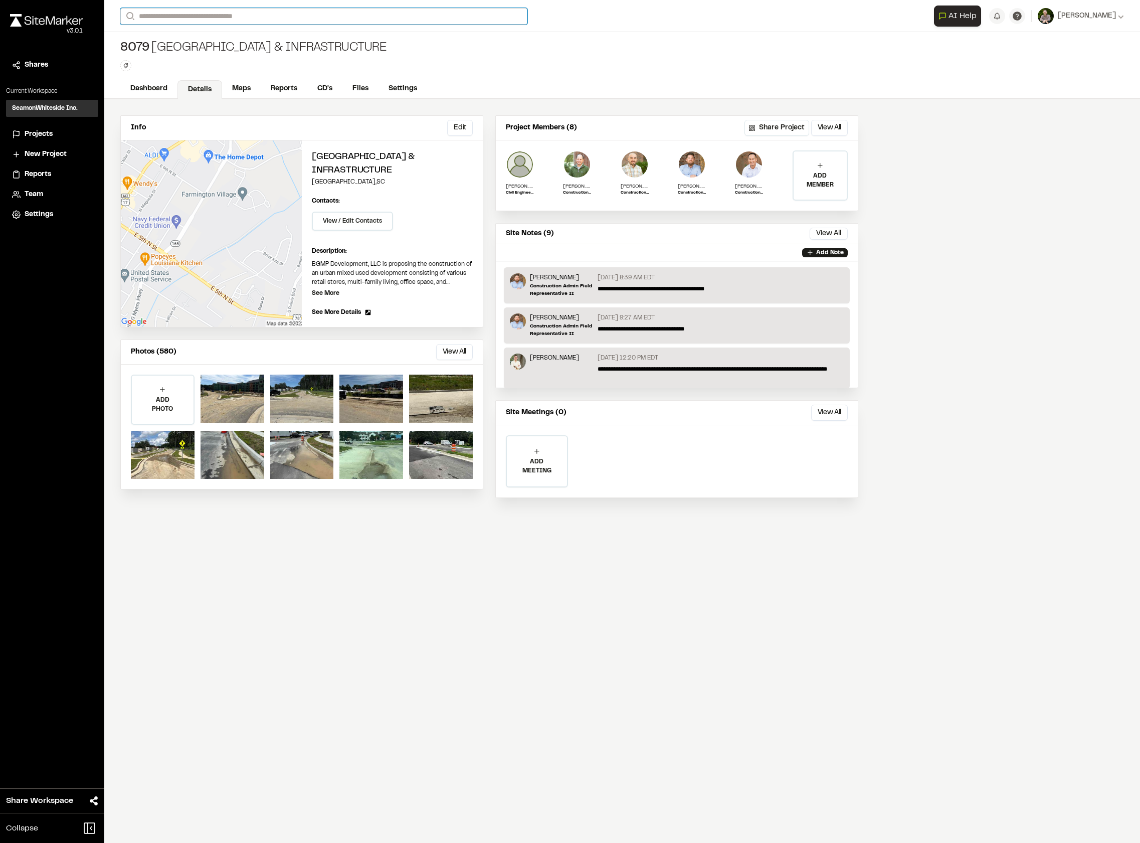
click at [190, 17] on input "Search" at bounding box center [323, 16] width 407 height 17
type input "****"
click at [183, 39] on p "8641 Sawmill Apartments" at bounding box center [200, 40] width 147 height 12
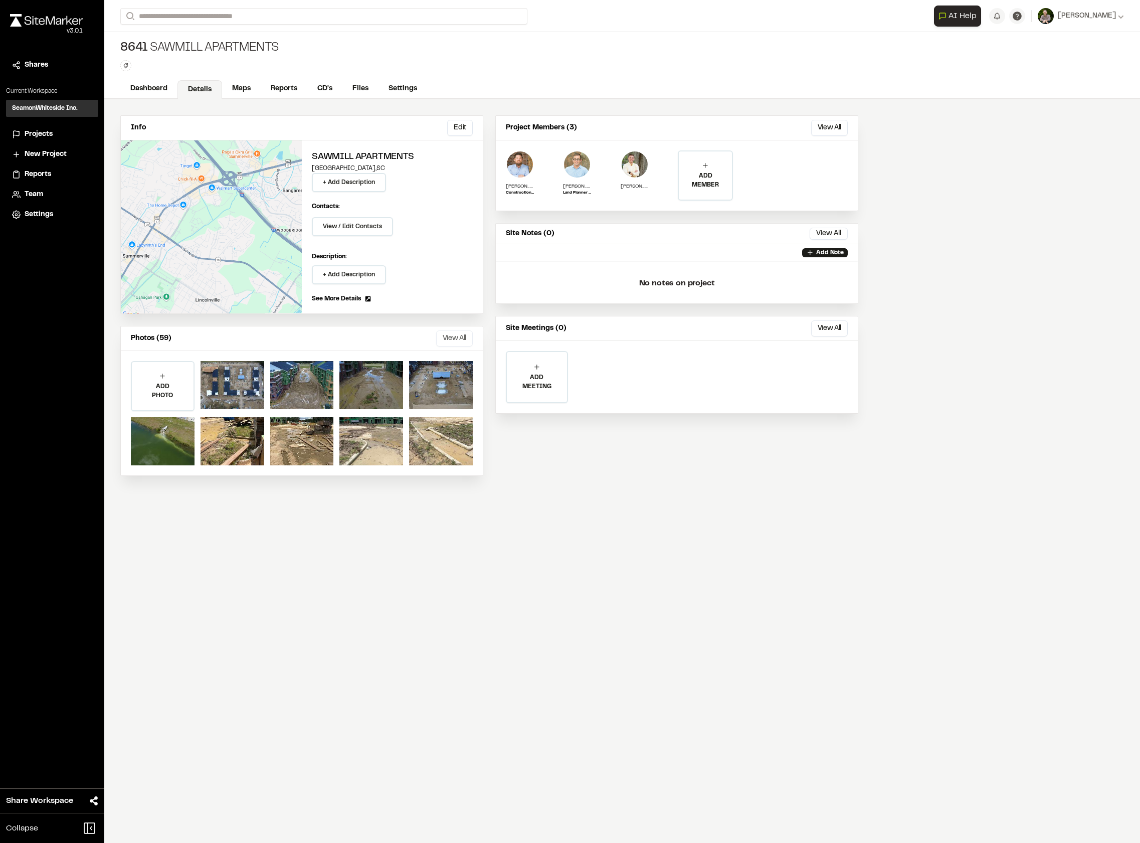
click at [447, 342] on button "View All" at bounding box center [454, 338] width 37 height 16
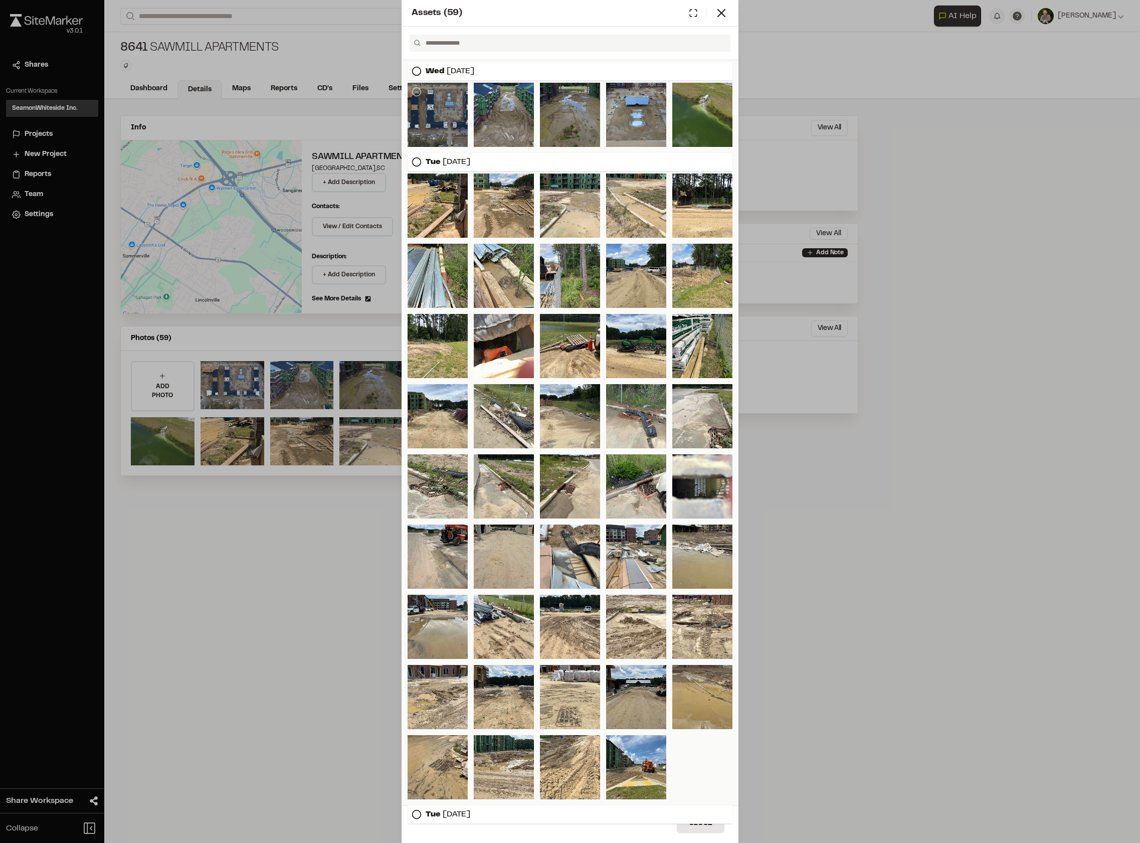
click at [439, 93] on div at bounding box center [438, 115] width 60 height 64
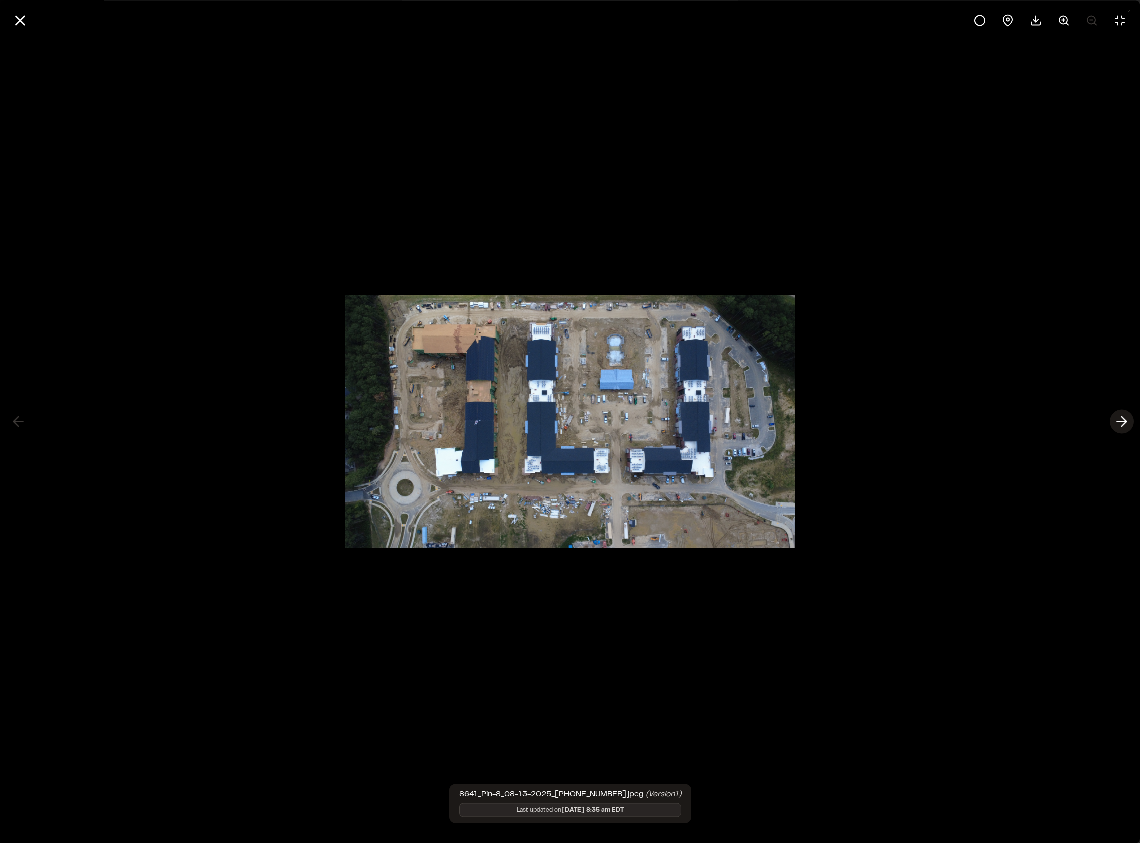
click at [1116, 420] on icon at bounding box center [1122, 421] width 16 height 17
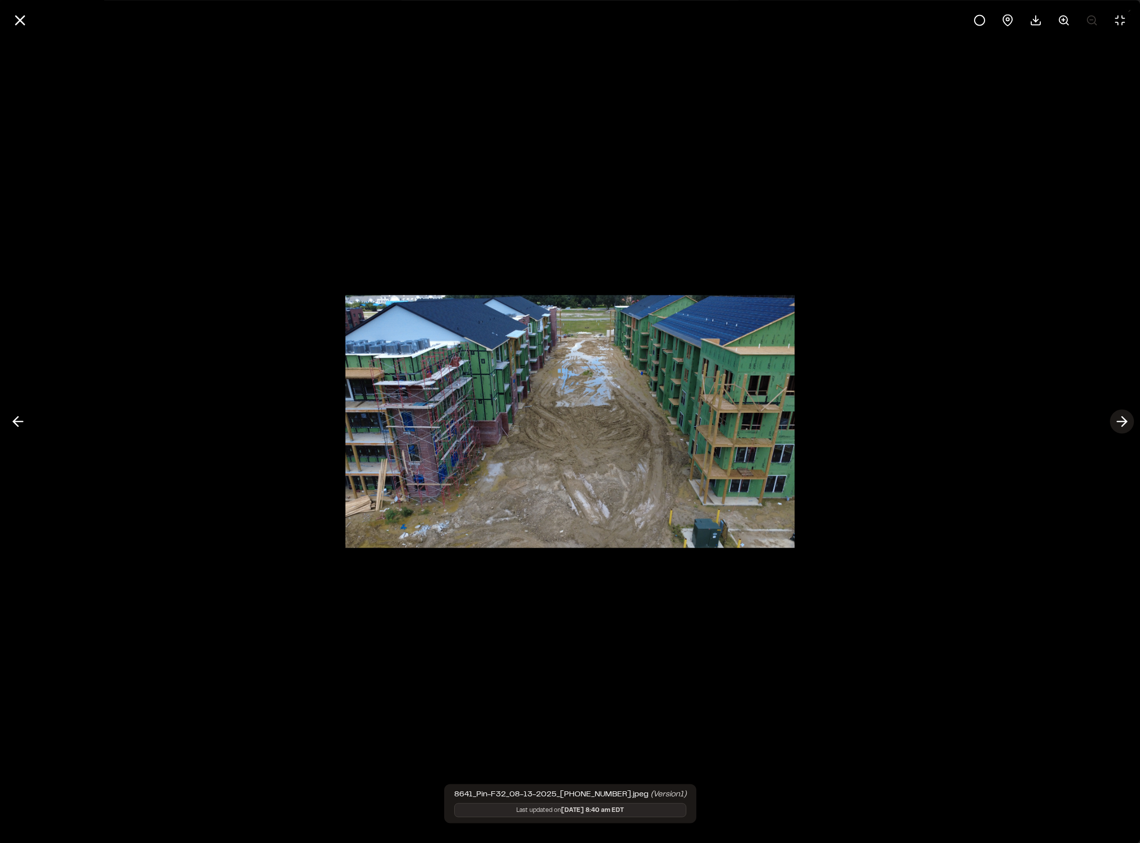
click at [1116, 420] on icon at bounding box center [1122, 421] width 16 height 17
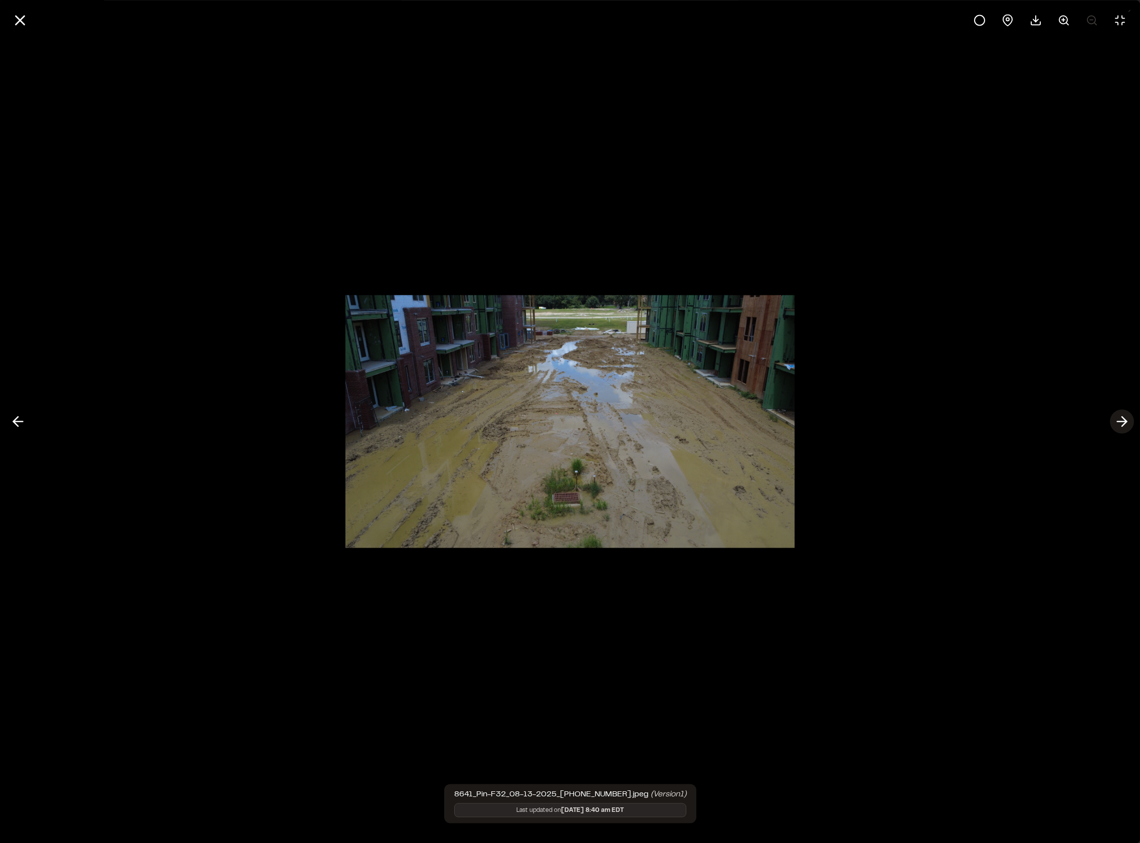
click at [1116, 420] on icon at bounding box center [1122, 421] width 16 height 17
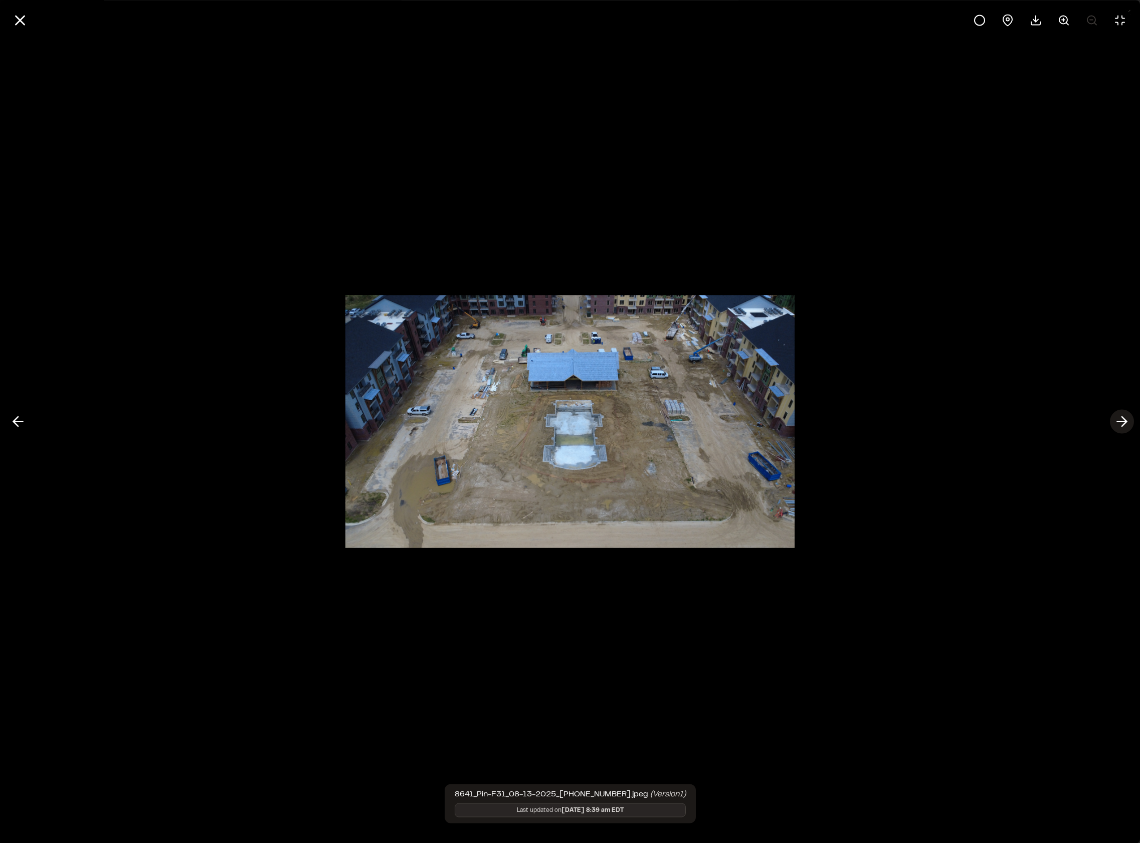
click at [1116, 420] on icon at bounding box center [1122, 421] width 16 height 17
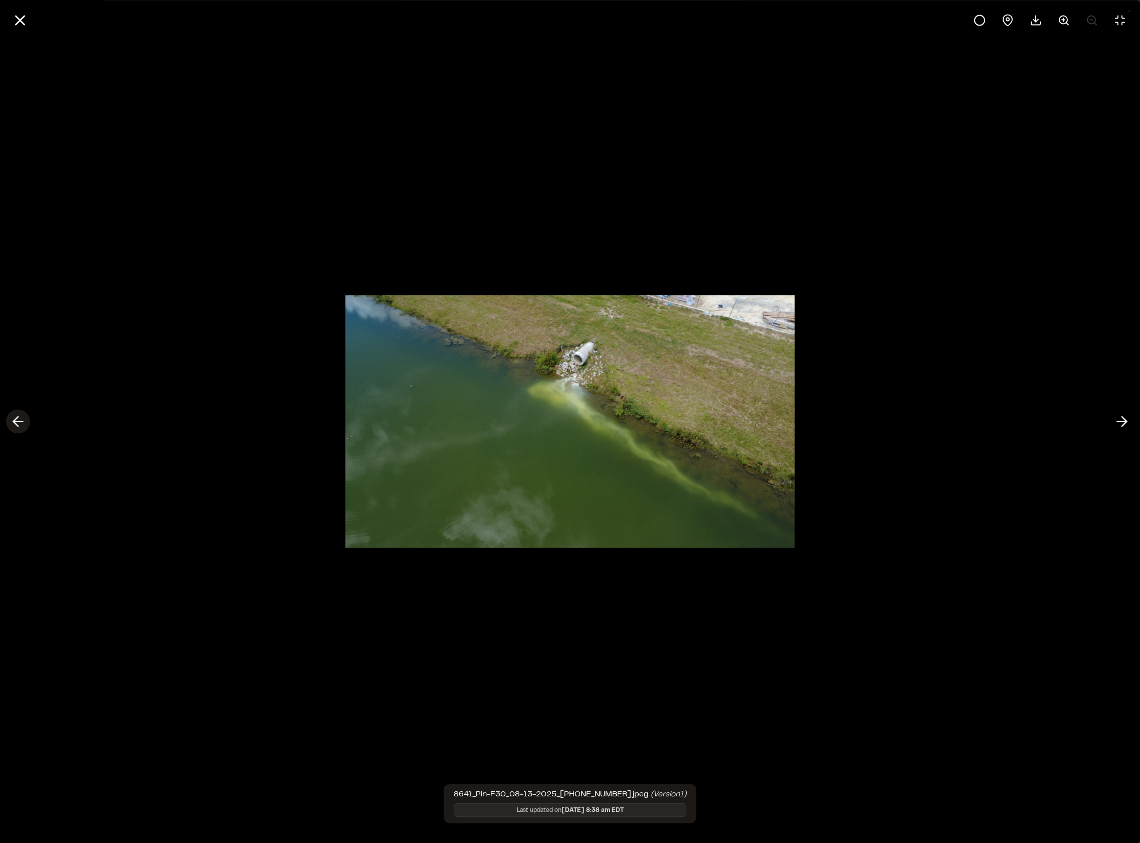
click at [24, 421] on icon at bounding box center [18, 421] width 16 height 17
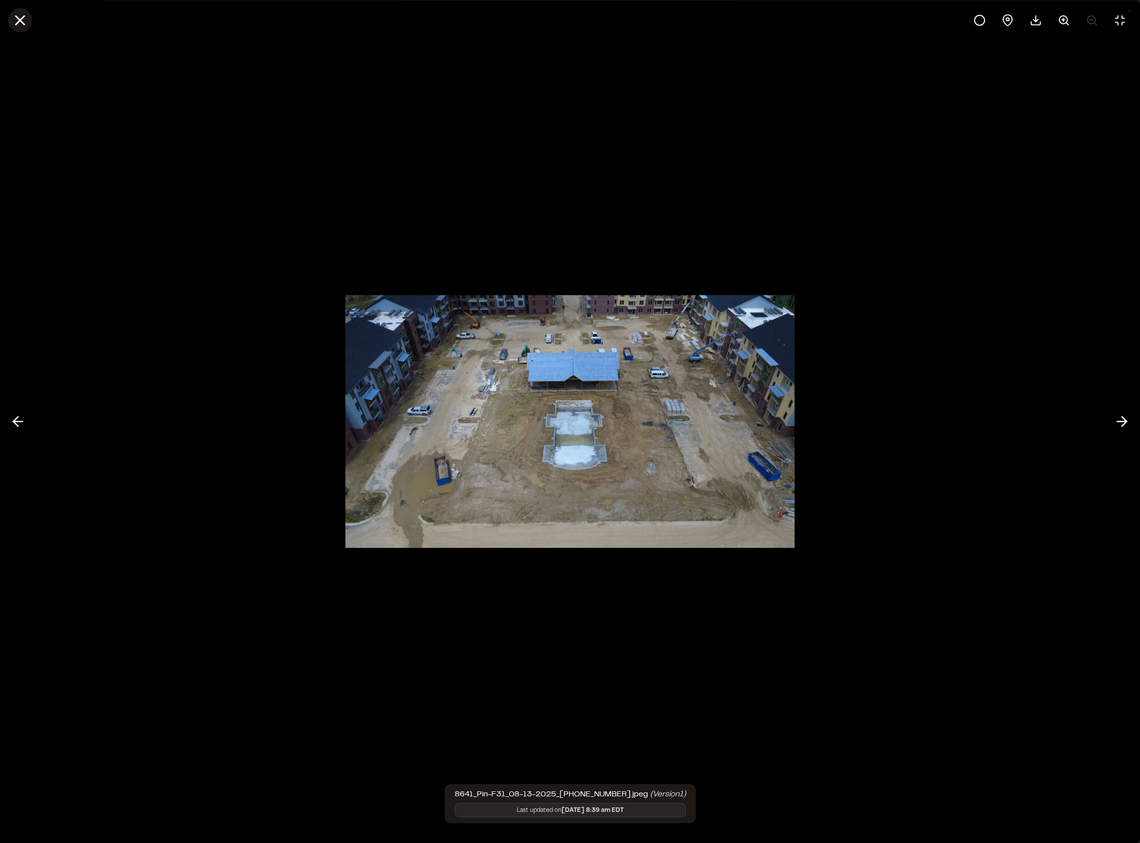
click at [21, 19] on line at bounding box center [20, 20] width 9 height 9
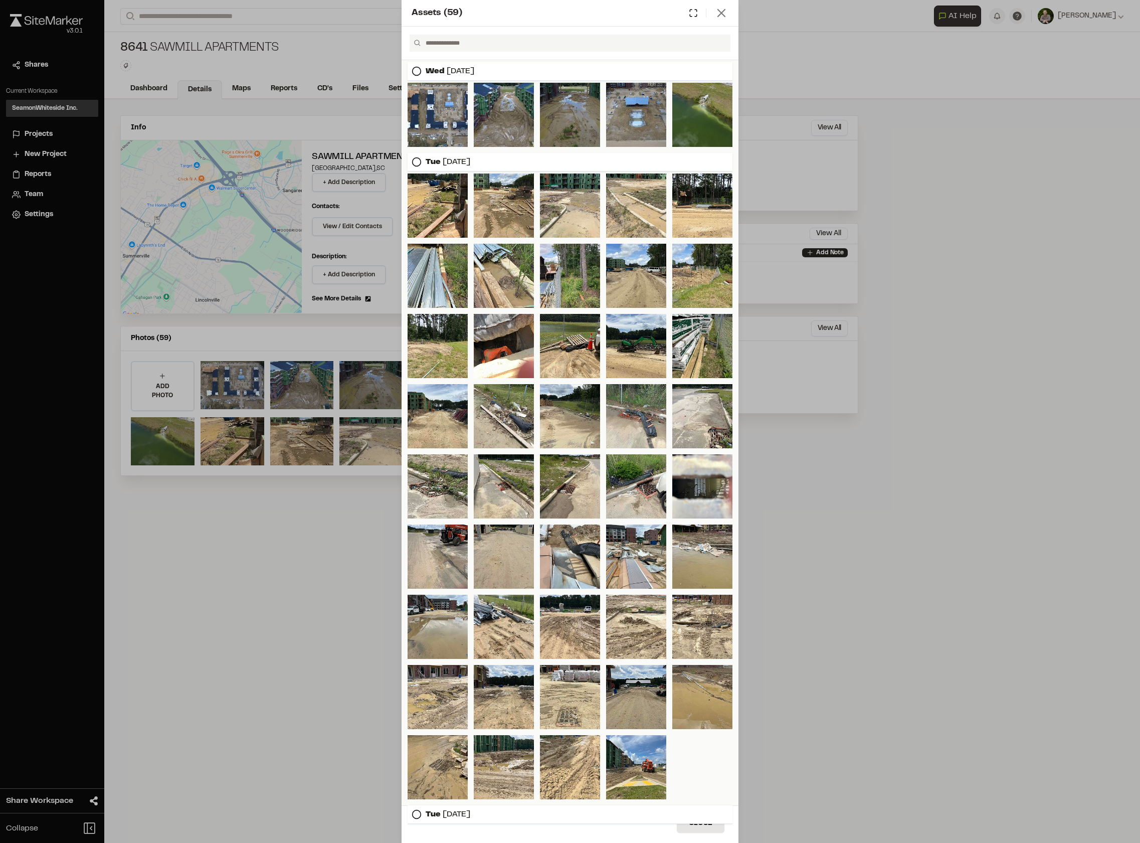
click at [727, 14] on icon at bounding box center [722, 13] width 14 height 14
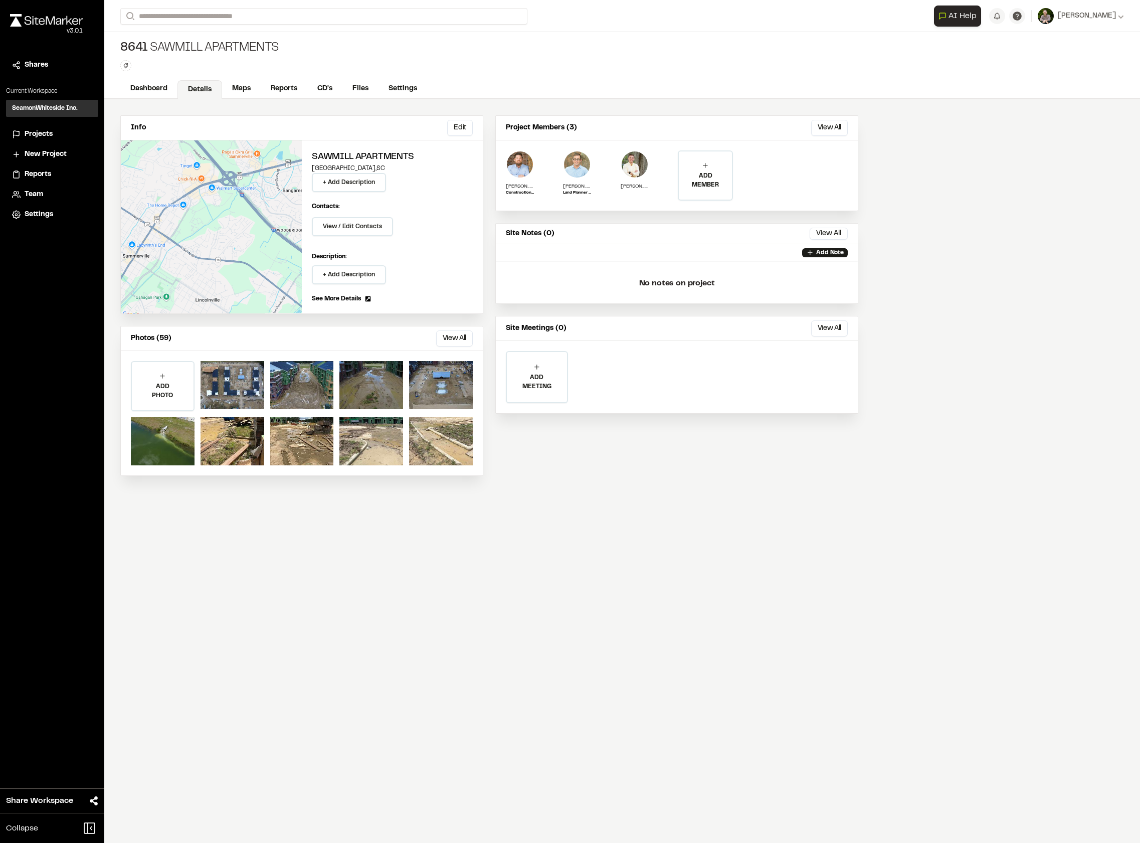
click at [960, 321] on div "Info Edit Edit Sawmill Apartments [GEOGRAPHIC_DATA] , [GEOGRAPHIC_DATA] + Add D…" at bounding box center [622, 471] width 1036 height 744
drag, startPoint x: 949, startPoint y: 156, endPoint x: 972, endPoint y: 363, distance: 207.8
click at [972, 363] on div "Info Edit Edit Sawmill Apartments [GEOGRAPHIC_DATA] , [GEOGRAPHIC_DATA] + Add D…" at bounding box center [622, 471] width 1036 height 744
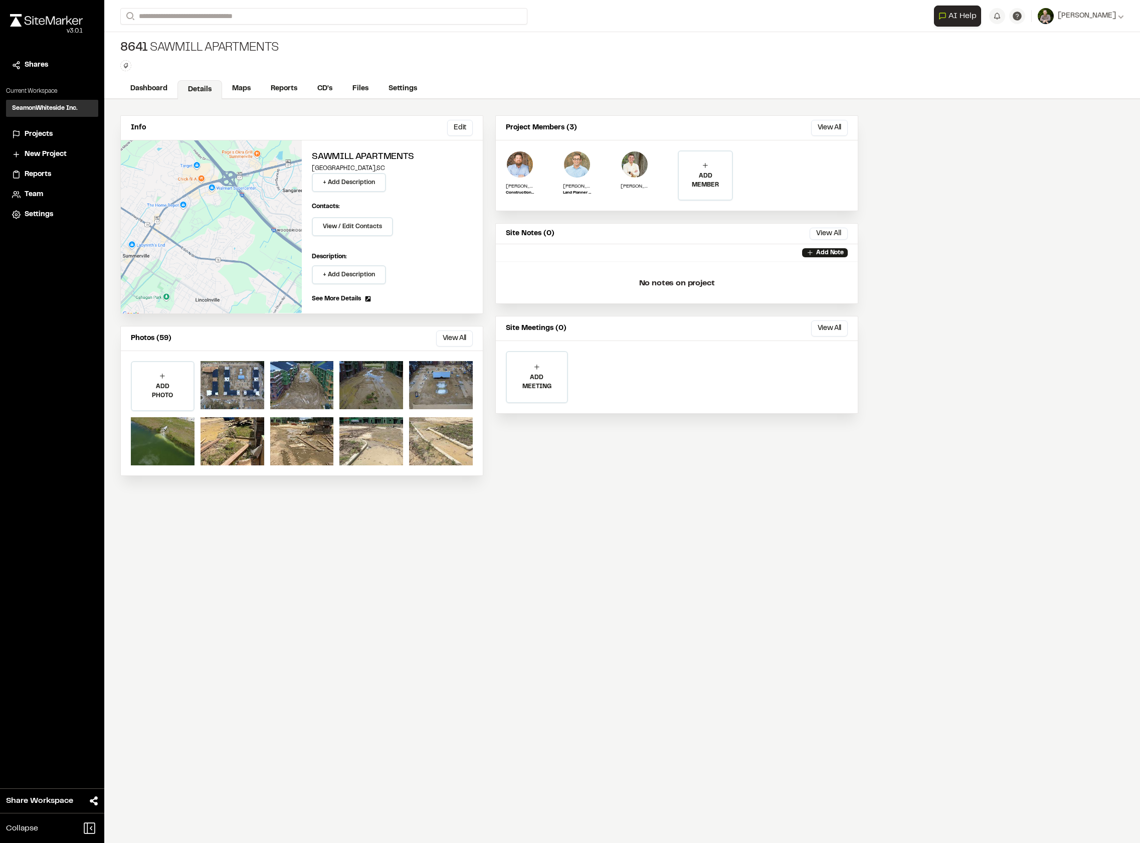
click at [942, 230] on div "Info Edit Edit Sawmill Apartments [GEOGRAPHIC_DATA] , [GEOGRAPHIC_DATA] + Add D…" at bounding box center [622, 471] width 1036 height 744
click at [455, 343] on button "View All" at bounding box center [454, 338] width 37 height 16
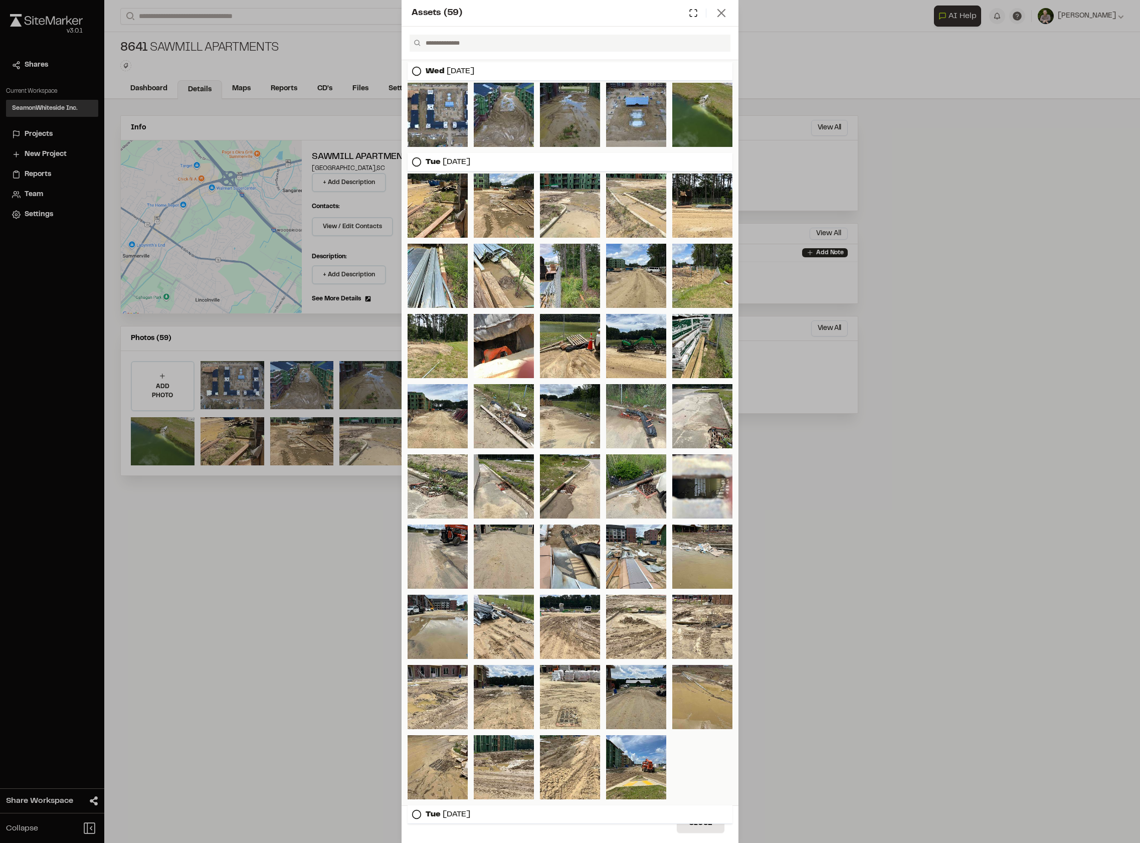
click at [721, 10] on icon at bounding box center [722, 13] width 14 height 14
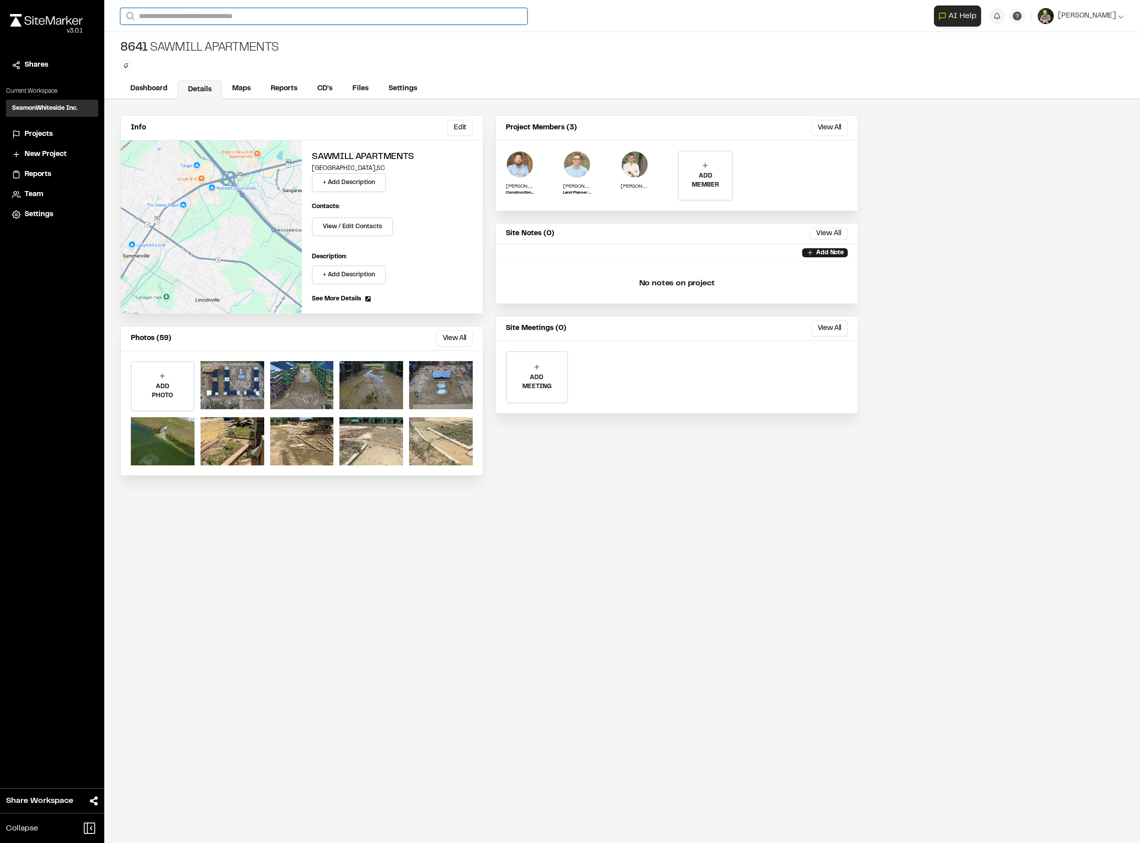
click at [260, 10] on input "Search" at bounding box center [323, 16] width 407 height 17
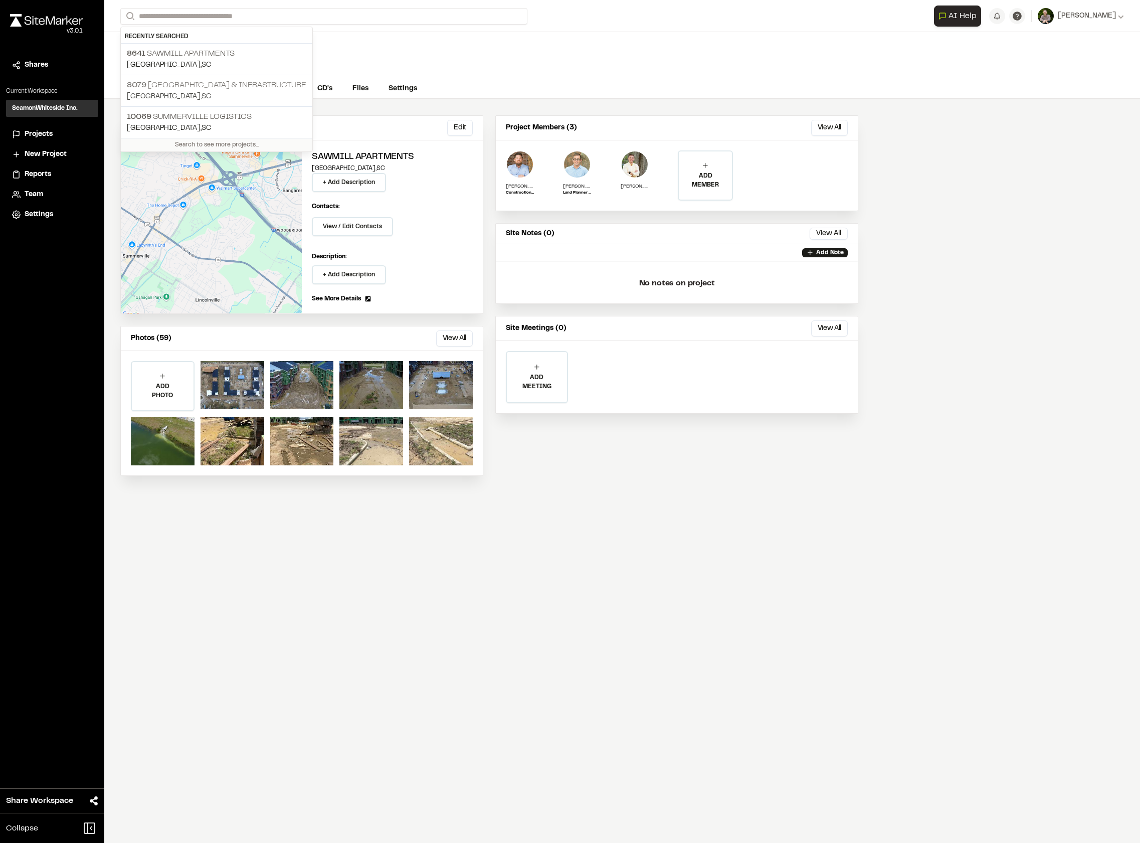
click at [187, 94] on p "[GEOGRAPHIC_DATA] , [GEOGRAPHIC_DATA]" at bounding box center [217, 96] width 180 height 11
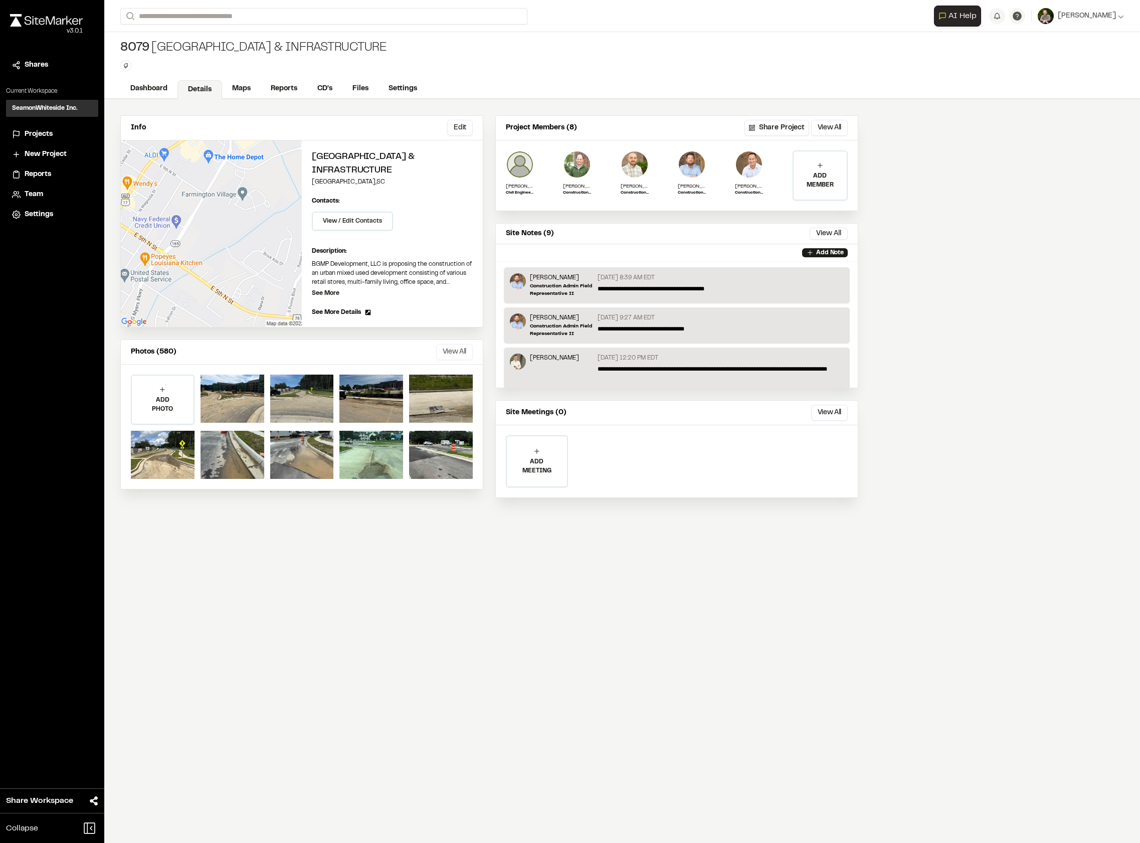
click at [453, 351] on button "View All" at bounding box center [454, 352] width 37 height 16
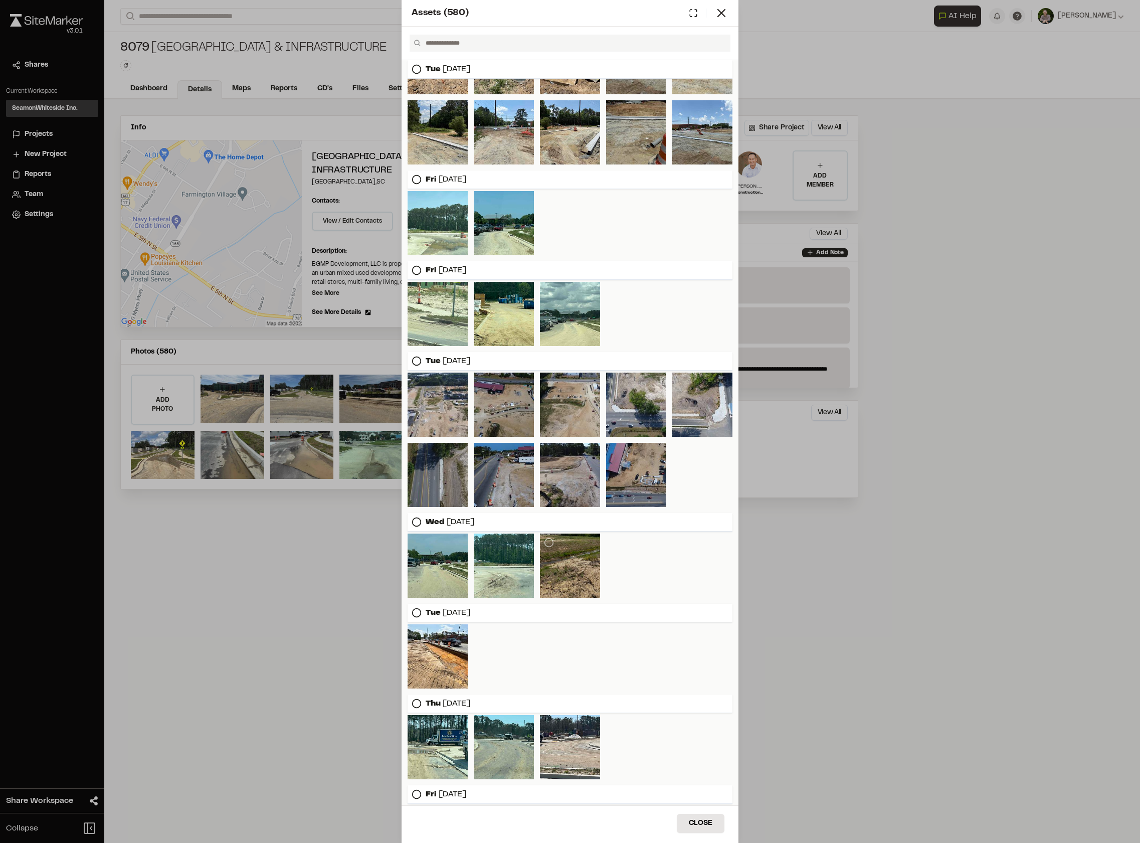
scroll to position [1036, 0]
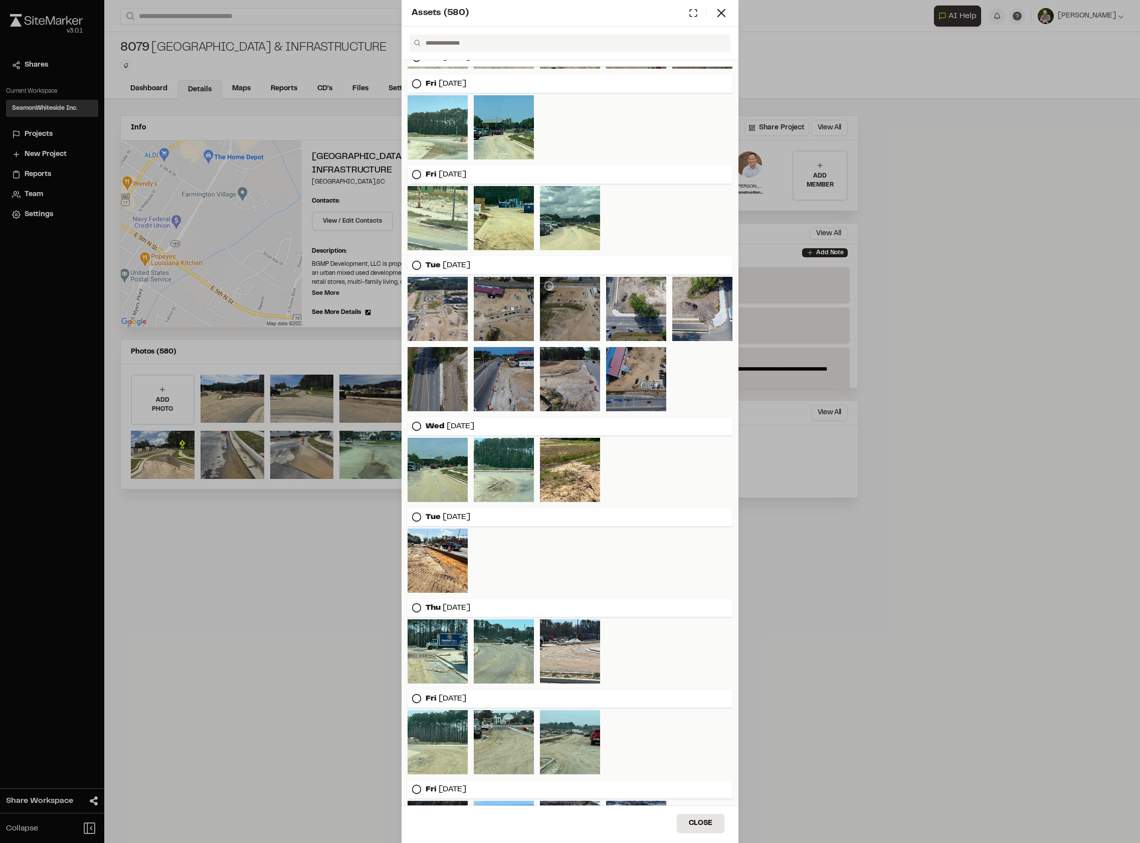
click at [556, 310] on div at bounding box center [570, 309] width 60 height 64
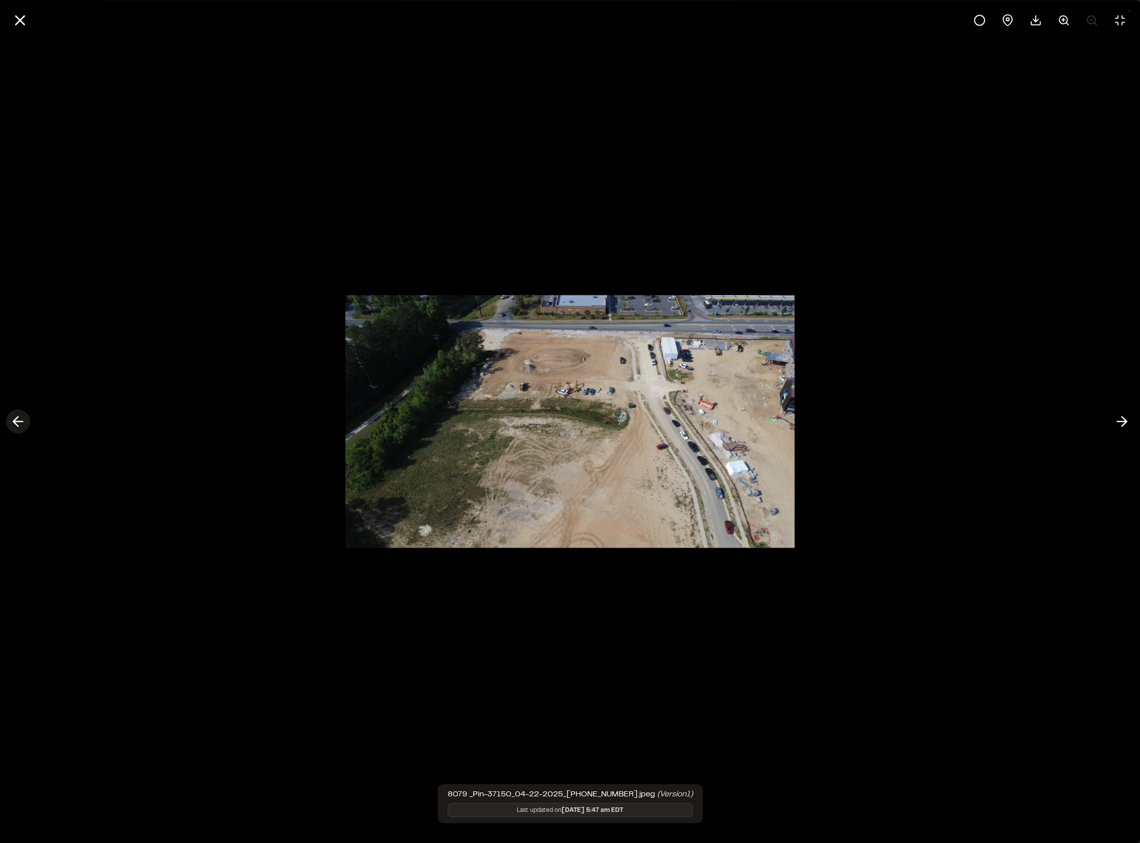
click at [27, 417] on button at bounding box center [18, 422] width 24 height 24
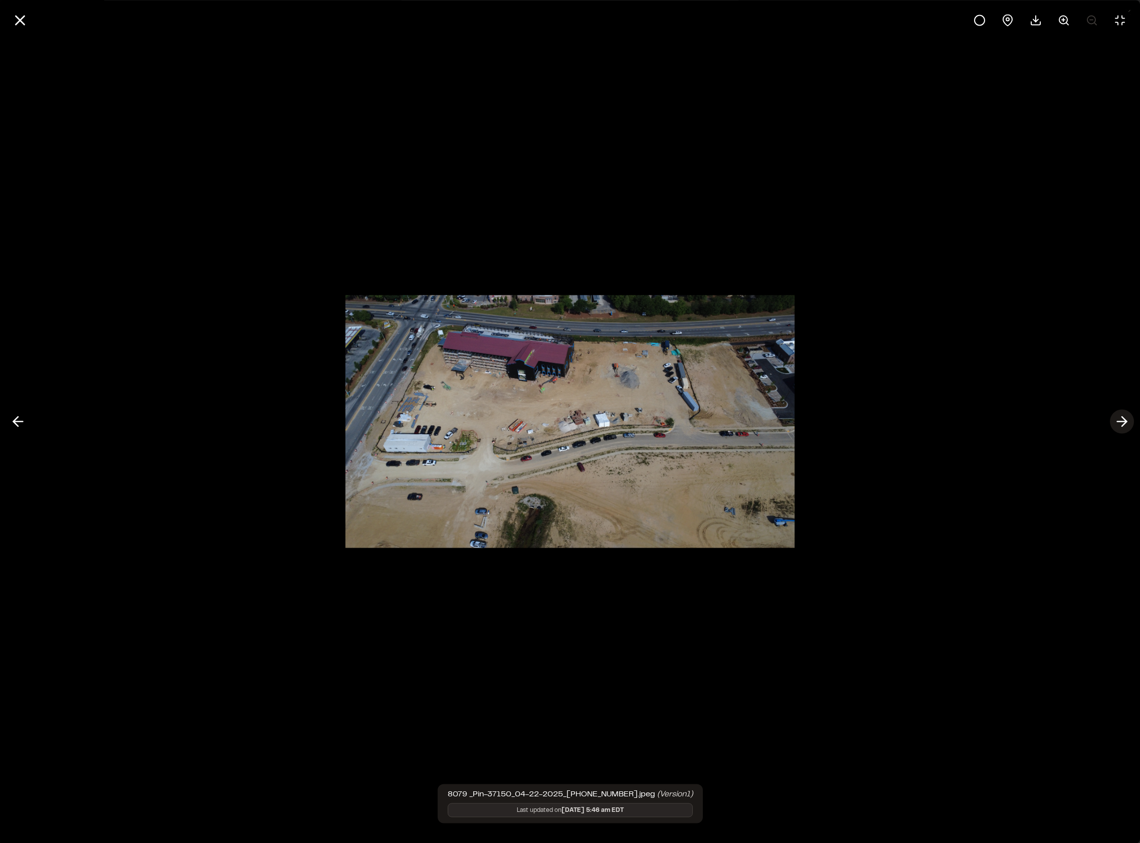
click at [1116, 421] on icon at bounding box center [1122, 421] width 16 height 17
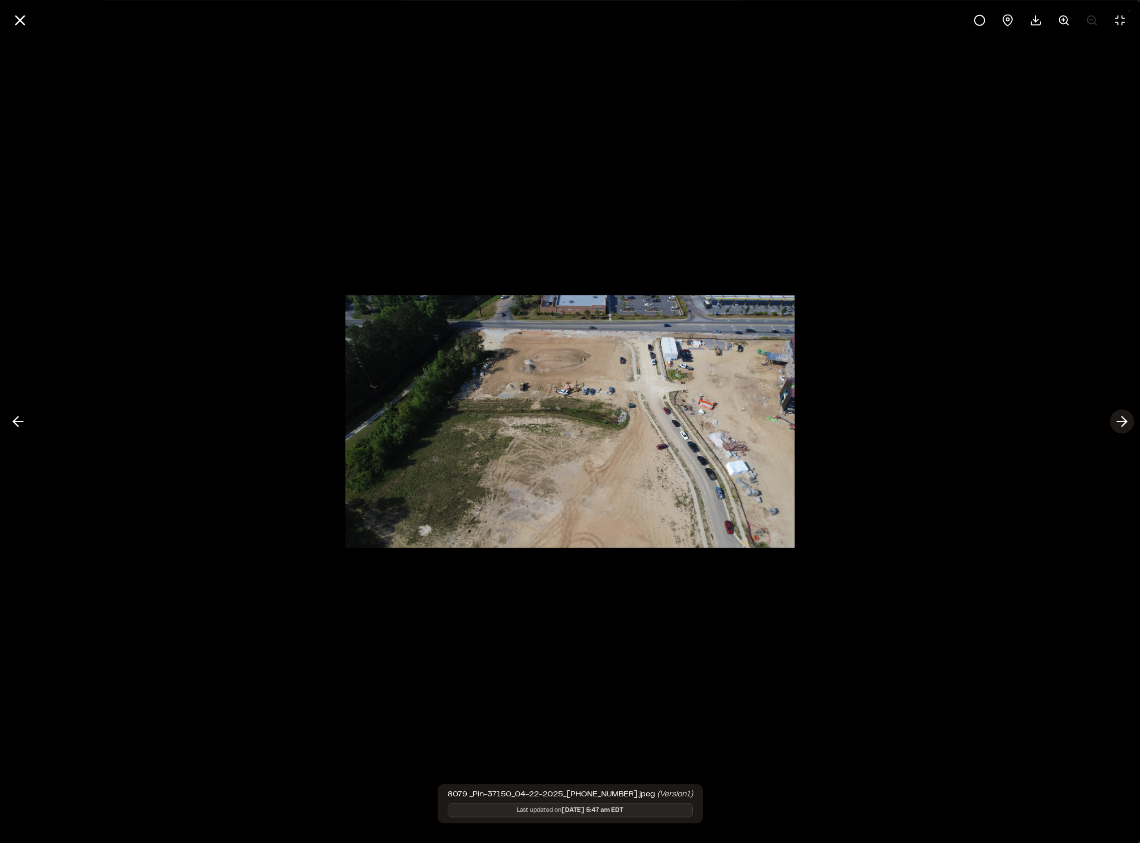
click at [1116, 421] on icon at bounding box center [1122, 421] width 16 height 17
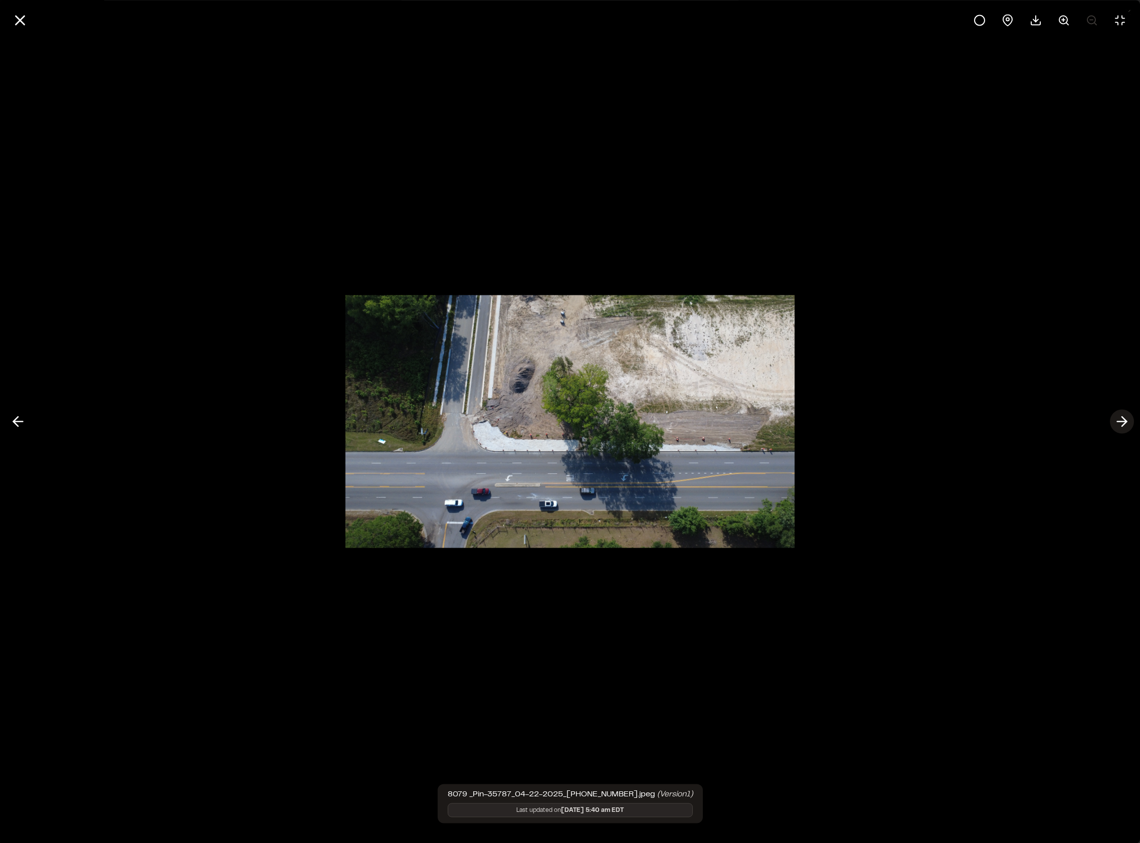
click at [1116, 421] on icon at bounding box center [1122, 421] width 16 height 17
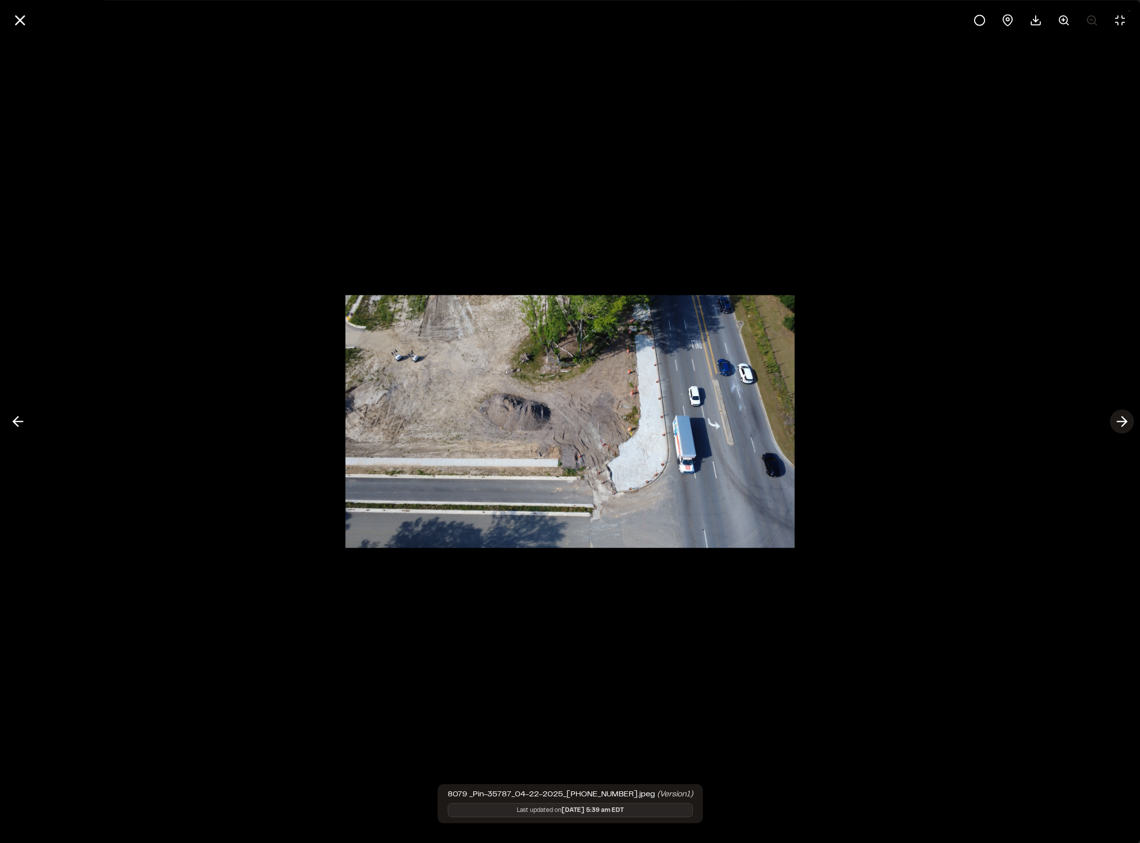
click at [1116, 421] on icon at bounding box center [1122, 421] width 16 height 17
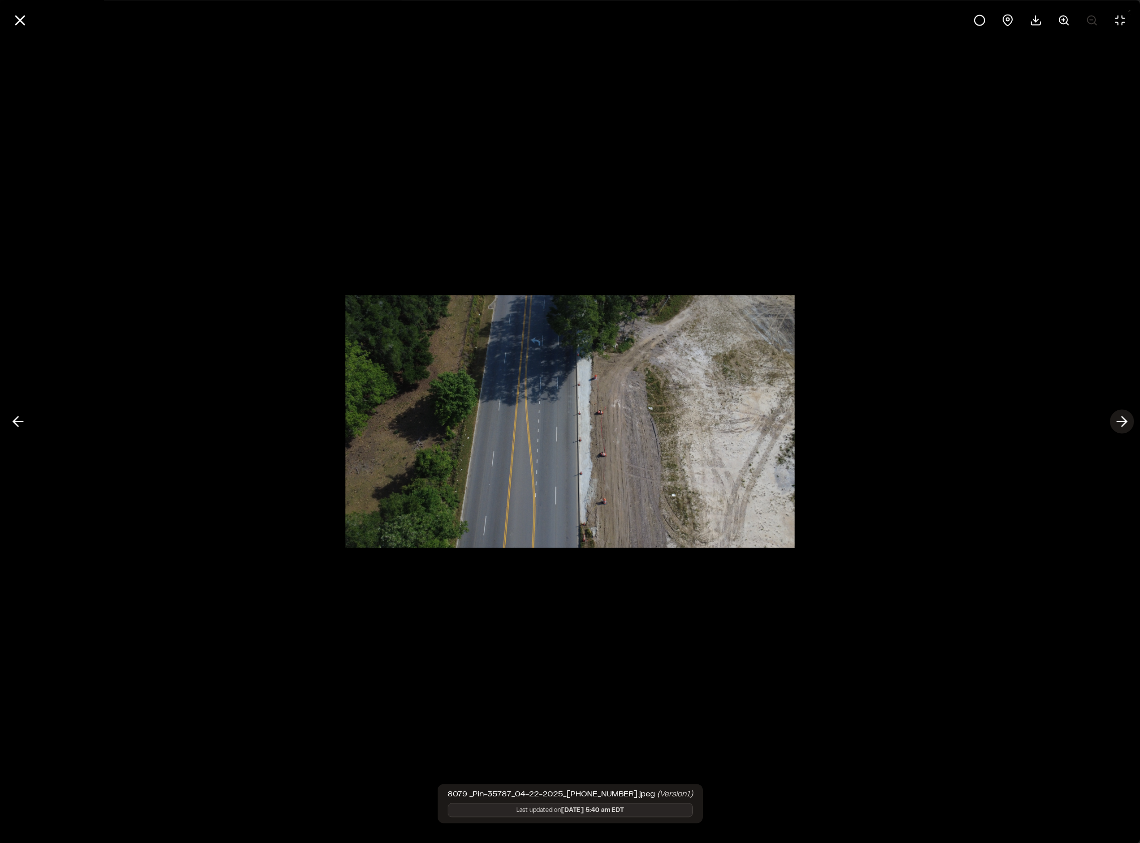
click at [1116, 421] on icon at bounding box center [1122, 421] width 16 height 17
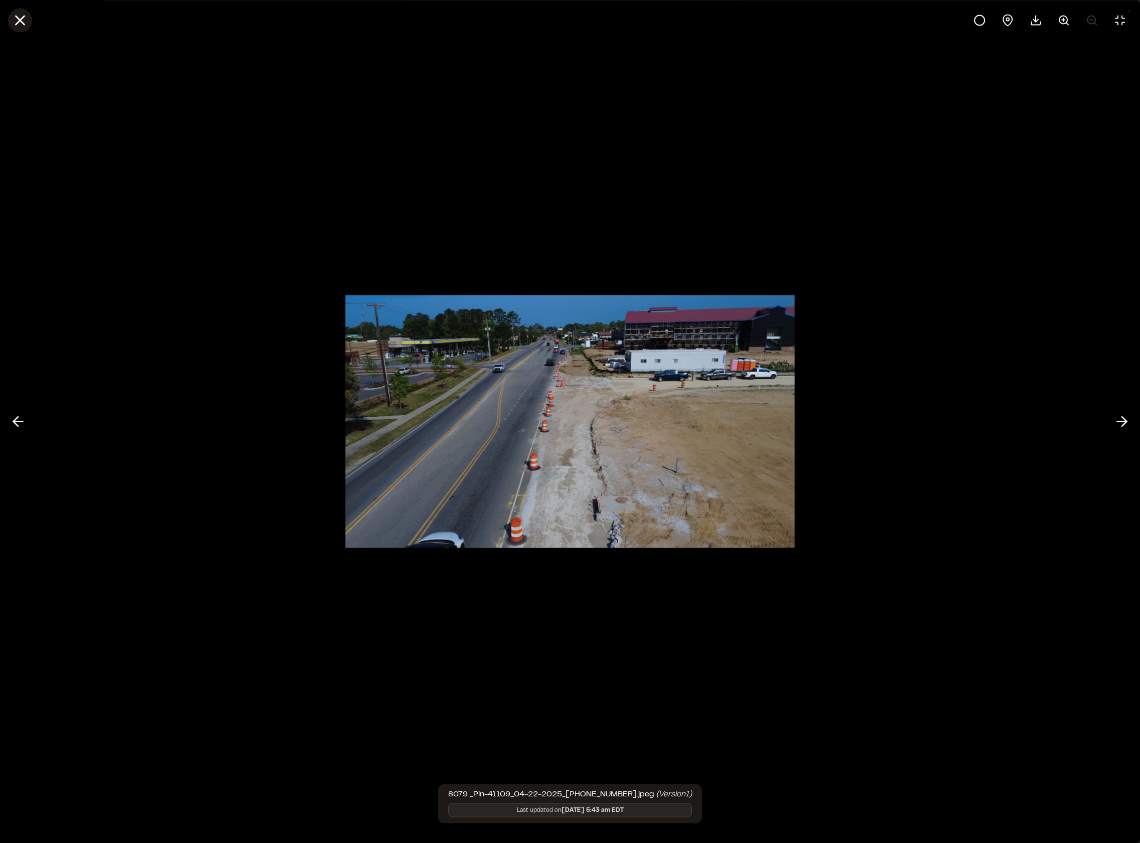
click at [18, 15] on icon at bounding box center [20, 20] width 17 height 17
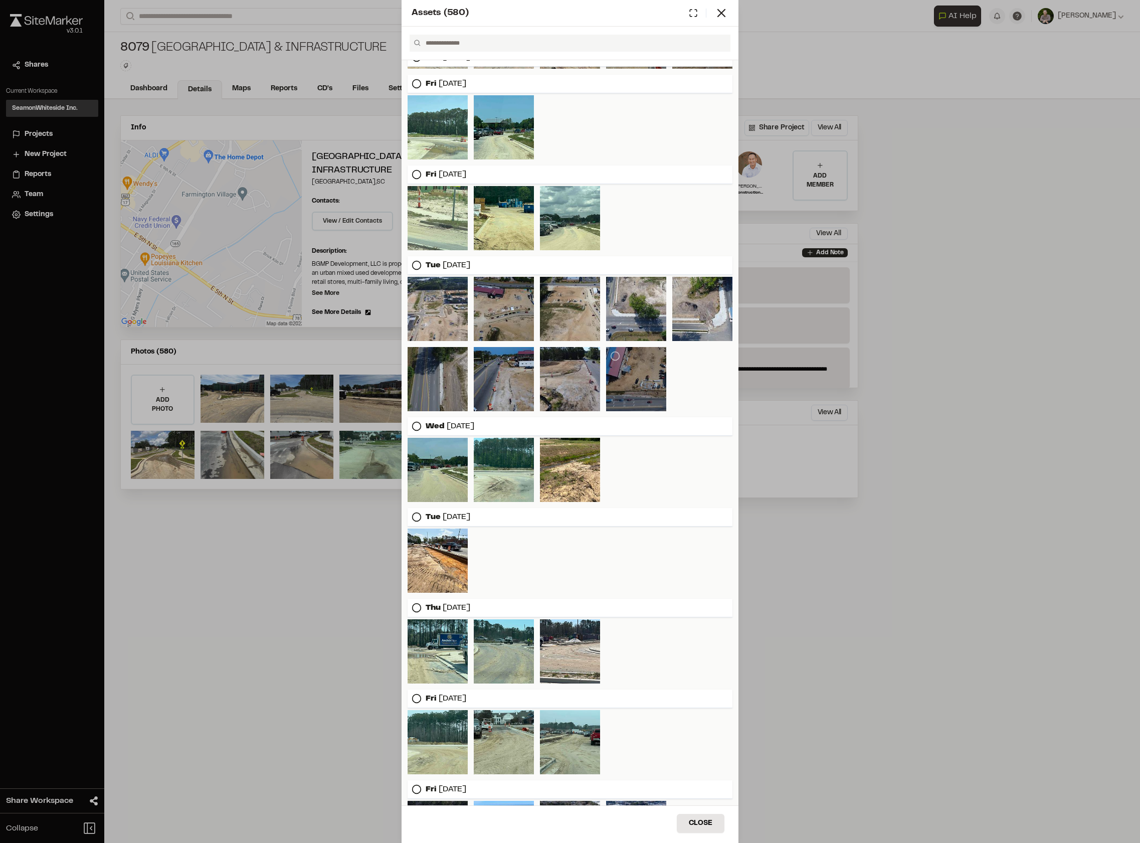
click at [619, 384] on div at bounding box center [636, 379] width 60 height 64
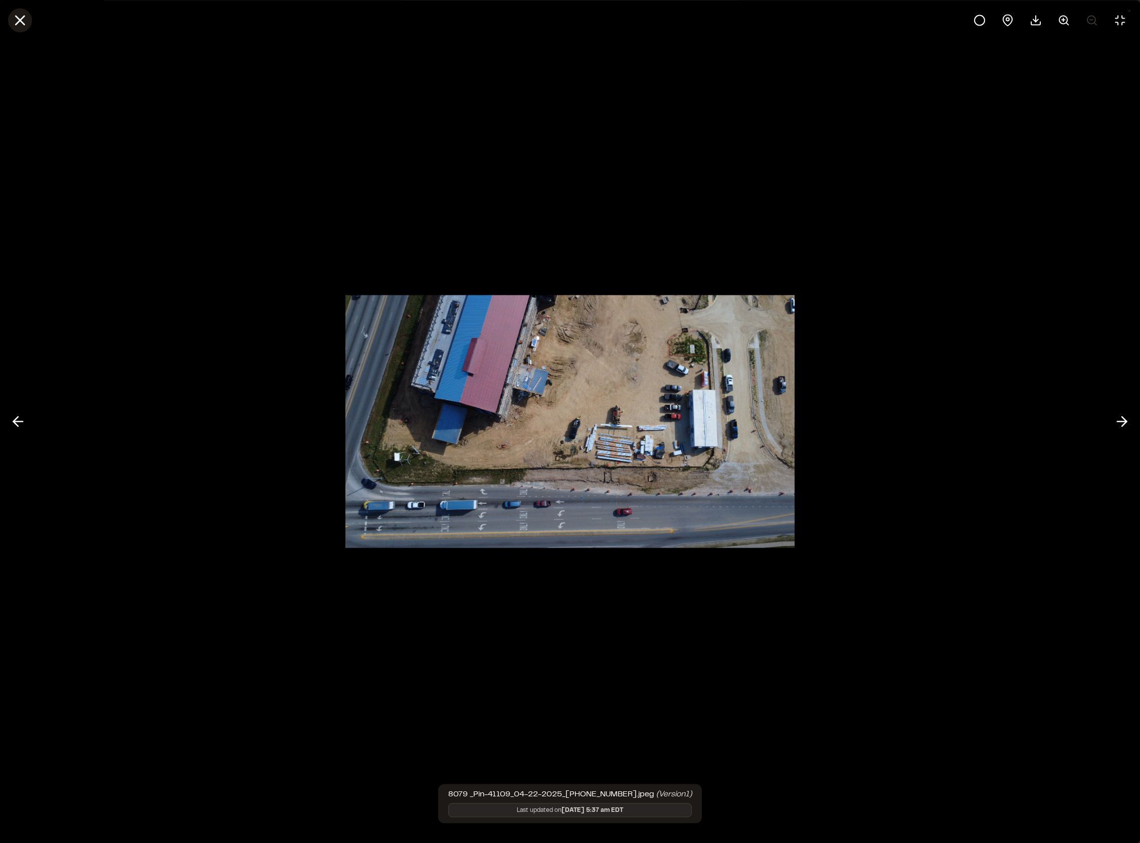
click at [17, 19] on icon at bounding box center [20, 20] width 17 height 17
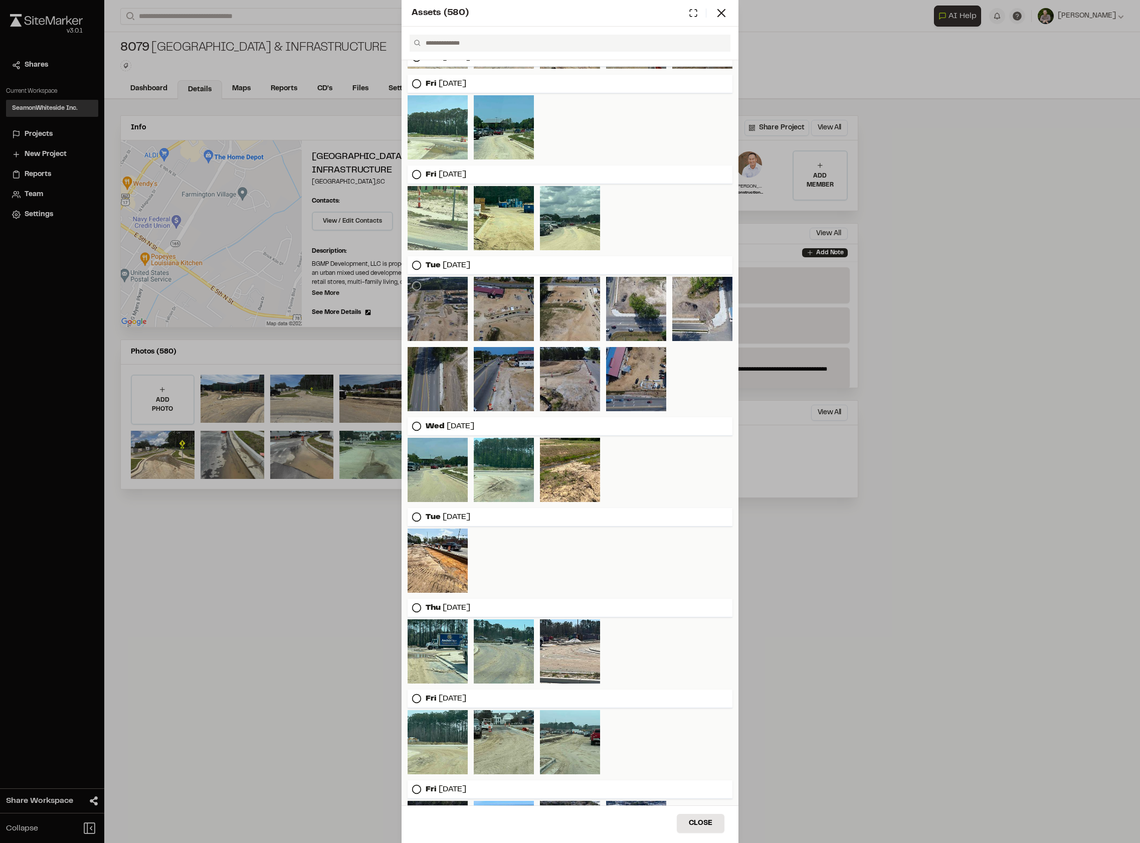
click at [438, 303] on div at bounding box center [438, 309] width 60 height 64
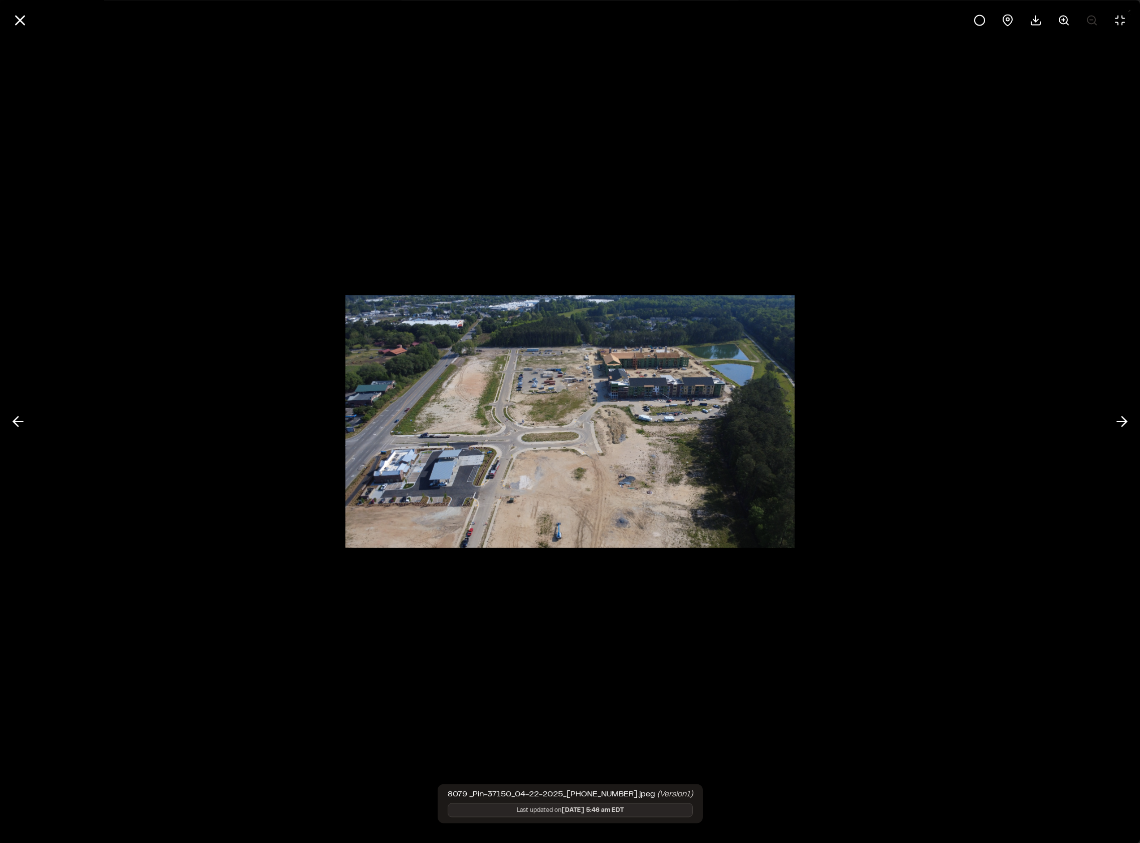
click at [17, 20] on icon at bounding box center [20, 20] width 17 height 17
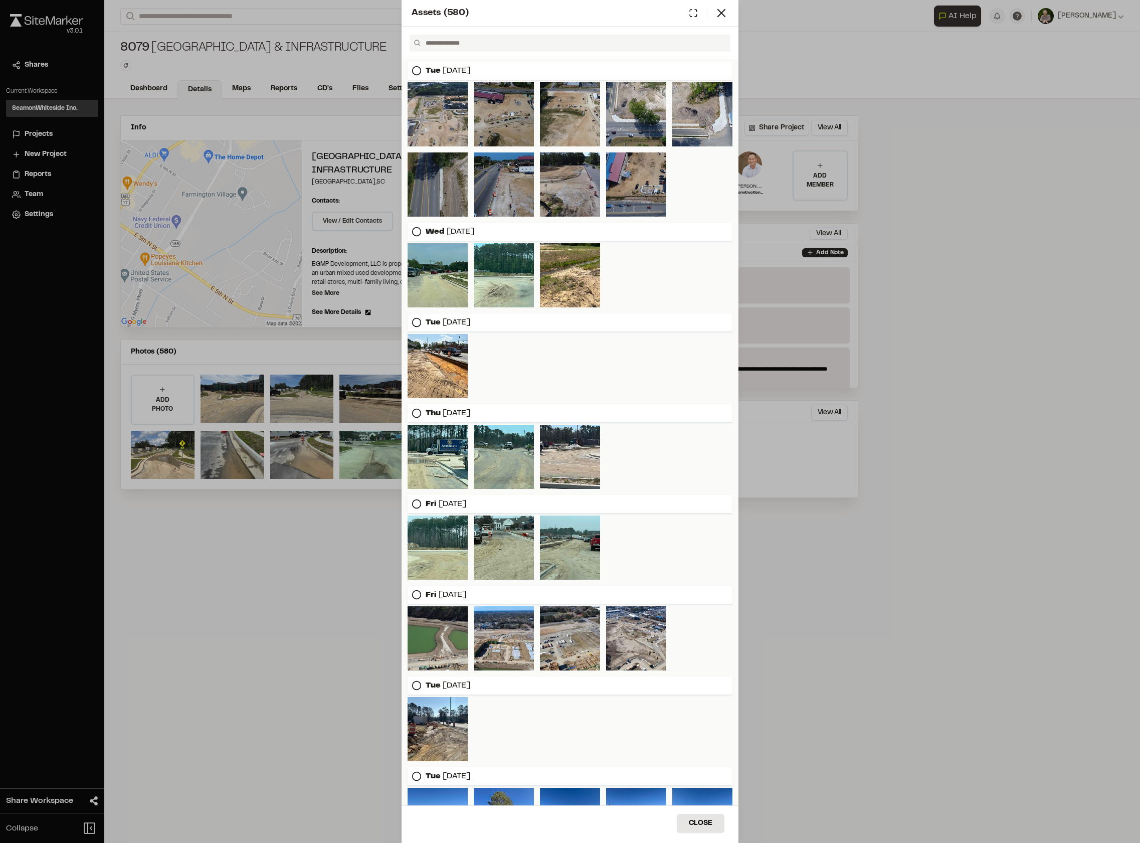
scroll to position [1280, 0]
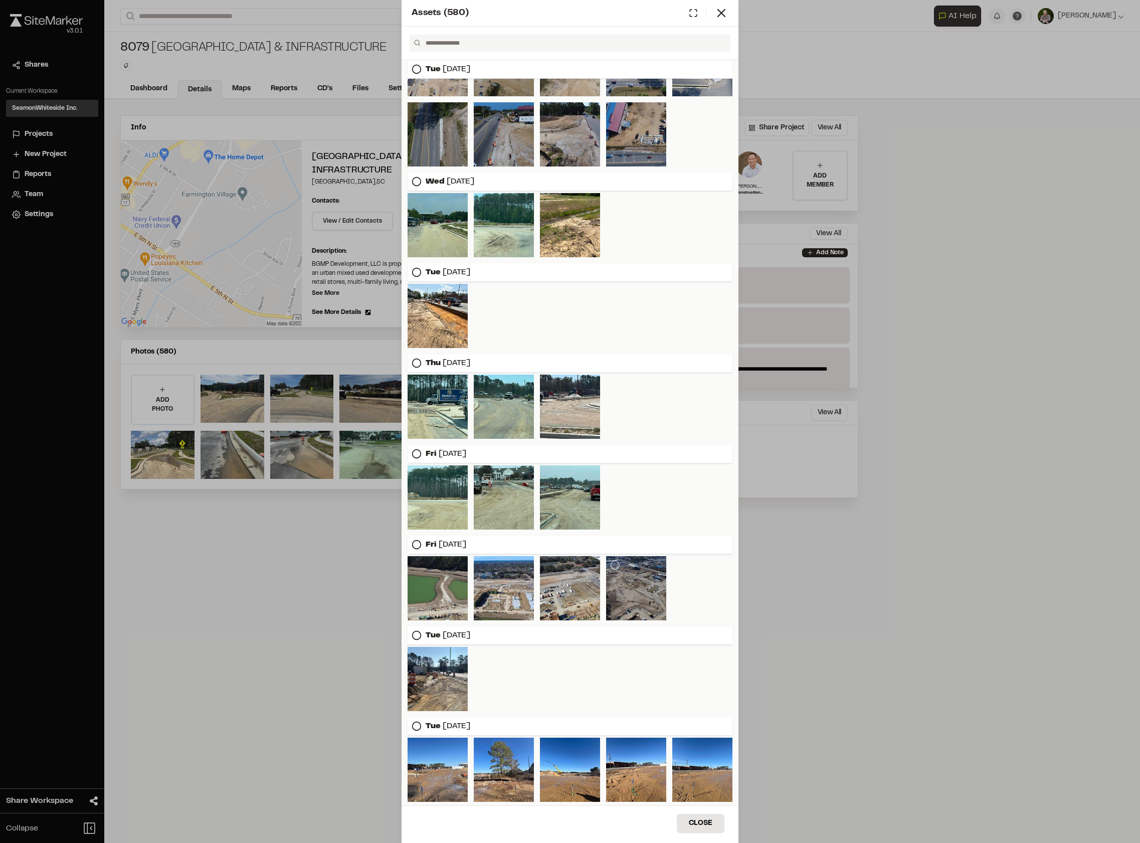
click at [610, 594] on div at bounding box center [636, 588] width 60 height 64
